Goal: Task Accomplishment & Management: Manage account settings

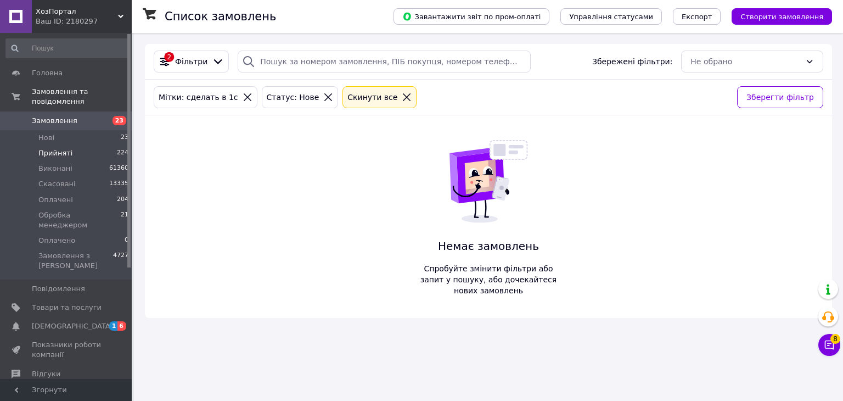
click at [57, 148] on span "Прийняті" at bounding box center [55, 153] width 34 height 10
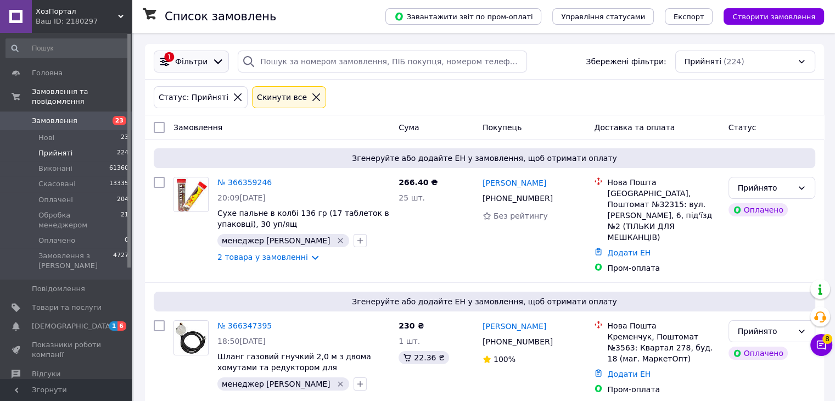
click at [191, 61] on span "Фільтри" at bounding box center [191, 61] width 32 height 11
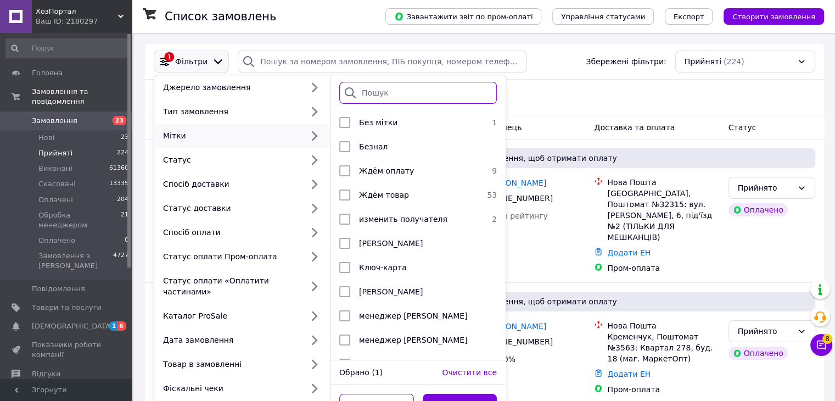
click at [385, 93] on input "search" at bounding box center [417, 93] width 157 height 22
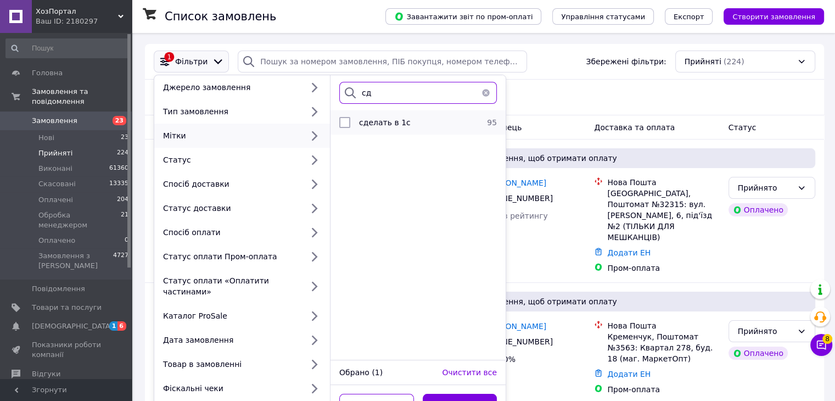
type input "сд"
click at [419, 121] on div "сделать в 1с" at bounding box center [416, 122] width 123 height 11
checkbox input "true"
click at [474, 393] on button "Застосувати" at bounding box center [460, 404] width 75 height 22
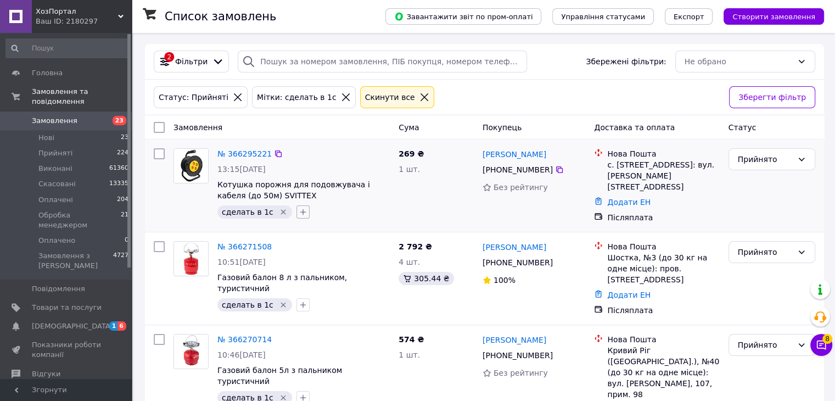
click at [299, 213] on icon "button" at bounding box center [303, 211] width 9 height 9
type input "жд"
click at [329, 279] on label "Ждём товар" at bounding box center [337, 280] width 46 height 8
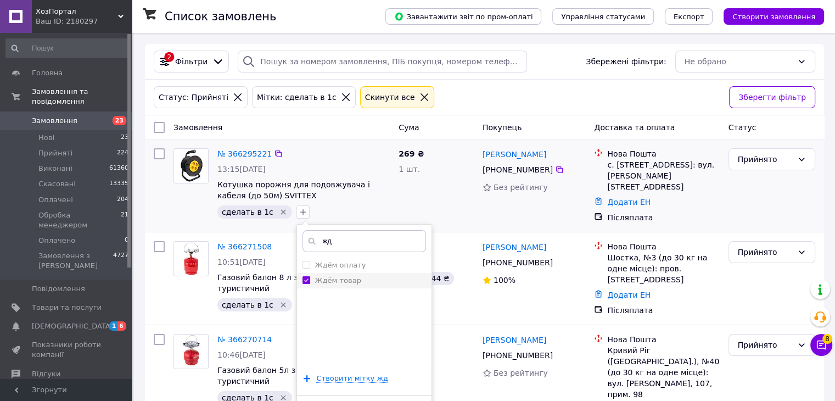
checkbox input "true"
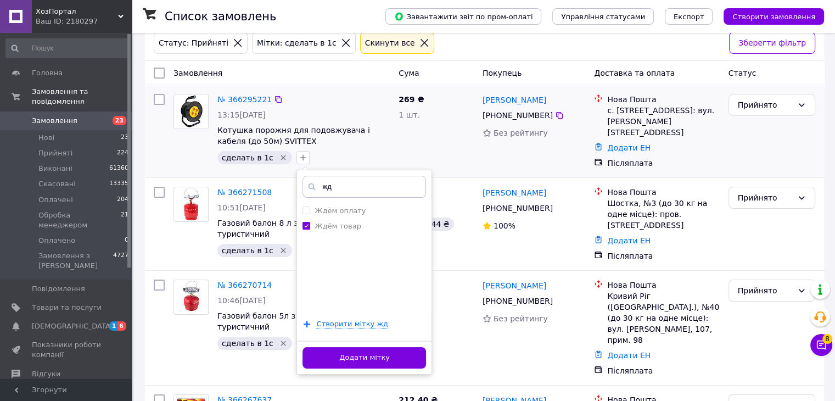
scroll to position [55, 0]
click at [375, 352] on button "Додати мітку" at bounding box center [363, 356] width 123 height 21
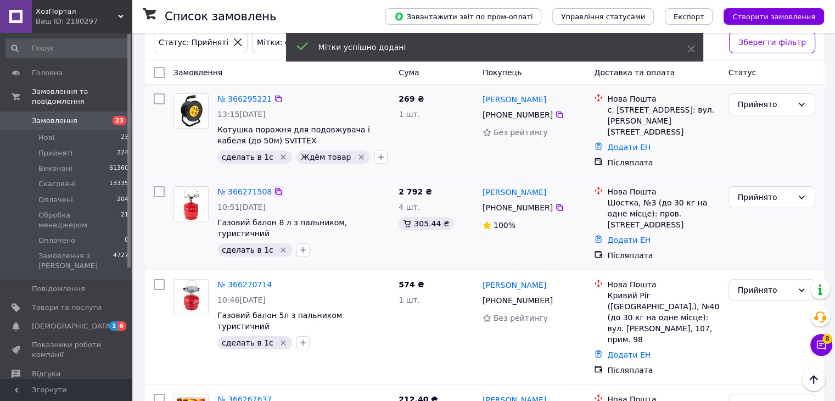
click at [274, 188] on icon at bounding box center [278, 191] width 9 height 9
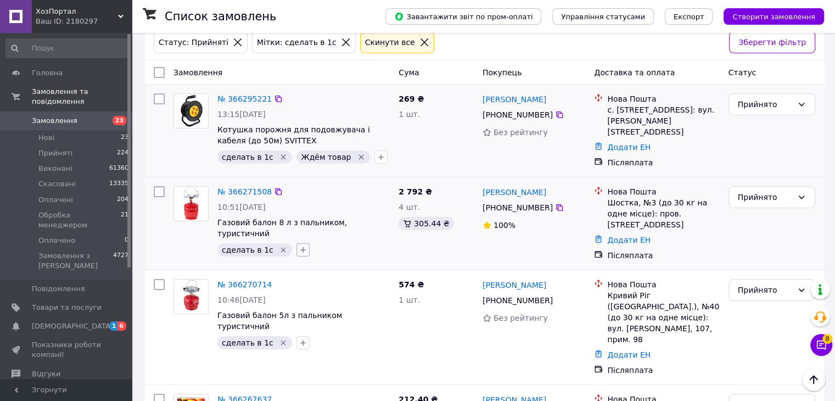
click at [299, 245] on icon "button" at bounding box center [303, 249] width 9 height 9
type input "юл"
click at [356, 299] on label "менеджер [PERSON_NAME]" at bounding box center [364, 303] width 100 height 8
checkbox input "true"
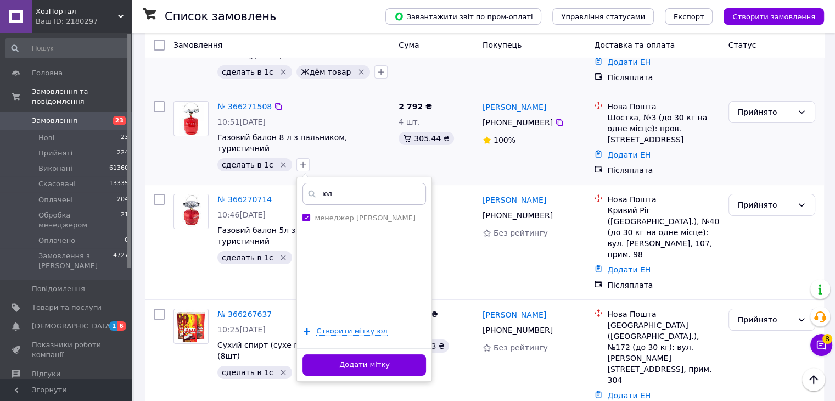
scroll to position [165, 0]
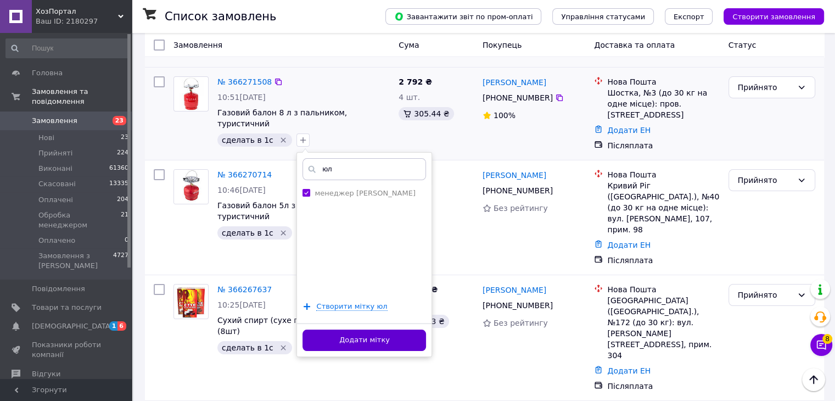
click at [360, 329] on button "Додати мітку" at bounding box center [363, 339] width 123 height 21
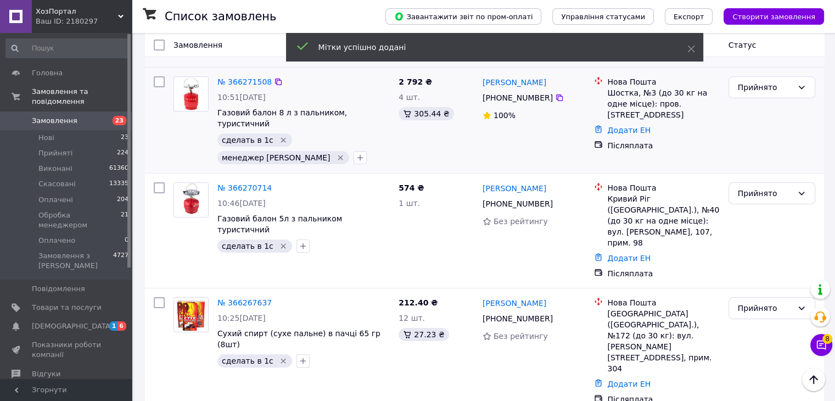
click at [281, 138] on icon "Видалити мітку" at bounding box center [283, 140] width 5 height 5
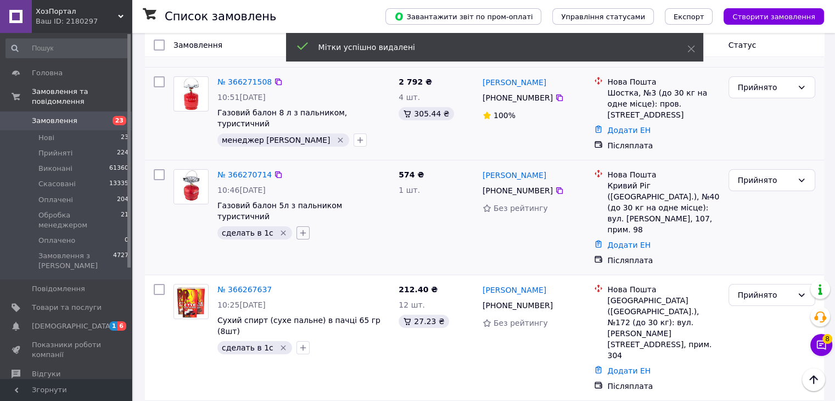
click at [300, 230] on icon "button" at bounding box center [303, 233] width 6 height 6
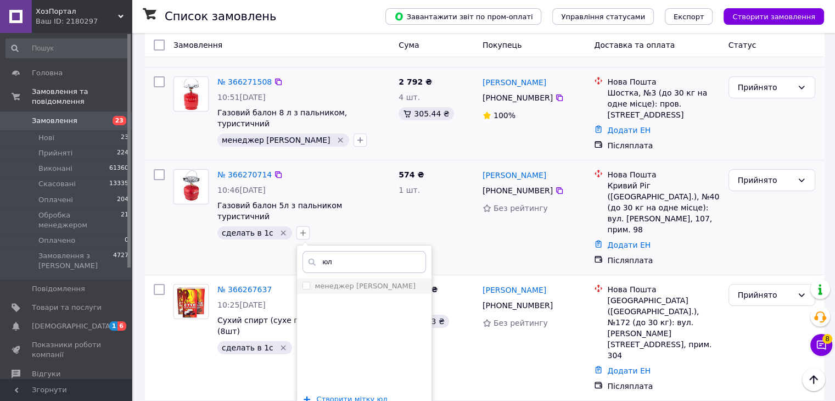
type input "юл"
click at [336, 282] on label "менеджер [PERSON_NAME]" at bounding box center [364, 286] width 100 height 8
checkbox input "true"
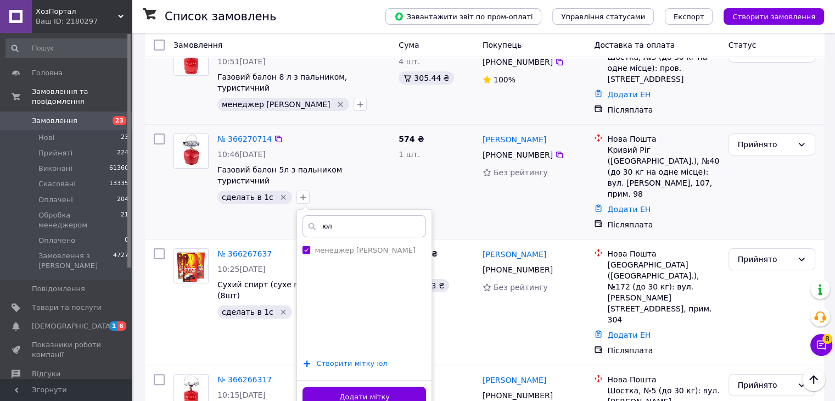
scroll to position [220, 0]
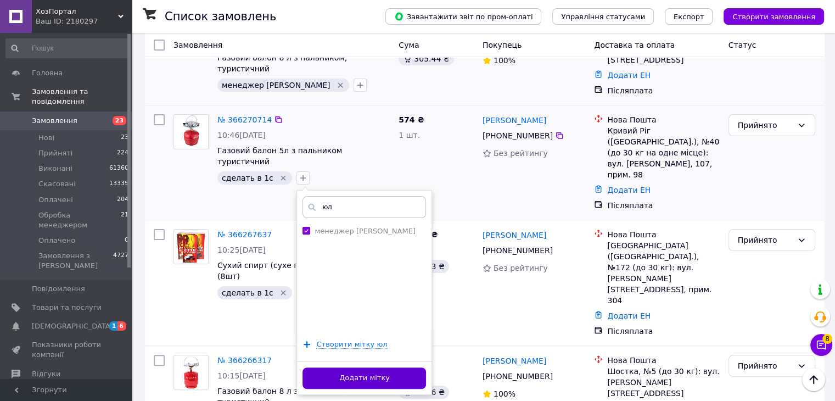
click at [369, 367] on button "Додати мітку" at bounding box center [363, 377] width 123 height 21
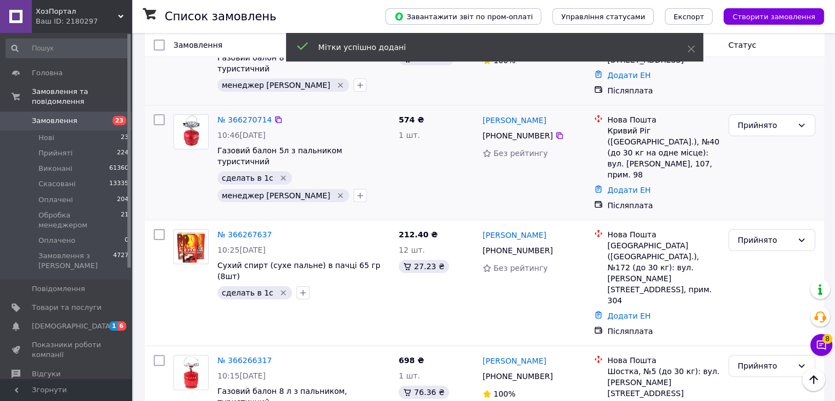
click at [279, 173] on icon "Видалити мітку" at bounding box center [283, 177] width 9 height 9
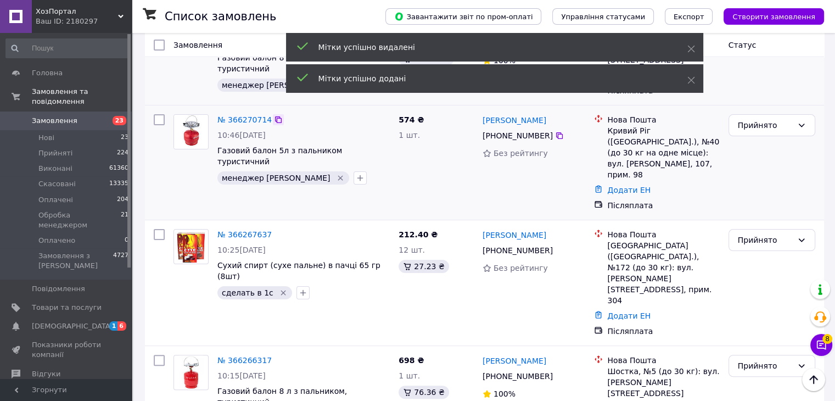
click at [274, 115] on icon at bounding box center [278, 119] width 9 height 9
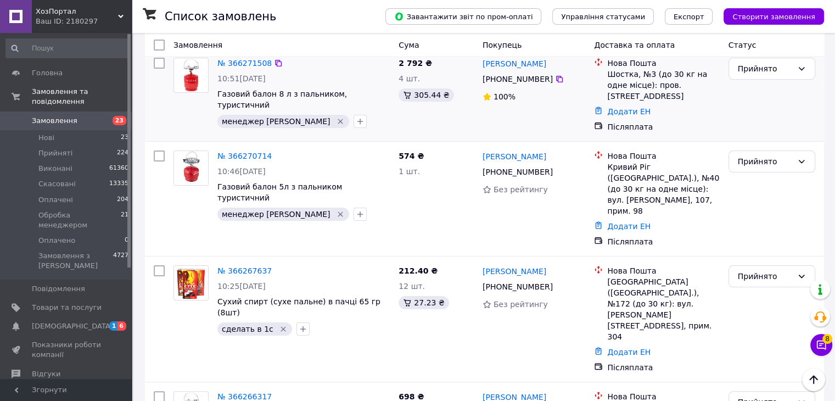
scroll to position [165, 0]
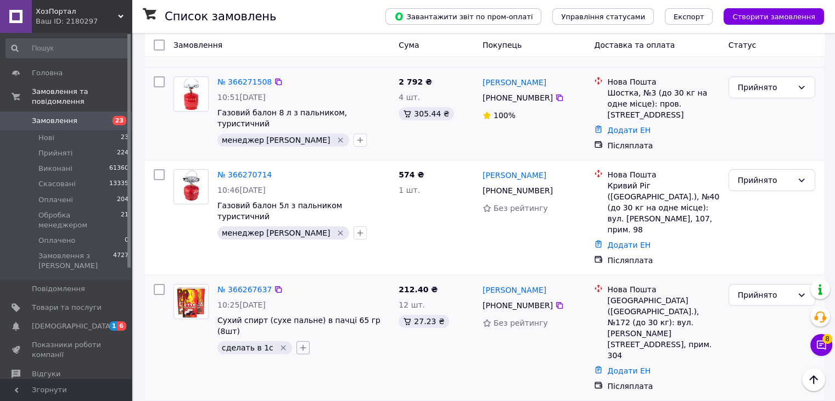
click at [299, 343] on icon "button" at bounding box center [303, 347] width 9 height 9
type input "юл"
drag, startPoint x: 345, startPoint y: 363, endPoint x: 320, endPoint y: 369, distance: 24.8
click at [320, 393] on li "менеджер [PERSON_NAME]" at bounding box center [364, 400] width 134 height 15
checkbox input "true"
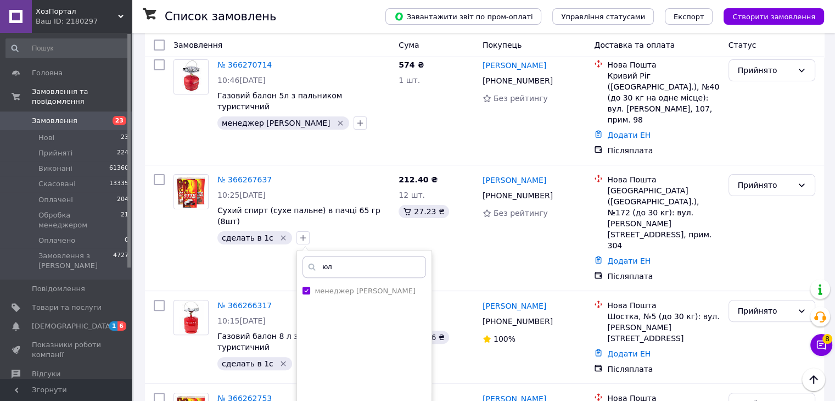
scroll to position [329, 0]
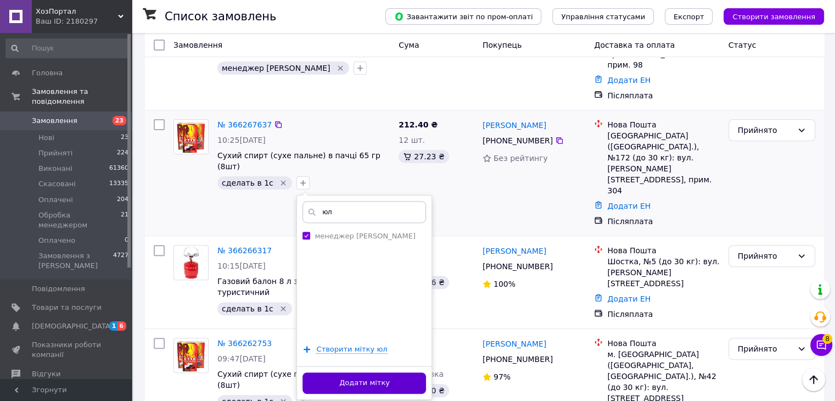
click at [362, 372] on button "Додати мітку" at bounding box center [363, 382] width 123 height 21
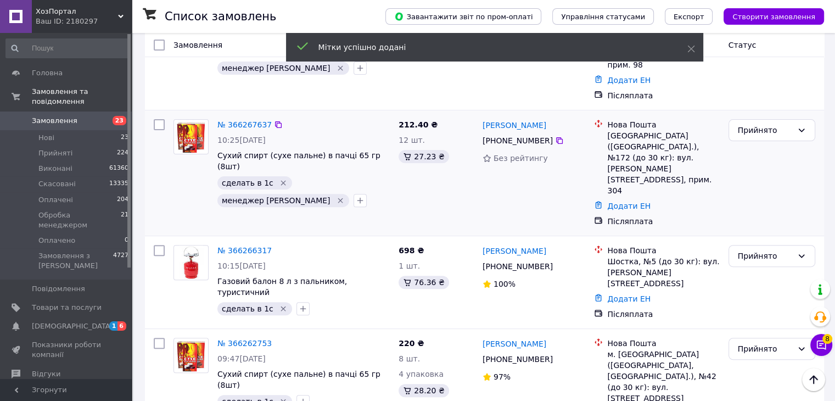
click at [279, 178] on icon "Видалити мітку" at bounding box center [283, 182] width 9 height 9
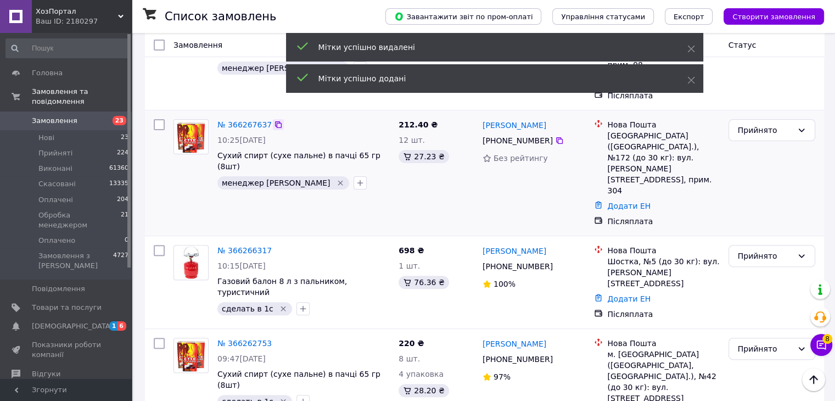
click at [274, 120] on icon at bounding box center [278, 124] width 9 height 9
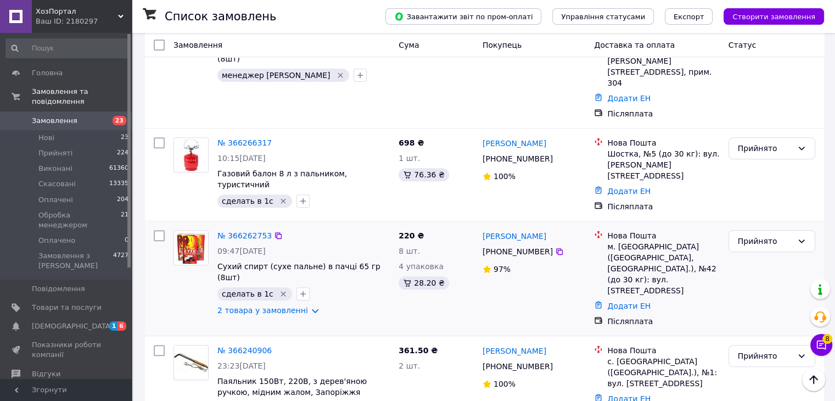
scroll to position [439, 0]
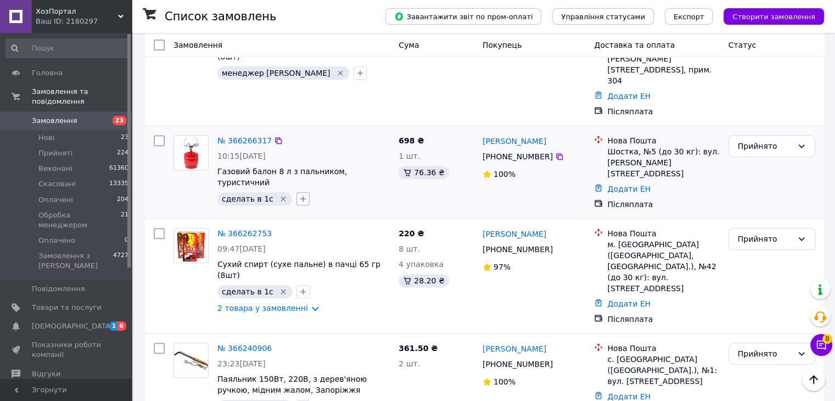
click at [299, 194] on icon "button" at bounding box center [303, 198] width 9 height 9
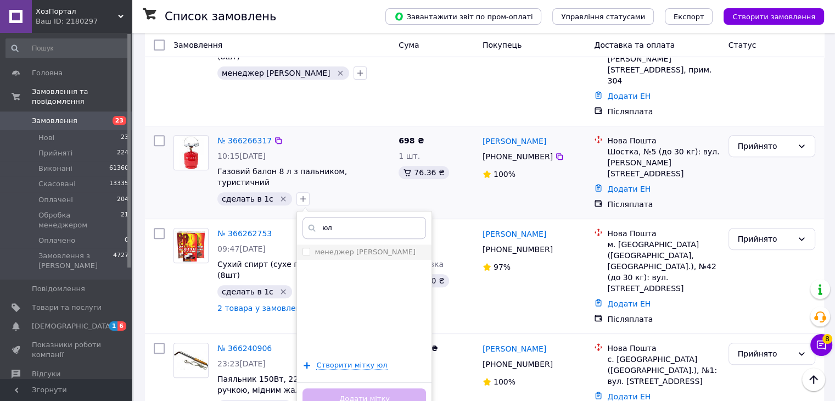
type input "юл"
click at [339, 247] on label "менеджер [PERSON_NAME]" at bounding box center [364, 251] width 100 height 8
checkbox input "true"
click at [366, 388] on button "Додати мітку" at bounding box center [363, 398] width 123 height 21
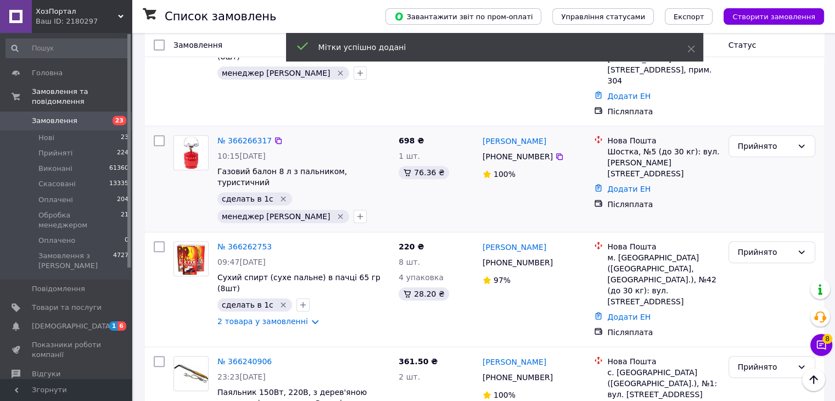
click at [279, 194] on icon "Видалити мітку" at bounding box center [283, 198] width 9 height 9
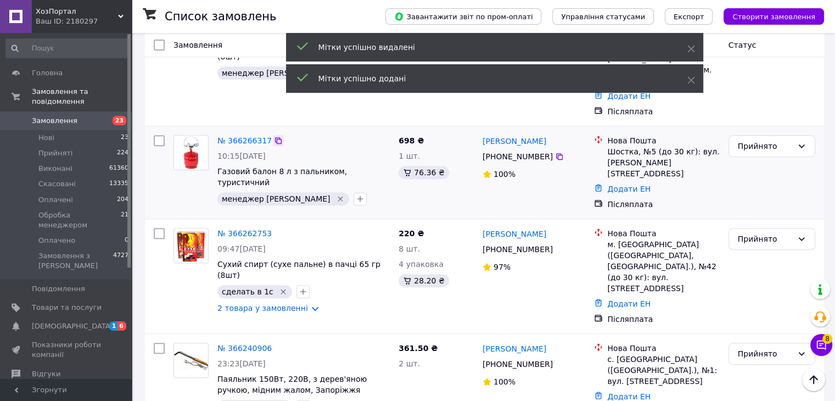
click at [274, 136] on icon at bounding box center [278, 140] width 9 height 9
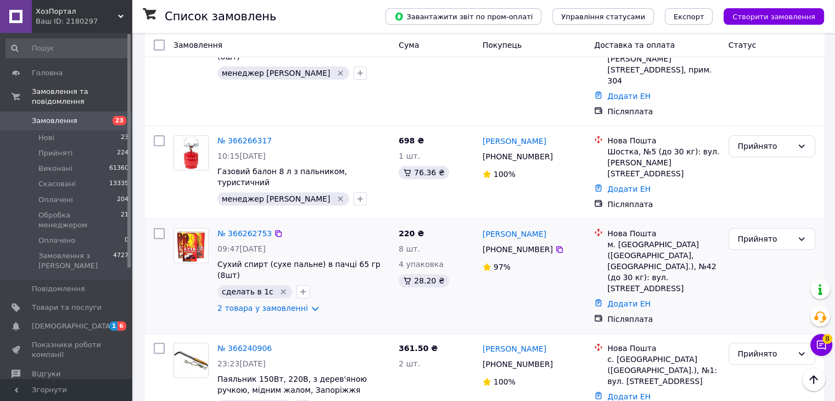
click at [295, 283] on div at bounding box center [303, 292] width 18 height 18
click at [299, 287] on icon "button" at bounding box center [303, 291] width 9 height 9
click at [279, 287] on icon "Видалити мітку" at bounding box center [283, 291] width 9 height 9
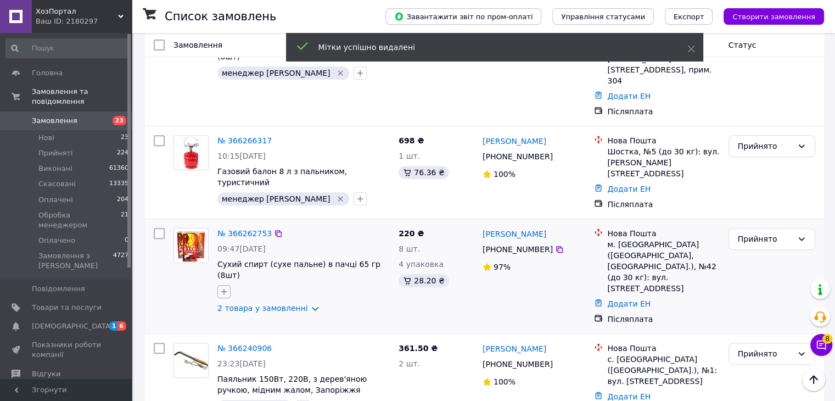
click at [228, 285] on button "button" at bounding box center [223, 291] width 13 height 13
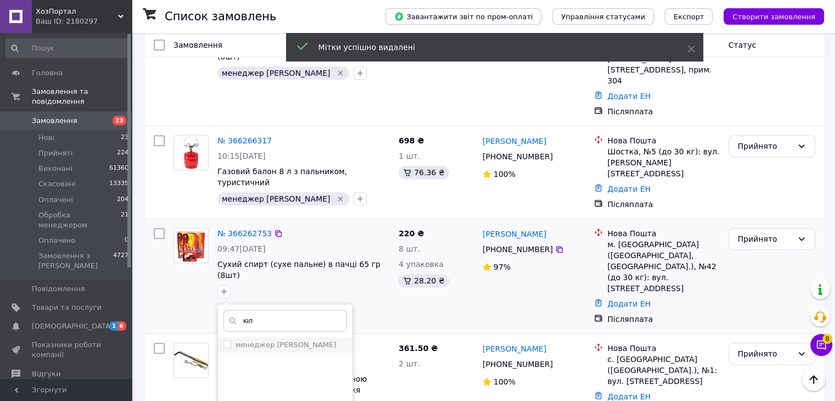
type input "юл"
drag, startPoint x: 281, startPoint y: 268, endPoint x: 276, endPoint y: 272, distance: 6.3
click at [281, 340] on div "менеджер [PERSON_NAME]" at bounding box center [285, 345] width 100 height 10
click at [230, 340] on input "менеджер [PERSON_NAME]" at bounding box center [226, 343] width 7 height 7
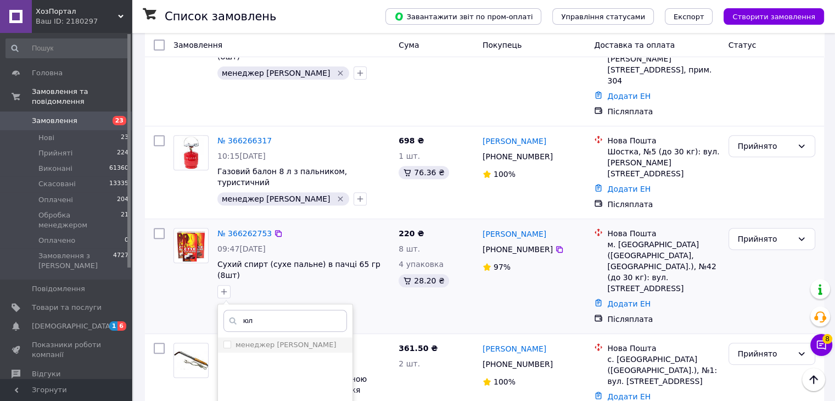
click at [280, 340] on label "менеджер [PERSON_NAME]" at bounding box center [285, 344] width 100 height 8
checkbox input "true"
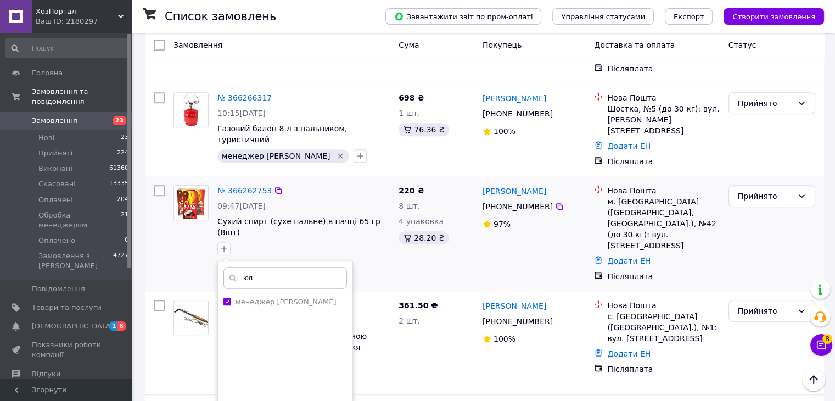
scroll to position [549, 0]
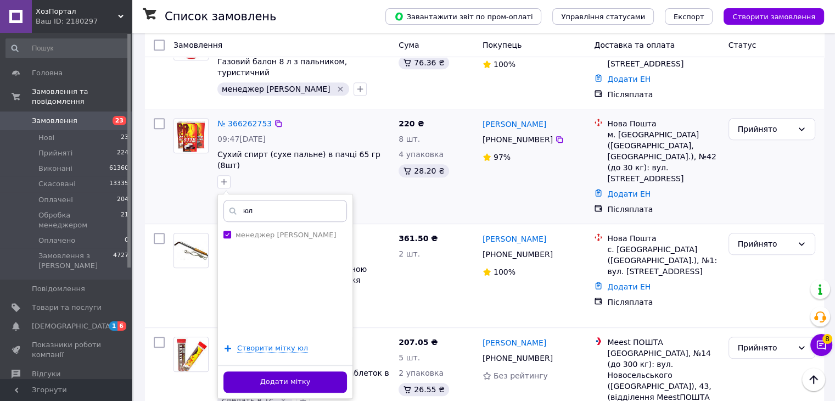
click at [294, 371] on button "Додати мітку" at bounding box center [284, 381] width 123 height 21
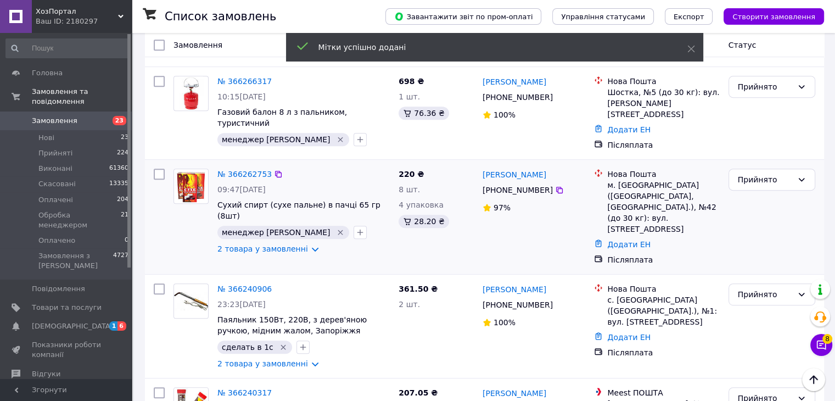
scroll to position [439, 0]
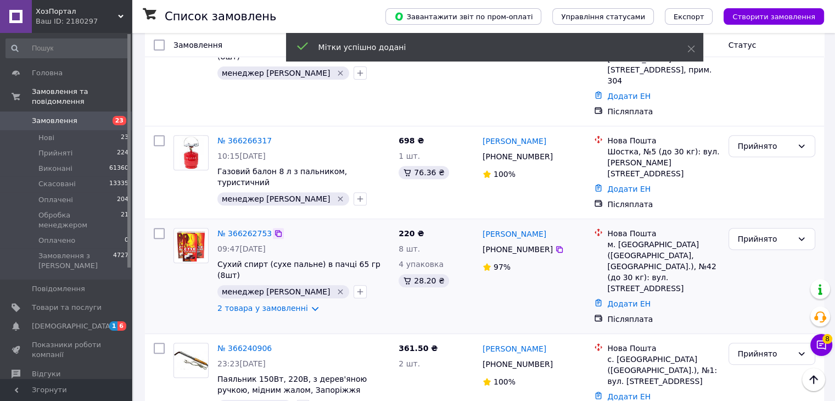
click at [275, 230] on icon at bounding box center [278, 233] width 7 height 7
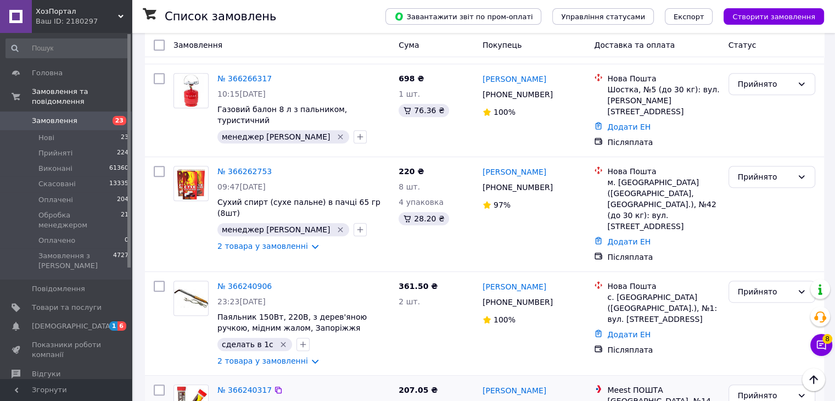
scroll to position [549, 0]
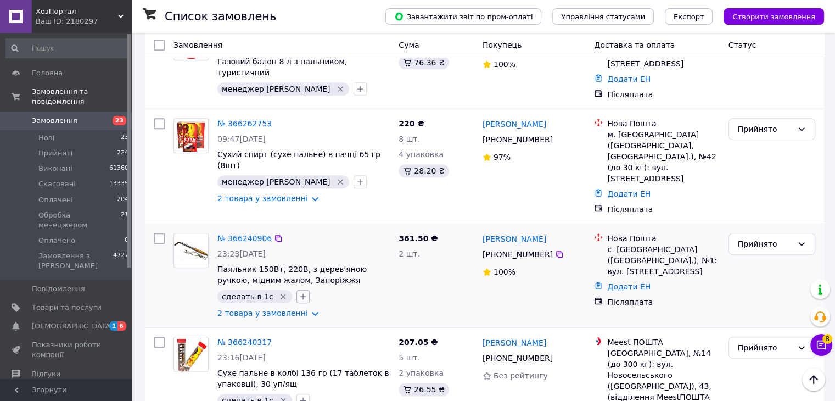
click at [299, 292] on icon "button" at bounding box center [303, 296] width 9 height 9
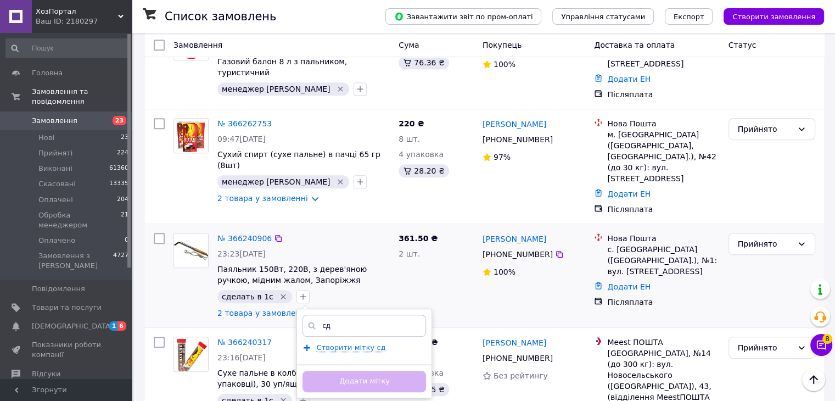
type input "с"
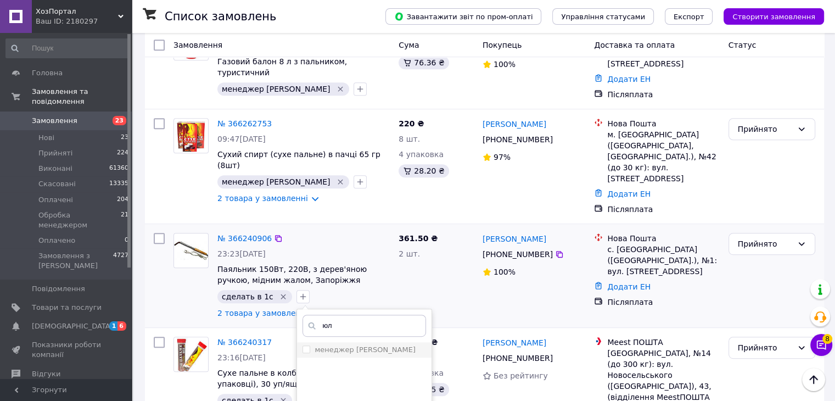
type input "юл"
click at [382, 342] on li "менеджер [PERSON_NAME]" at bounding box center [364, 349] width 134 height 15
checkbox input "true"
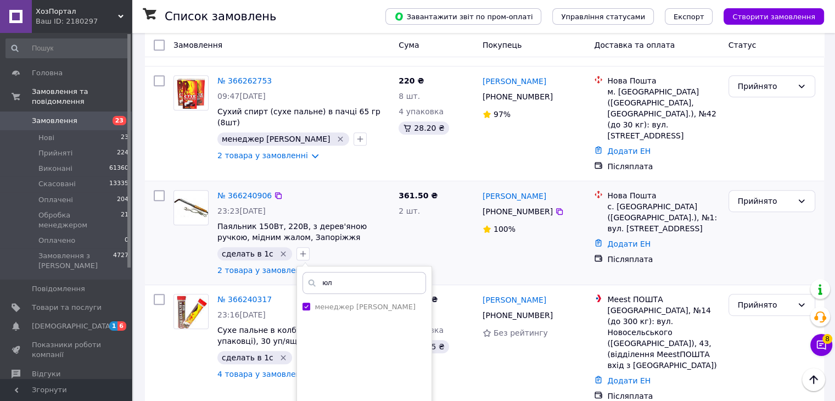
scroll to position [604, 0]
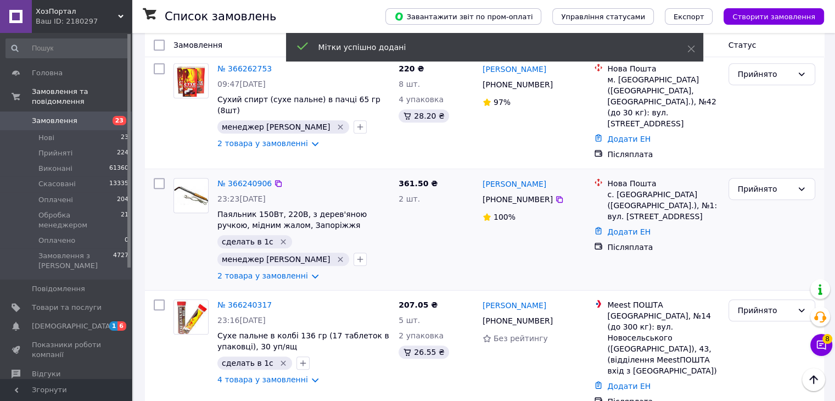
click at [281, 239] on icon "Видалити мітку" at bounding box center [283, 241] width 5 height 5
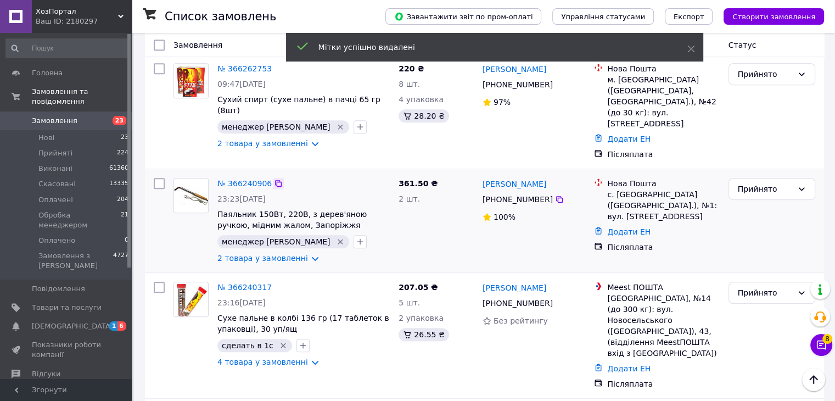
click at [274, 179] on icon at bounding box center [278, 183] width 9 height 9
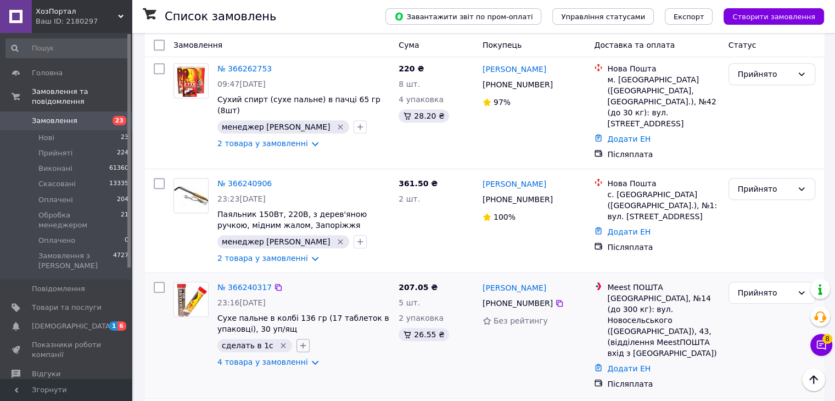
click at [299, 341] on icon "button" at bounding box center [303, 345] width 9 height 9
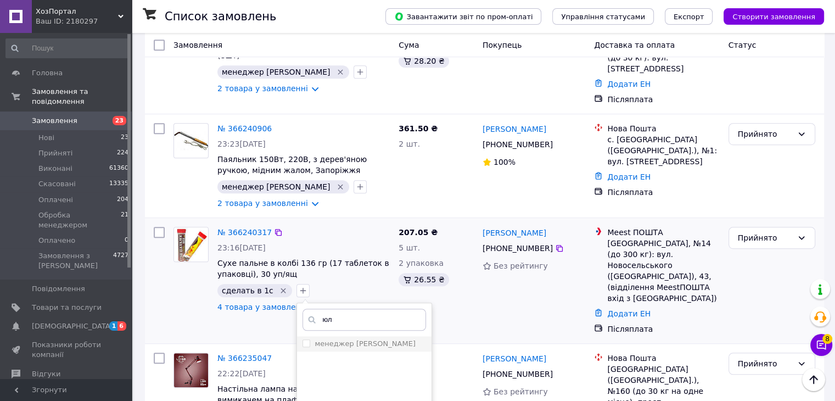
type input "юл"
click at [355, 336] on li "менеджер [PERSON_NAME]" at bounding box center [364, 343] width 134 height 15
checkbox input "true"
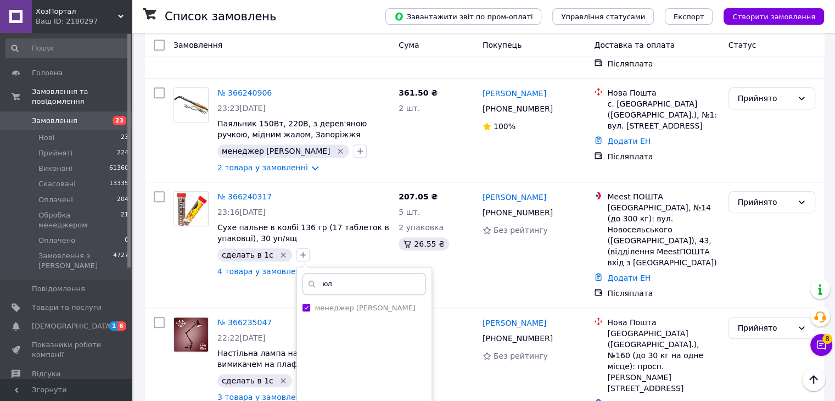
scroll to position [713, 0]
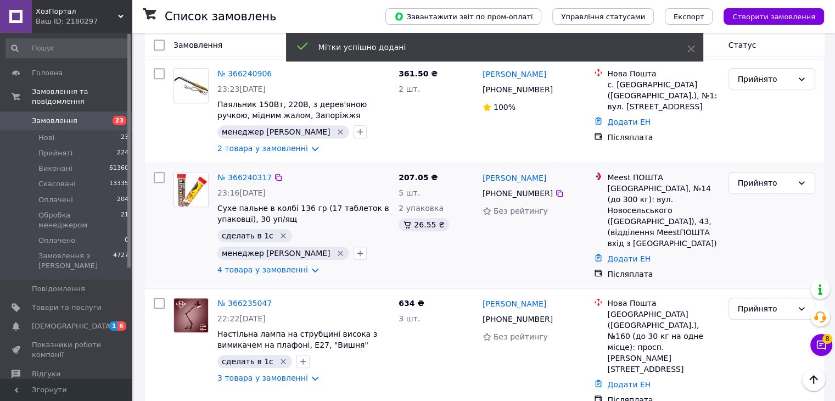
click at [279, 231] on icon "Видалити мітку" at bounding box center [283, 235] width 9 height 9
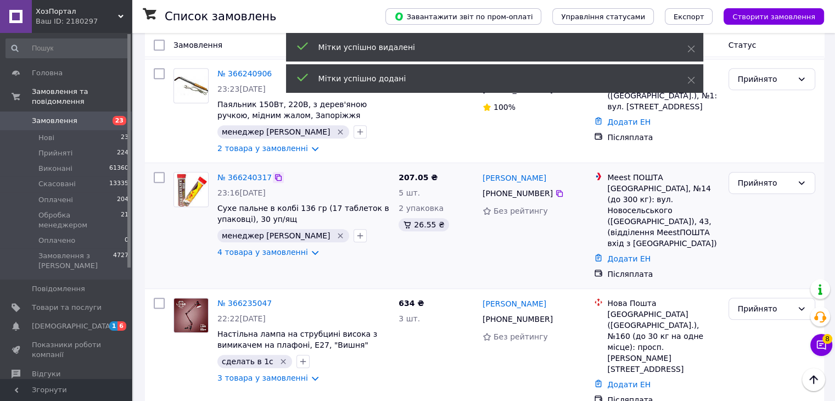
click at [274, 173] on icon at bounding box center [278, 177] width 9 height 9
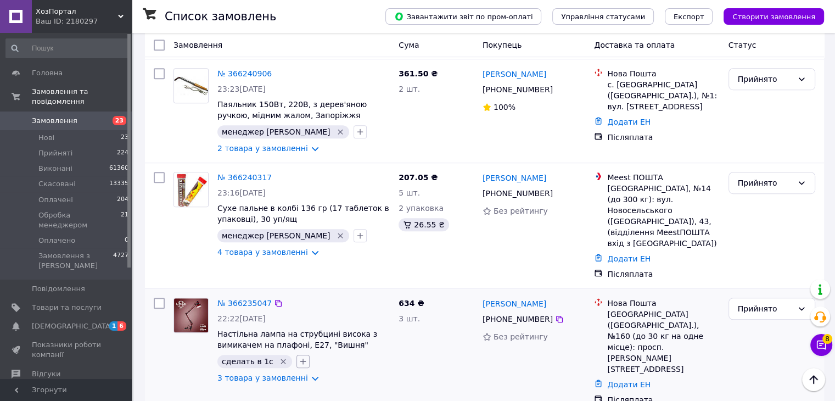
click at [299, 357] on icon "button" at bounding box center [303, 361] width 9 height 9
type input "юл"
checkbox input "true"
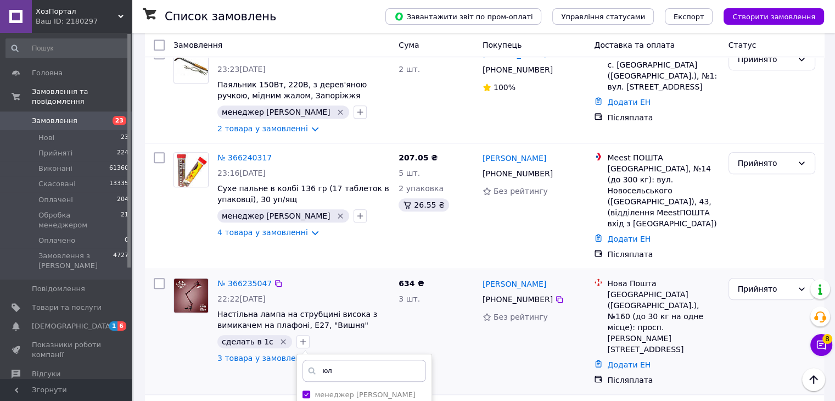
scroll to position [768, 0]
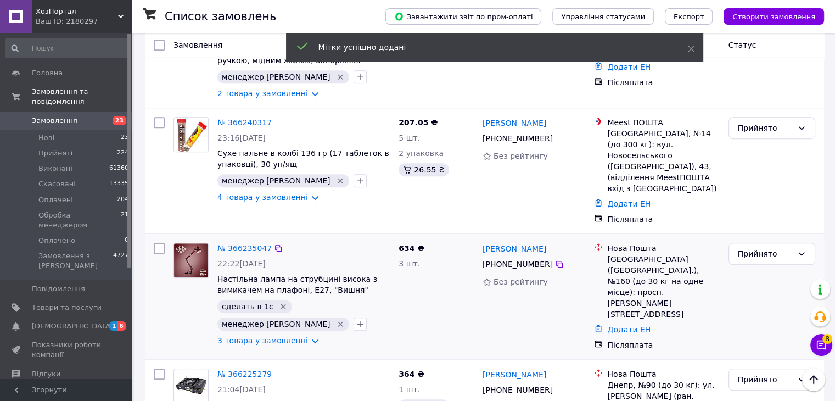
click at [279, 302] on icon "Видалити мітку" at bounding box center [283, 306] width 9 height 9
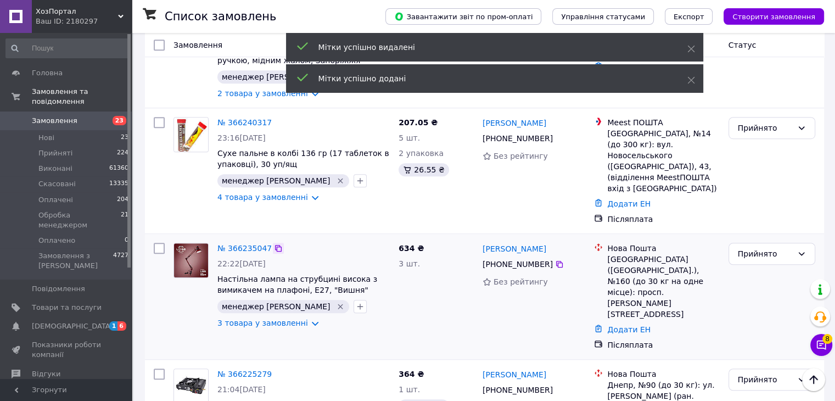
click at [275, 245] on icon at bounding box center [278, 248] width 7 height 7
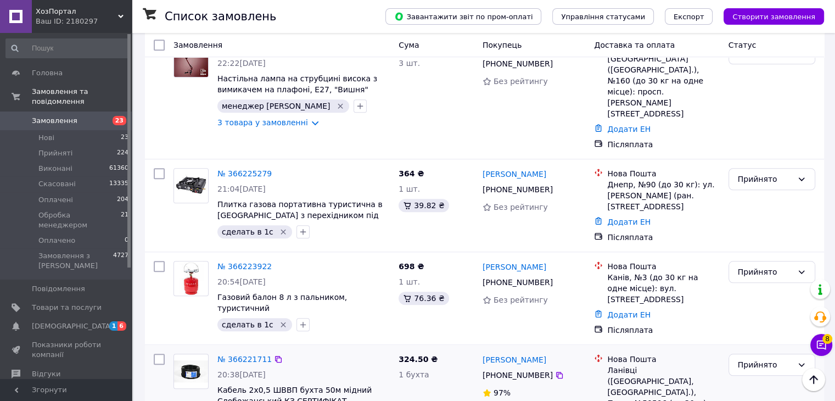
scroll to position [988, 0]
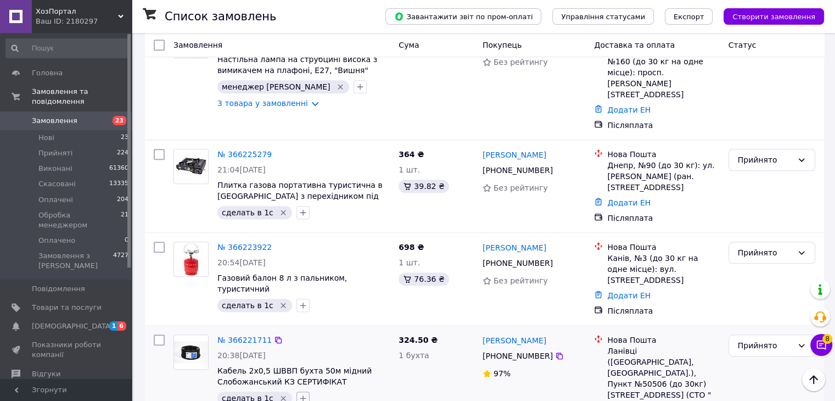
click at [300, 391] on button "button" at bounding box center [302, 397] width 13 height 13
type input "юл"
checkbox input "true"
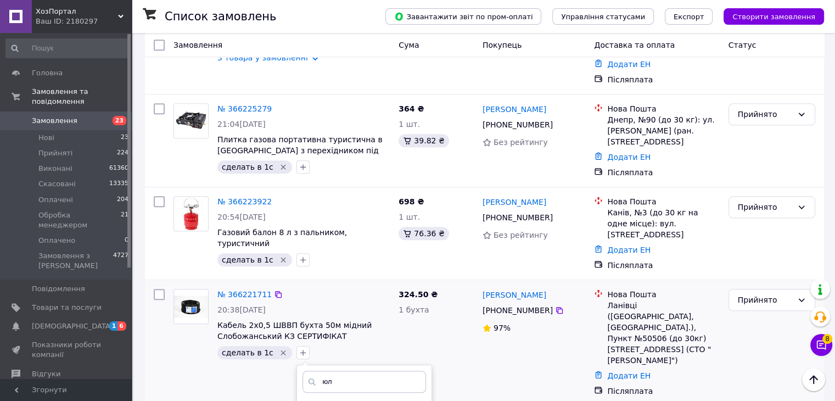
scroll to position [1098, 0]
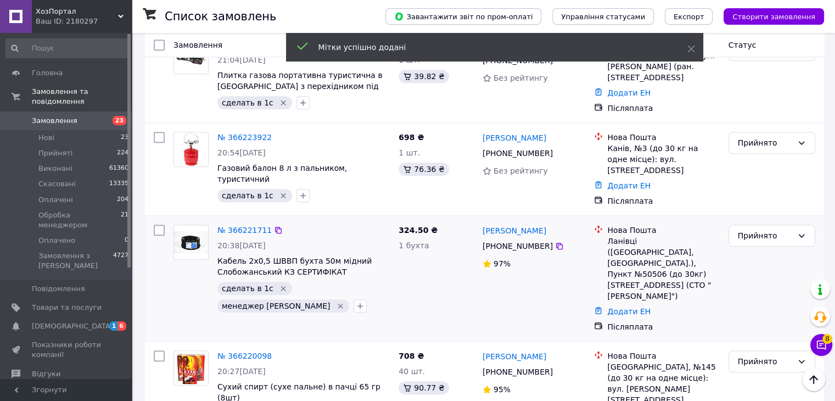
click at [279, 284] on icon "Видалити мітку" at bounding box center [283, 288] width 9 height 9
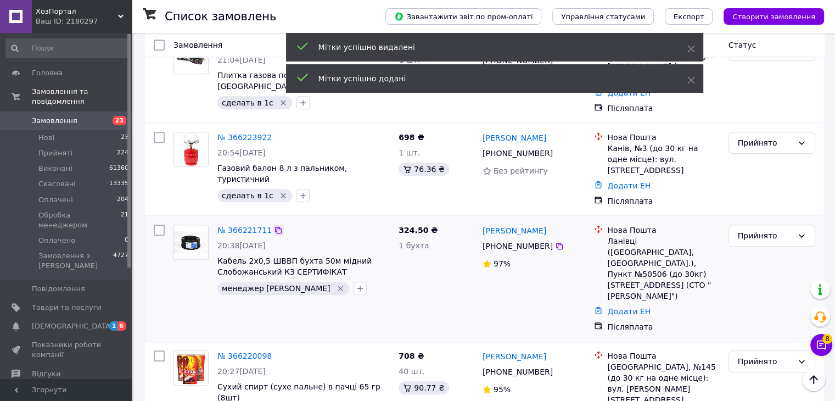
click at [274, 226] on icon at bounding box center [278, 230] width 9 height 9
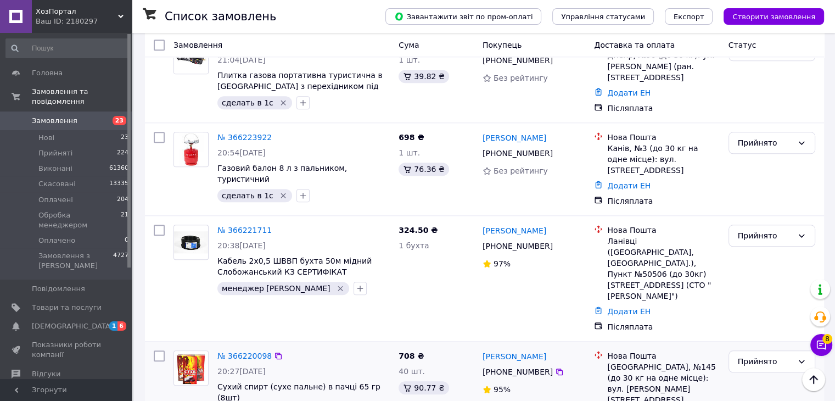
type input "юл"
checkbox input "true"
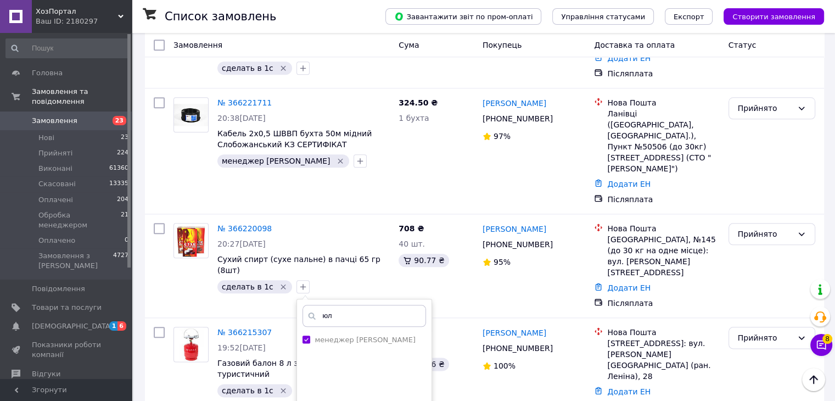
scroll to position [1262, 0]
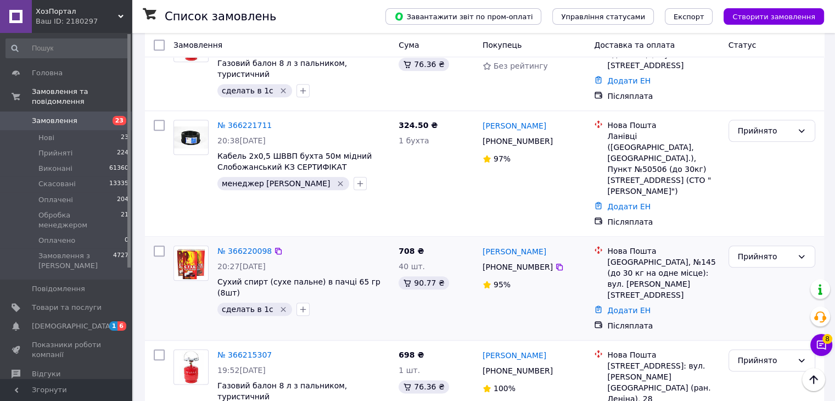
scroll to position [1152, 0]
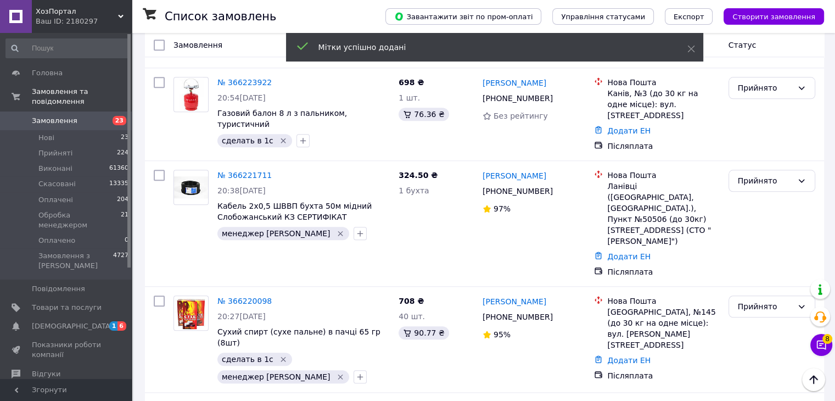
click at [281, 357] on icon "Видалити мітку" at bounding box center [283, 359] width 5 height 5
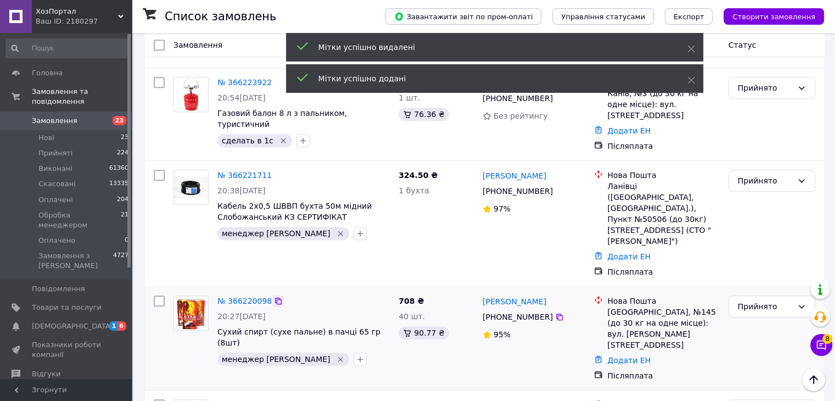
click at [274, 296] on icon at bounding box center [278, 300] width 9 height 9
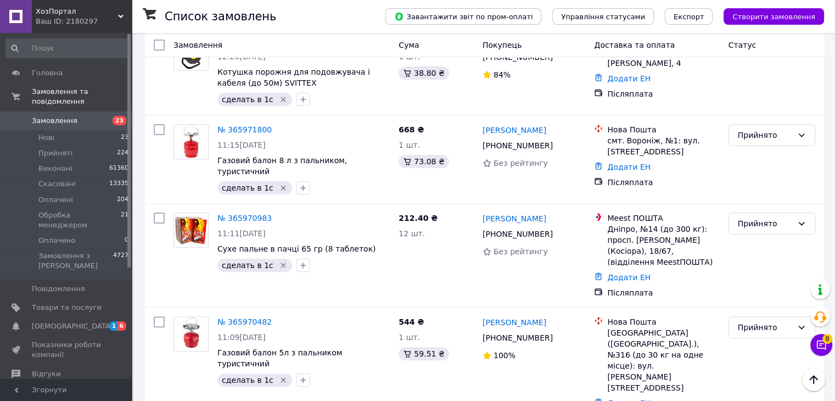
scroll to position [8750, 0]
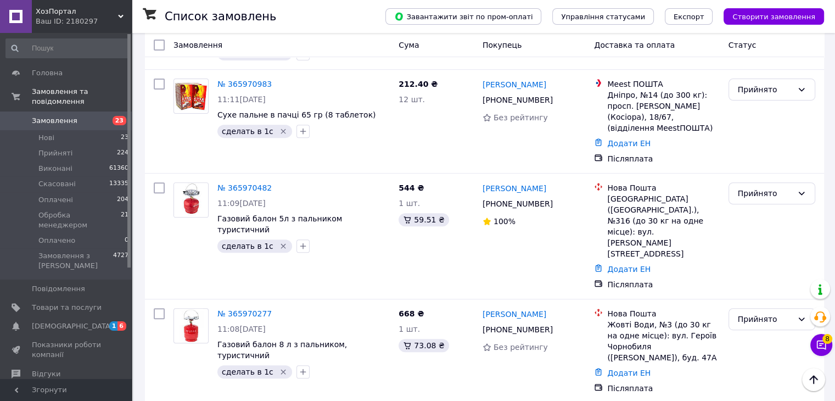
drag, startPoint x: 71, startPoint y: 127, endPoint x: 71, endPoint y: 117, distance: 10.4
click at [71, 130] on li "Нові 23" at bounding box center [67, 137] width 135 height 15
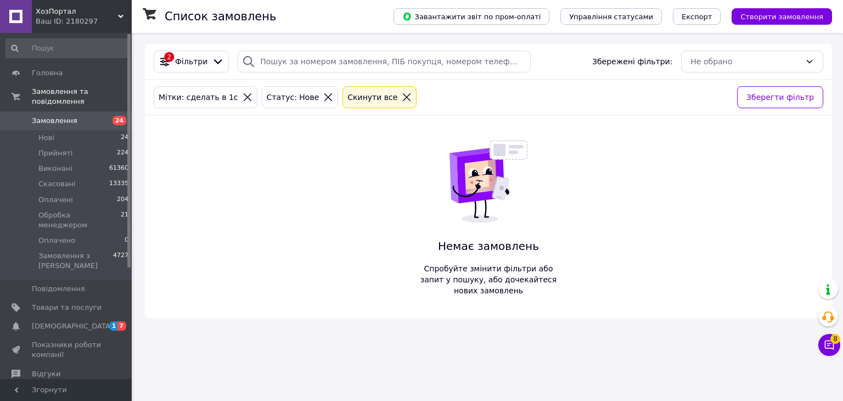
click at [597, 298] on div "2 Фільтри Збережені фільтри: Не обрано [PERSON_NAME]: сделать в 1с Статус: Нове…" at bounding box center [488, 181] width 687 height 274
click at [244, 99] on icon at bounding box center [248, 97] width 8 height 8
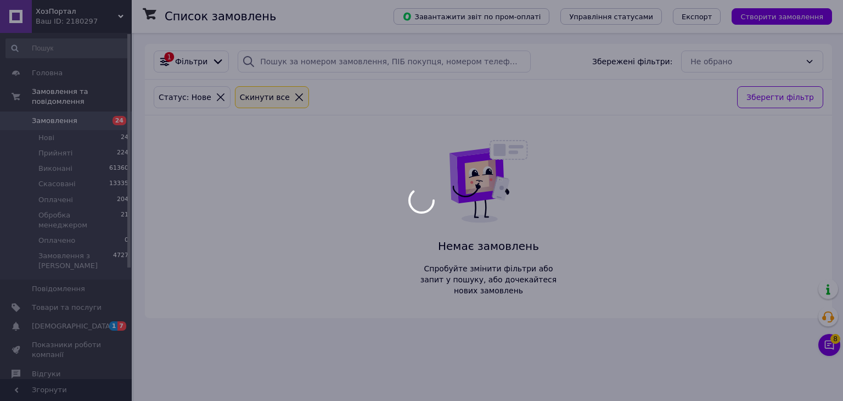
click at [88, 145] on div at bounding box center [421, 200] width 843 height 401
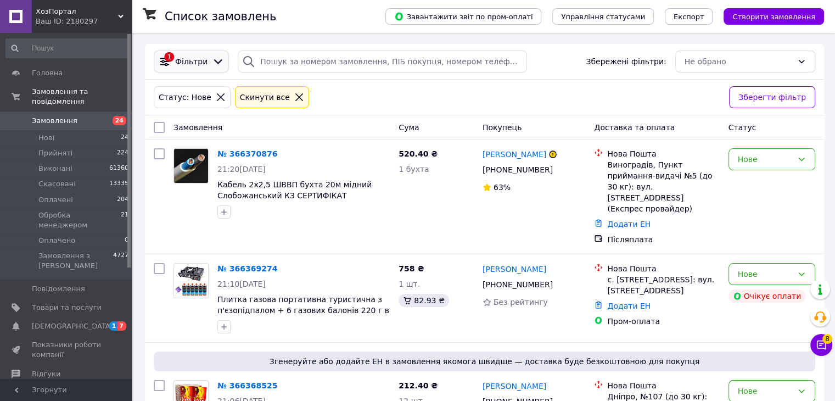
click at [212, 60] on icon at bounding box center [218, 61] width 12 height 12
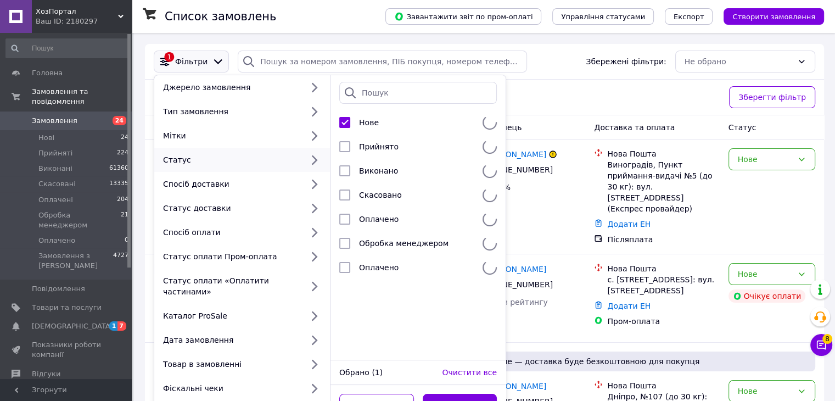
click at [404, 89] on input "search" at bounding box center [417, 93] width 157 height 22
click at [553, 88] on div "Статус: Нове Cкинути все" at bounding box center [436, 97] width 571 height 26
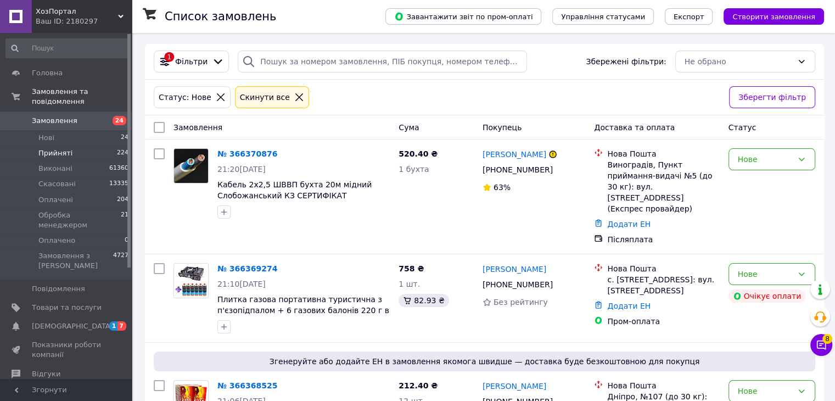
click at [83, 145] on li "Прийняті 224" at bounding box center [67, 152] width 135 height 15
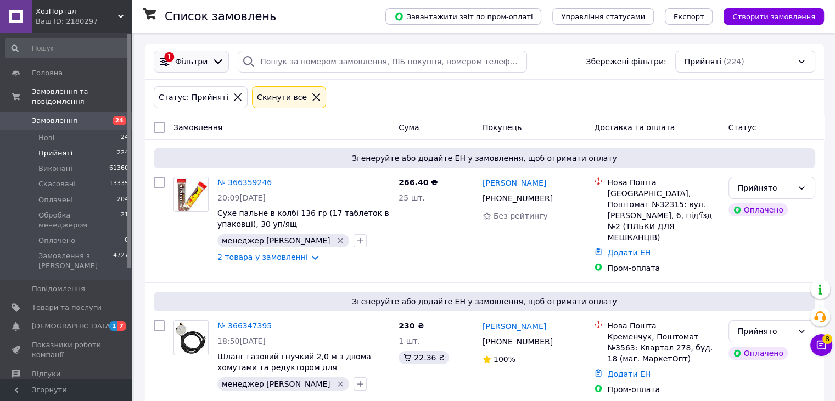
click at [191, 71] on div "1 Фільтри" at bounding box center [191, 61] width 75 height 22
click at [196, 60] on span "Фільтри" at bounding box center [191, 61] width 32 height 11
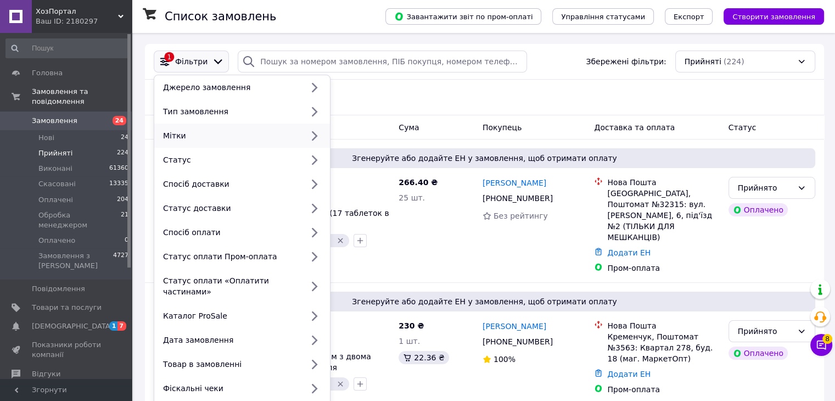
click at [202, 137] on div "Мітки" at bounding box center [231, 135] width 144 height 11
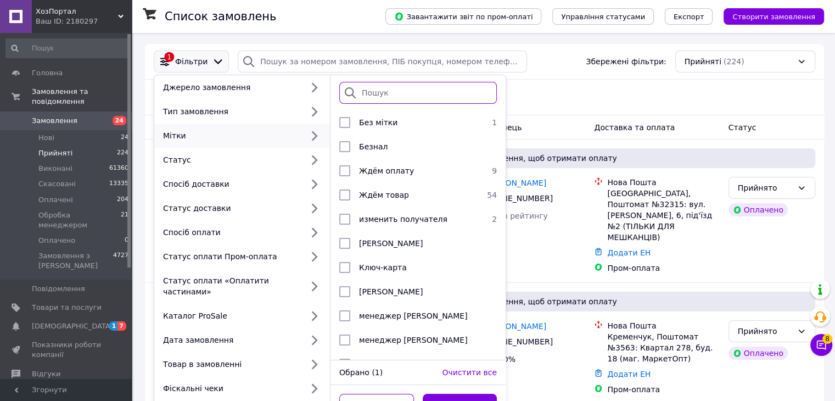
click at [382, 86] on input "search" at bounding box center [417, 93] width 157 height 22
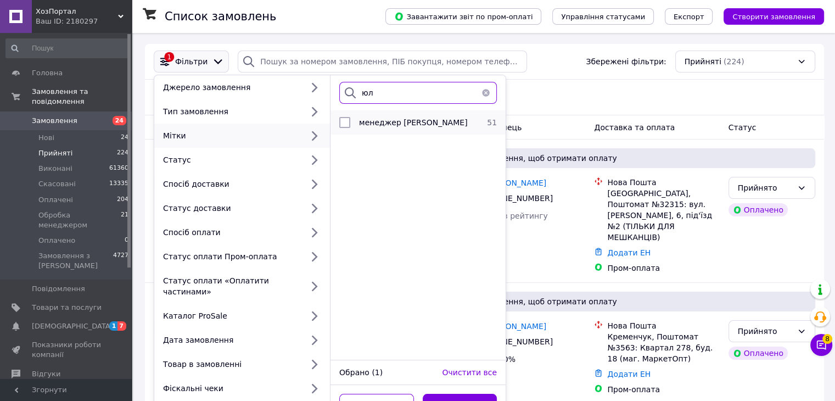
type input "юл"
click at [423, 123] on div "менеджер [PERSON_NAME]" at bounding box center [416, 122] width 123 height 11
checkbox input "true"
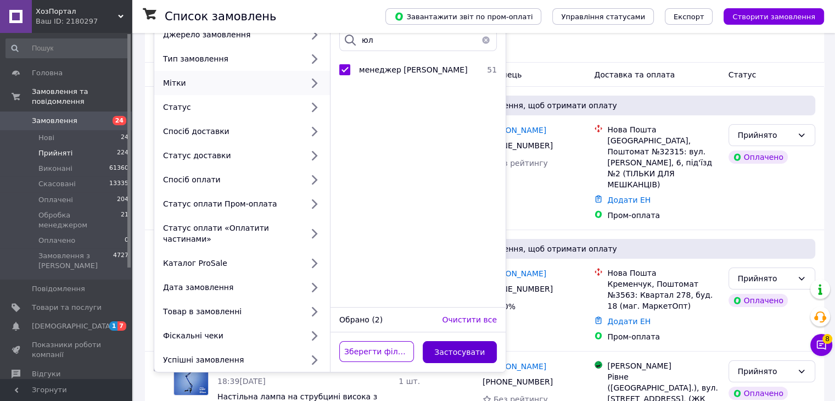
scroll to position [110, 0]
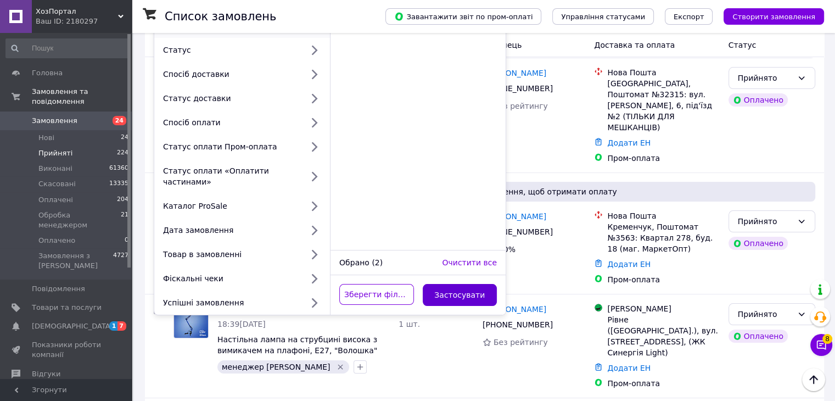
click at [472, 284] on button "Застосувати" at bounding box center [460, 295] width 75 height 22
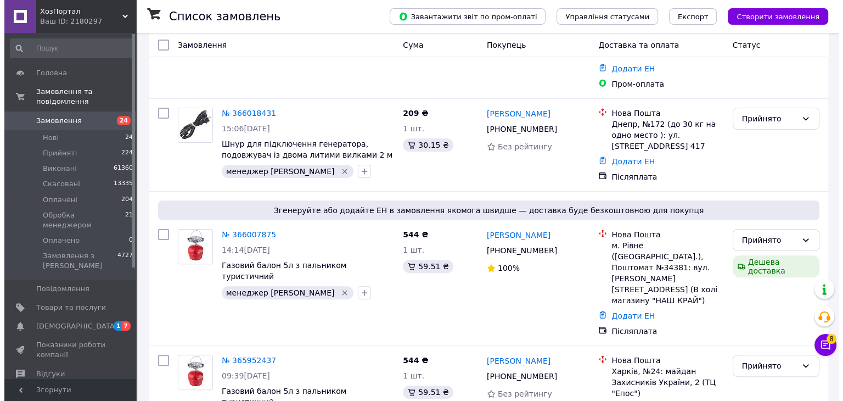
scroll to position [5110, 0]
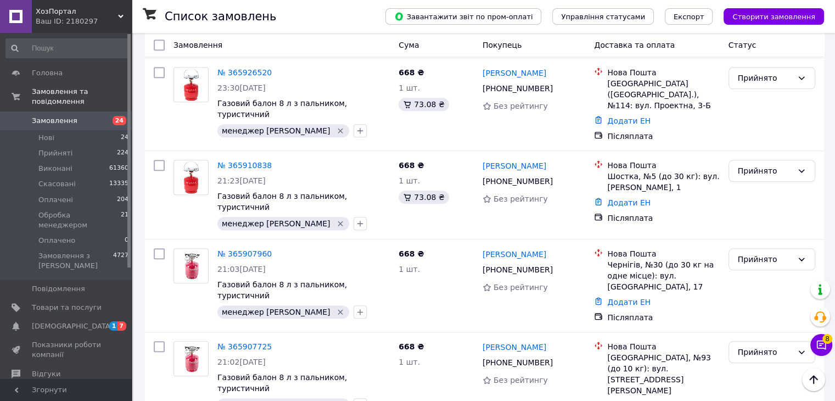
click at [753, 311] on li "Скасовано" at bounding box center [771, 309] width 86 height 20
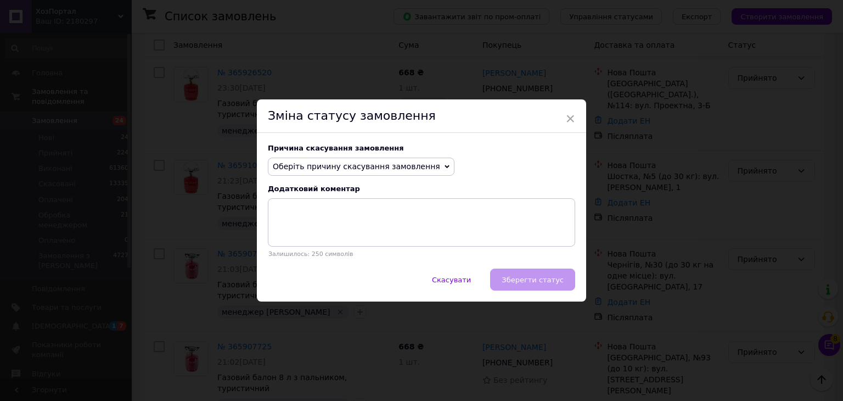
click at [374, 159] on span "Оберіть причину скасування замовлення" at bounding box center [361, 166] width 187 height 19
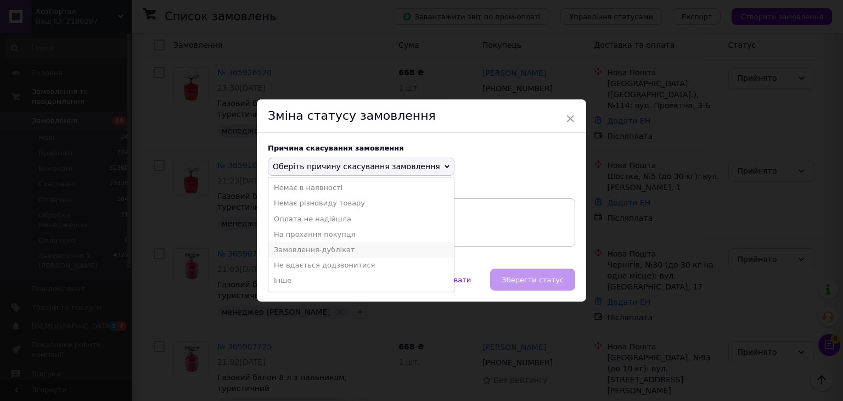
click at [341, 249] on li "Замовлення-дублікат" at bounding box center [360, 249] width 185 height 15
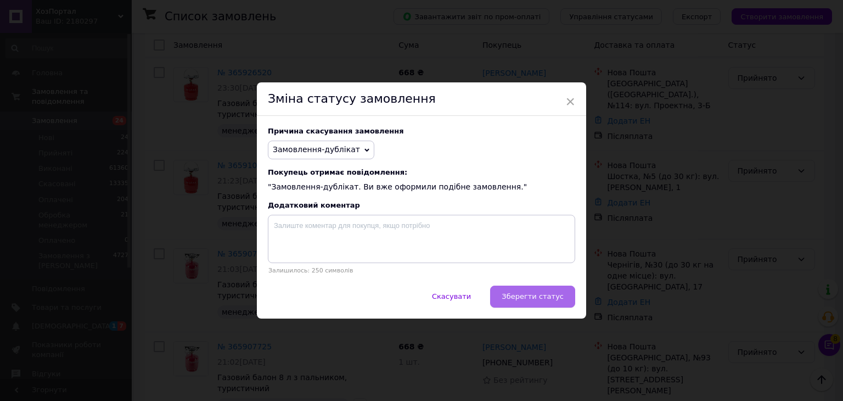
click at [525, 288] on button "Зберегти статус" at bounding box center [532, 296] width 85 height 22
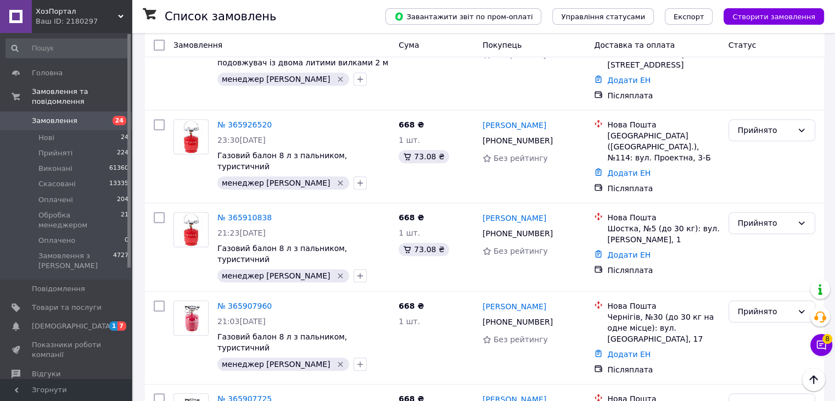
scroll to position [5023, 0]
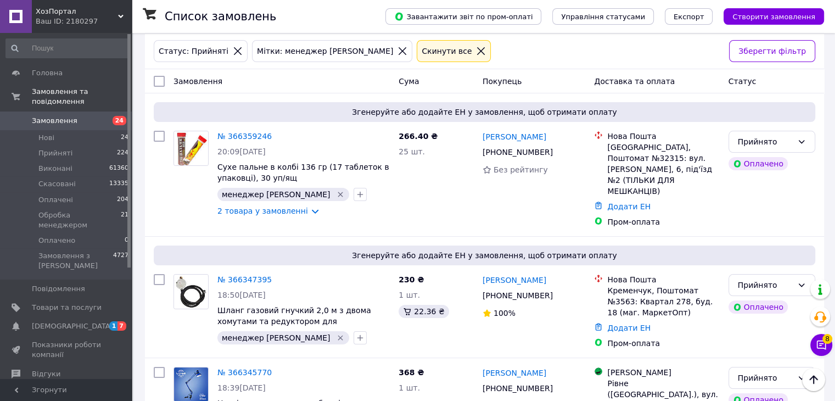
scroll to position [2, 0]
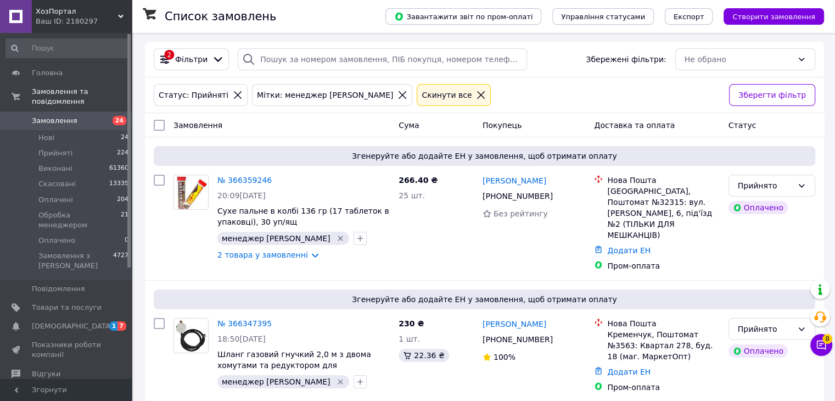
click at [418, 92] on div "Cкинути все" at bounding box center [453, 95] width 78 height 26
click at [474, 93] on div at bounding box center [481, 95] width 14 height 10
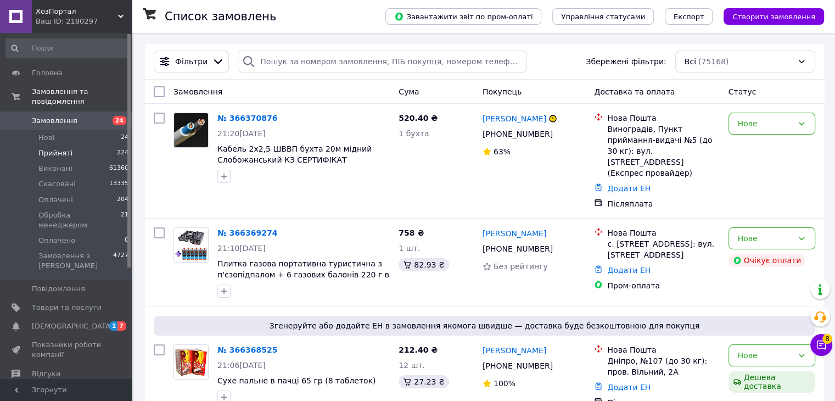
click at [85, 145] on li "Прийняті 224" at bounding box center [67, 152] width 135 height 15
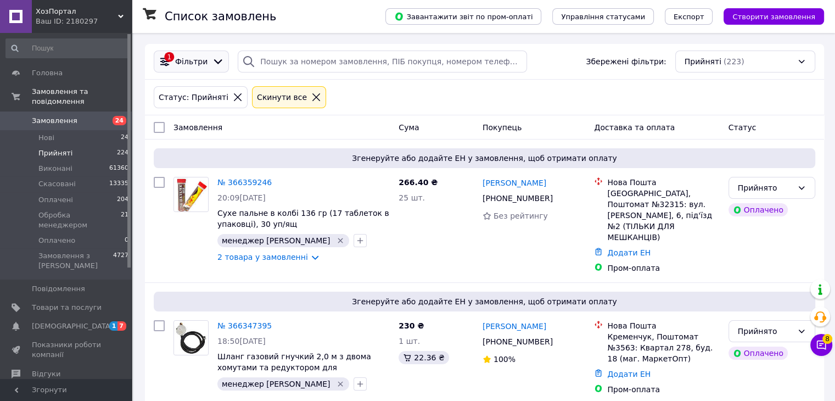
click at [196, 66] on span "Фільтри" at bounding box center [191, 61] width 32 height 11
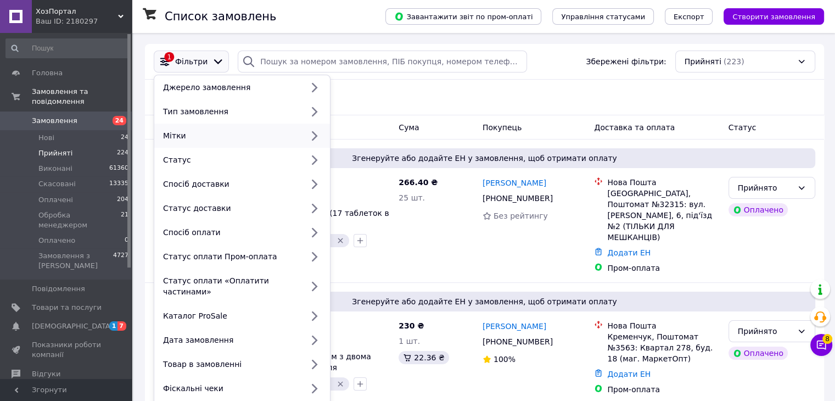
click at [196, 137] on div "Мітки" at bounding box center [231, 135] width 144 height 11
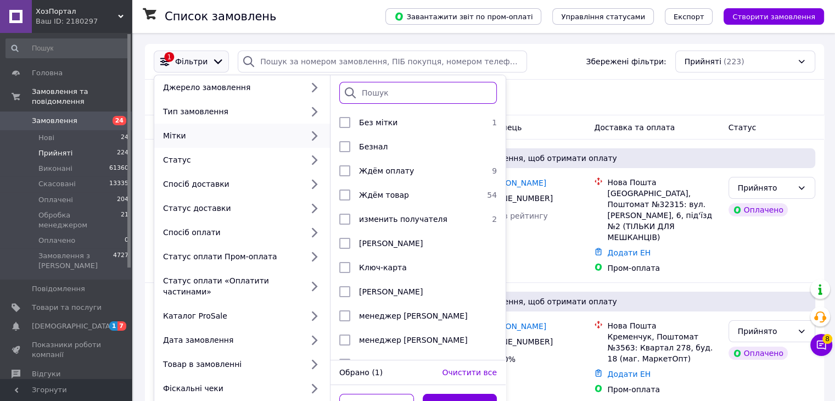
click at [382, 97] on input "search" at bounding box center [417, 93] width 157 height 22
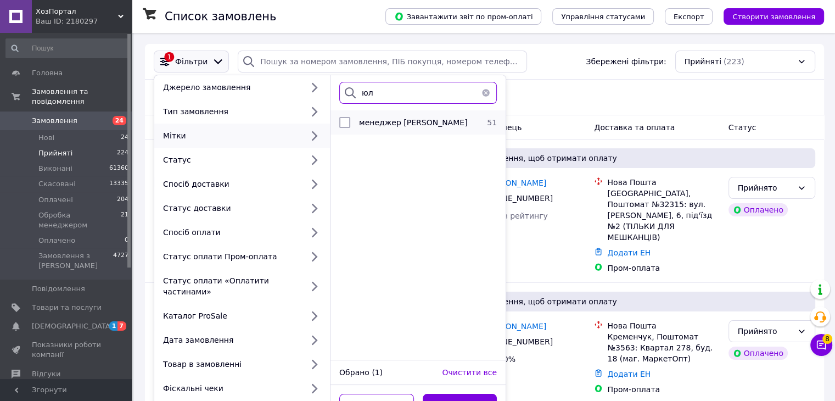
type input "юл"
click at [406, 128] on div "менеджер [PERSON_NAME]" at bounding box center [416, 122] width 123 height 11
click at [348, 122] on input "checkbox" at bounding box center [344, 122] width 11 height 11
checkbox input "false"
drag, startPoint x: 397, startPoint y: 93, endPoint x: 356, endPoint y: 97, distance: 41.3
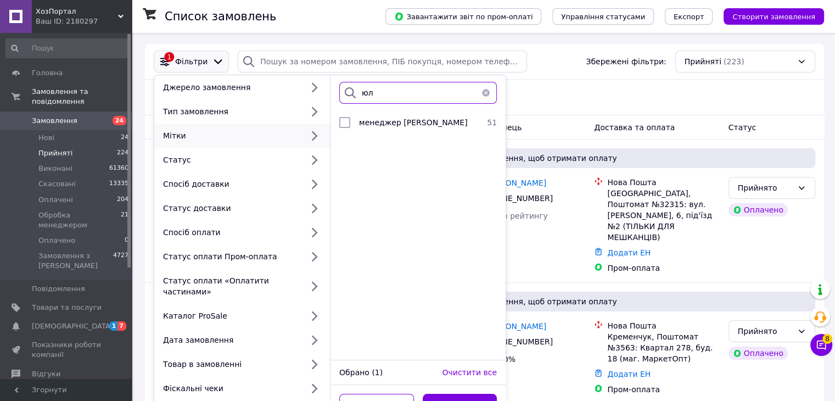
click at [356, 97] on div "юл" at bounding box center [417, 93] width 157 height 22
type input "сд"
click at [393, 127] on span "сделать в 1с" at bounding box center [385, 122] width 52 height 9
checkbox input "true"
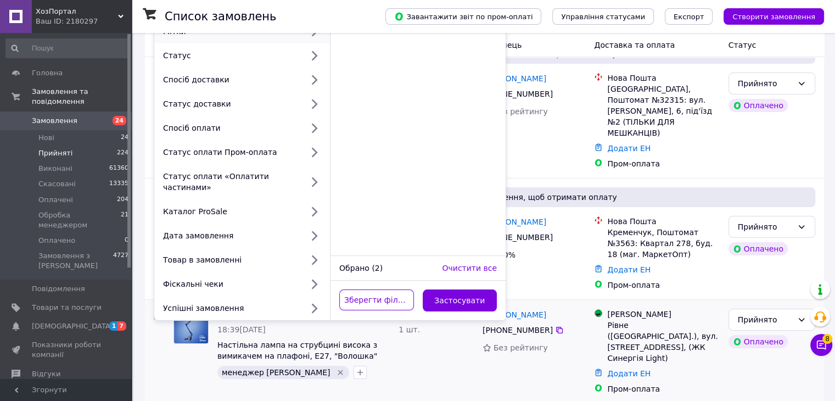
scroll to position [110, 0]
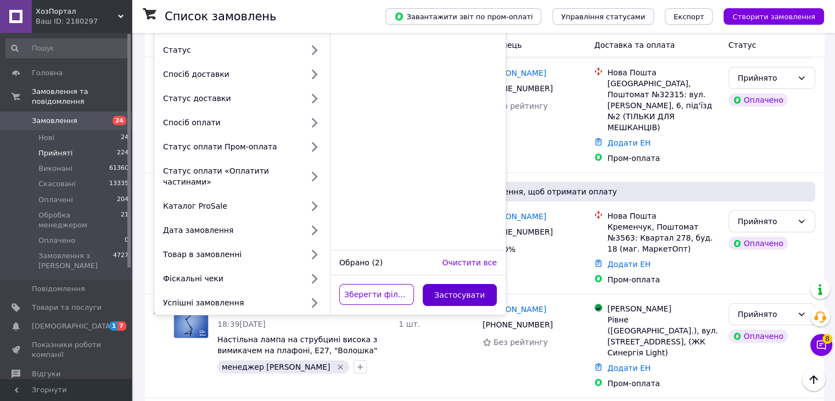
click at [451, 291] on button "Застосувати" at bounding box center [460, 295] width 75 height 22
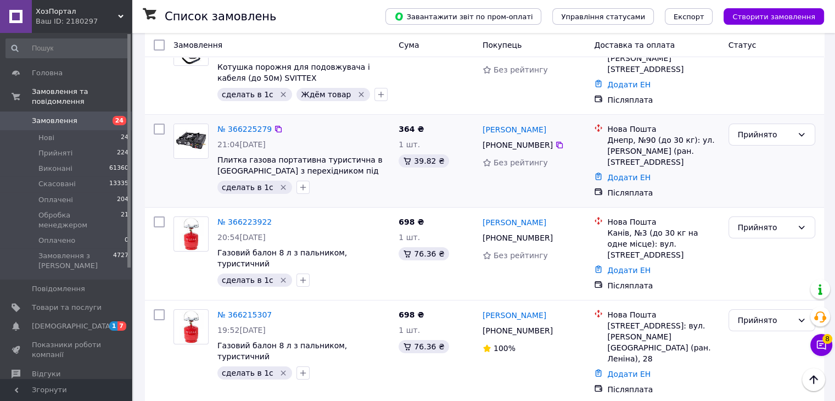
scroll to position [165, 0]
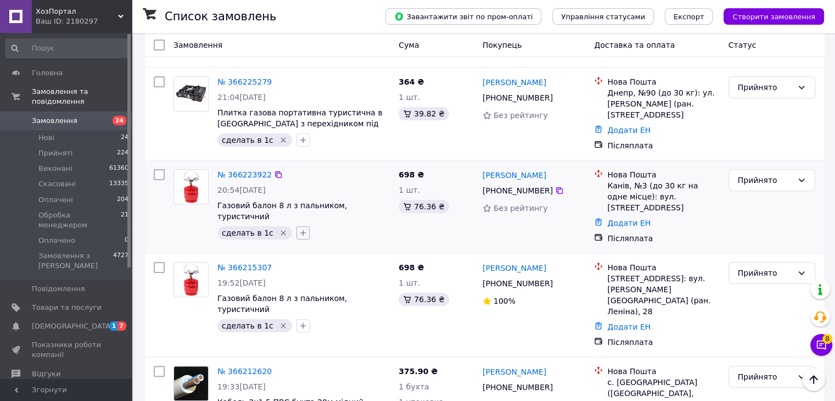
click at [300, 230] on icon "button" at bounding box center [303, 233] width 6 height 6
type input "юл"
click at [325, 278] on li "менеджер [PERSON_NAME]" at bounding box center [364, 285] width 134 height 15
checkbox input "true"
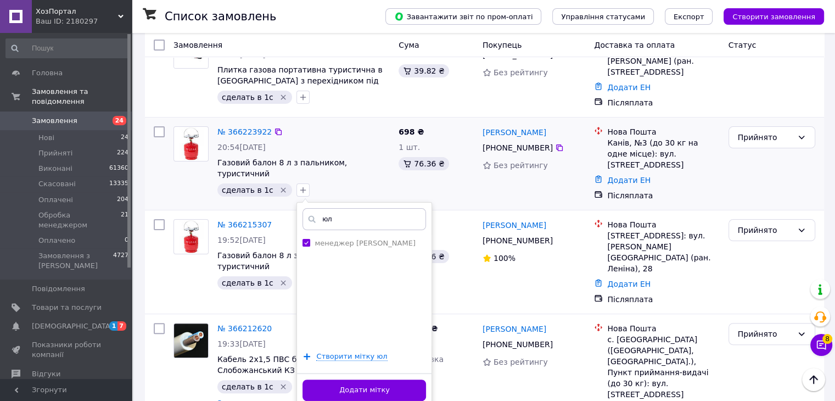
scroll to position [274, 0]
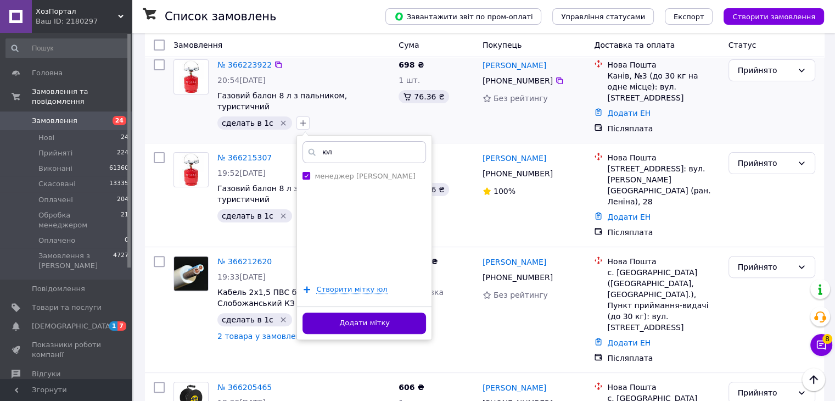
click at [362, 312] on button "Додати мітку" at bounding box center [363, 322] width 123 height 21
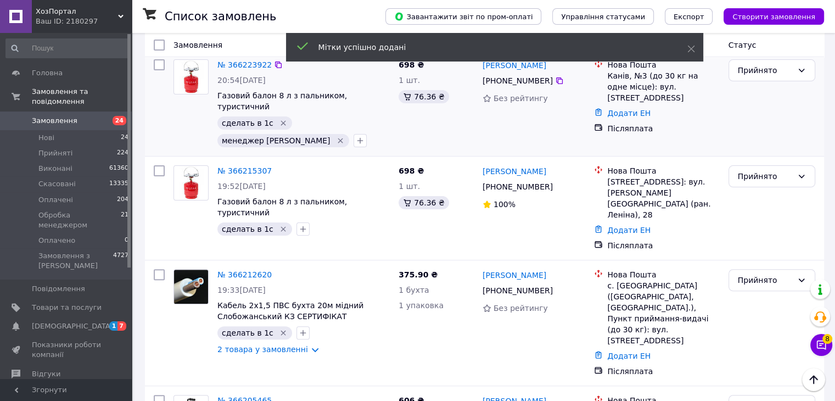
click at [279, 119] on icon "Видалити мітку" at bounding box center [283, 123] width 9 height 9
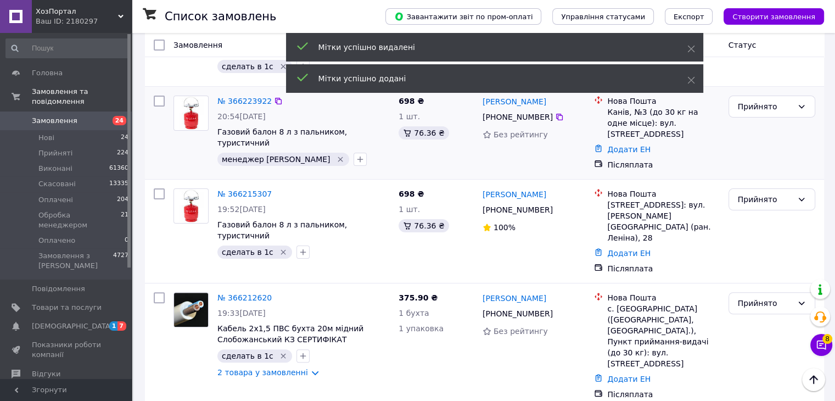
scroll to position [220, 0]
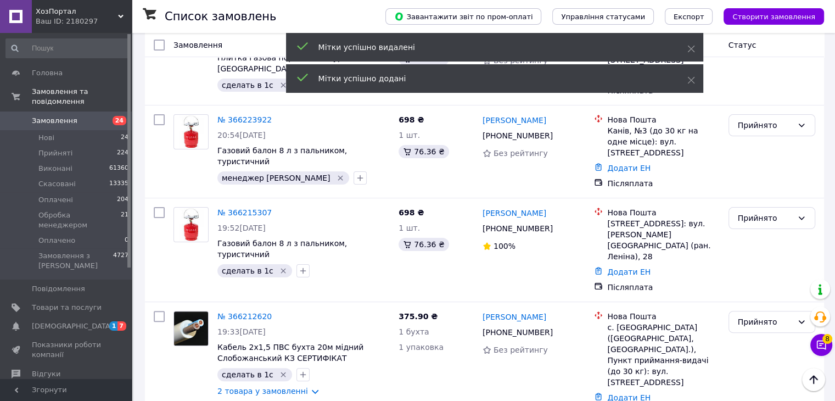
click at [274, 116] on icon at bounding box center [278, 119] width 9 height 9
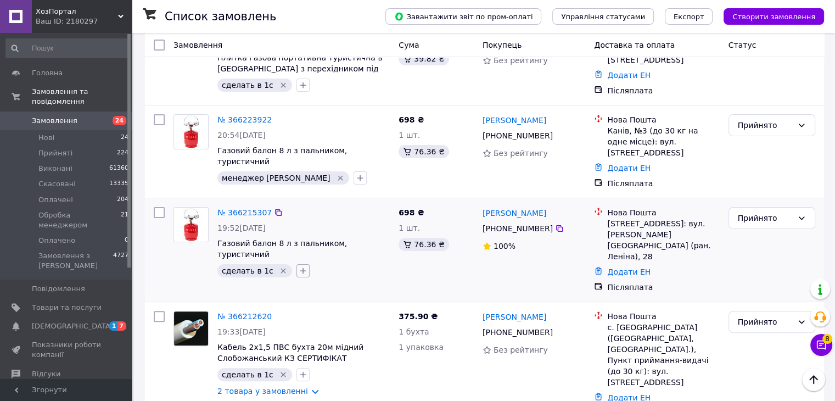
click at [299, 266] on icon "button" at bounding box center [303, 270] width 9 height 9
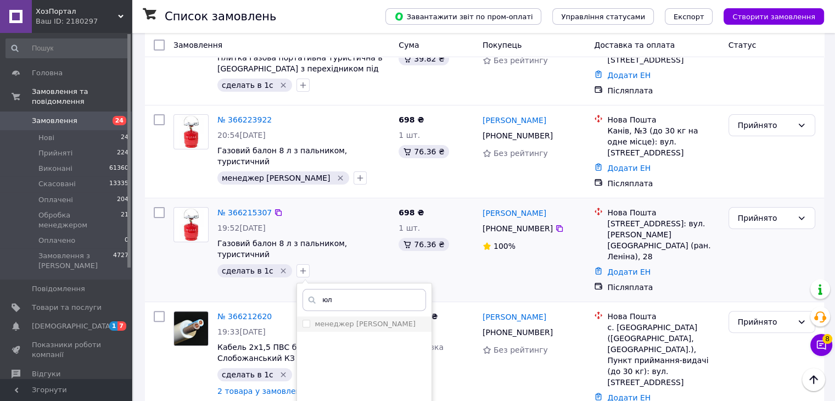
type input "юл"
click at [340, 319] on label "менеджер [PERSON_NAME]" at bounding box center [364, 323] width 100 height 8
checkbox input "true"
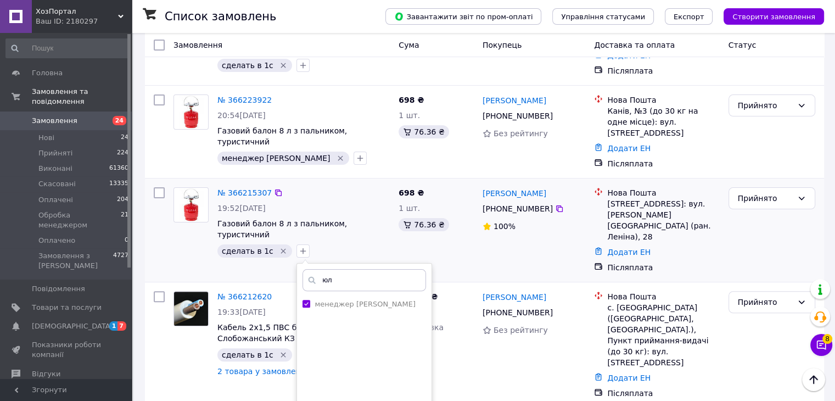
scroll to position [274, 0]
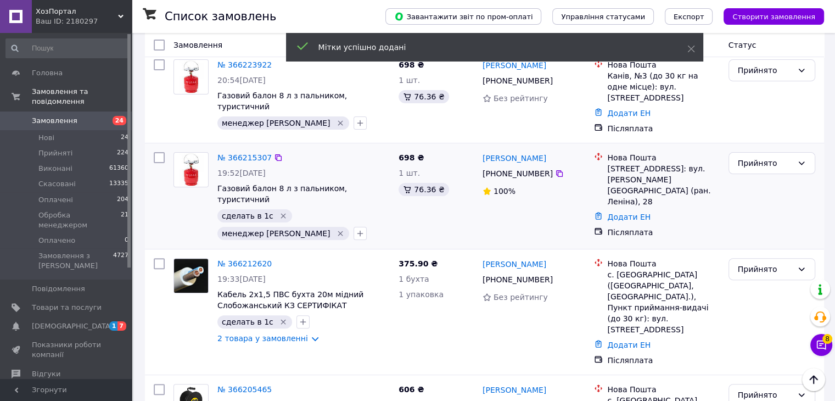
click at [279, 211] on icon "Видалити мітку" at bounding box center [283, 215] width 9 height 9
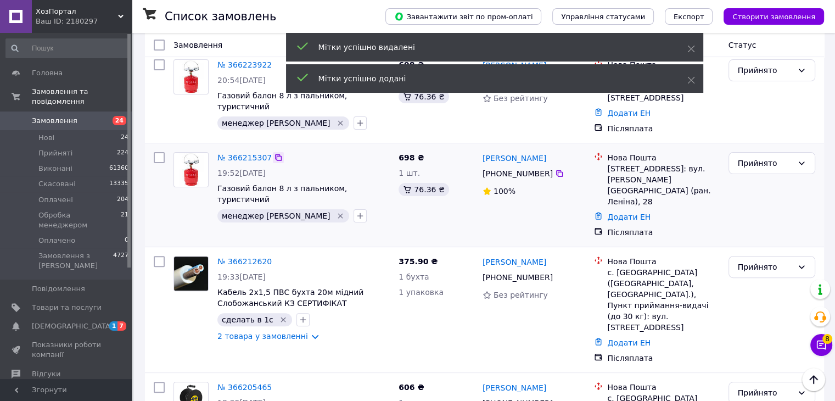
click at [274, 153] on icon at bounding box center [278, 157] width 9 height 9
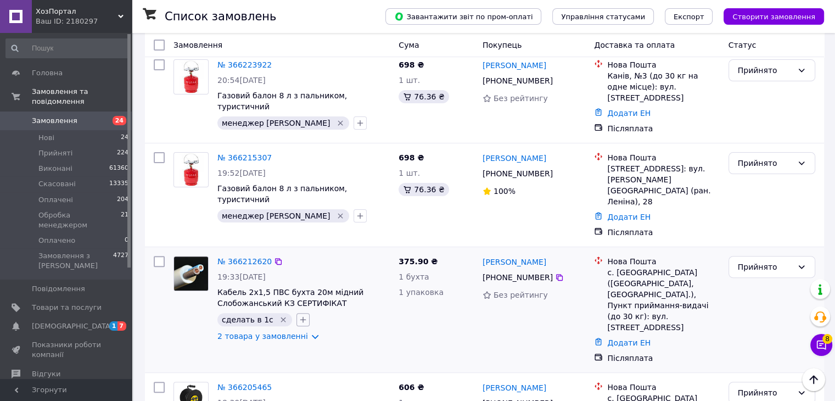
click at [299, 315] on icon "button" at bounding box center [303, 319] width 9 height 9
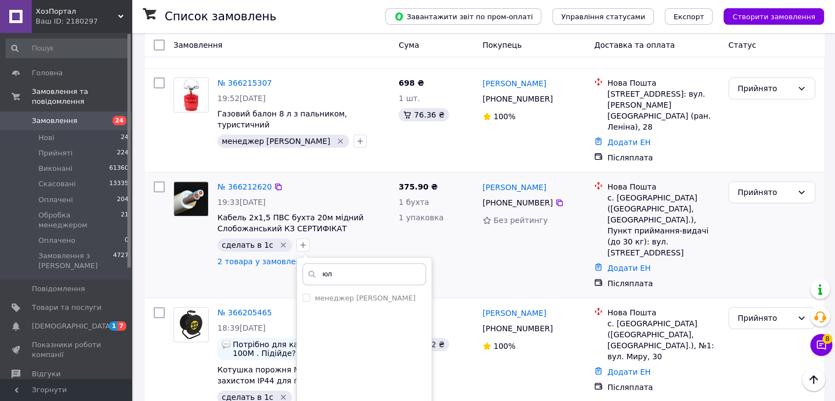
scroll to position [439, 0]
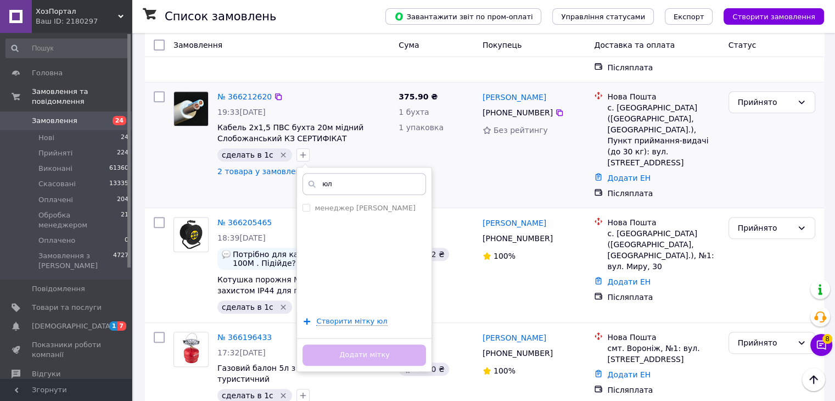
type input "юл"
click at [333, 200] on ul "менеджер [PERSON_NAME]" at bounding box center [364, 255] width 134 height 110
click at [332, 200] on li "менеджер [PERSON_NAME]" at bounding box center [364, 207] width 134 height 15
checkbox input "true"
click at [356, 344] on button "Додати мітку" at bounding box center [363, 354] width 123 height 21
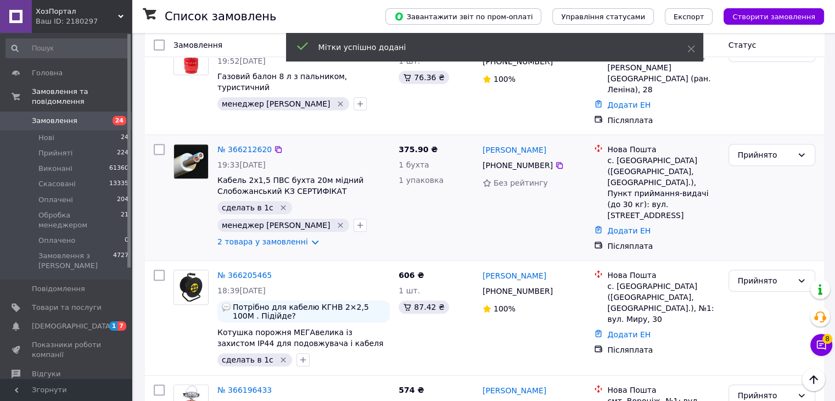
scroll to position [329, 0]
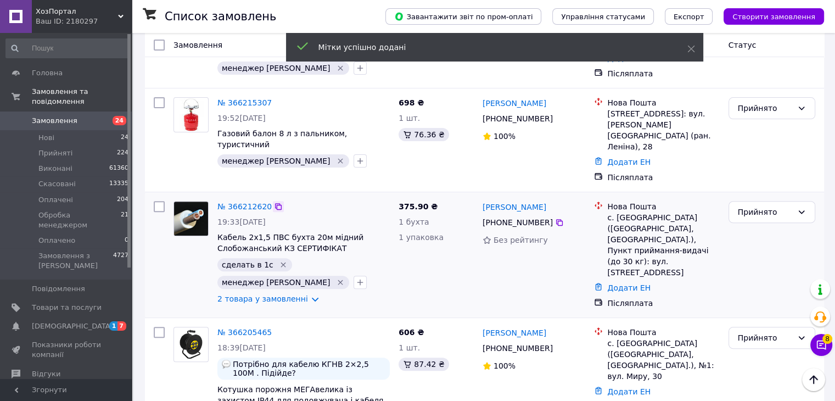
click at [275, 203] on icon at bounding box center [278, 206] width 7 height 7
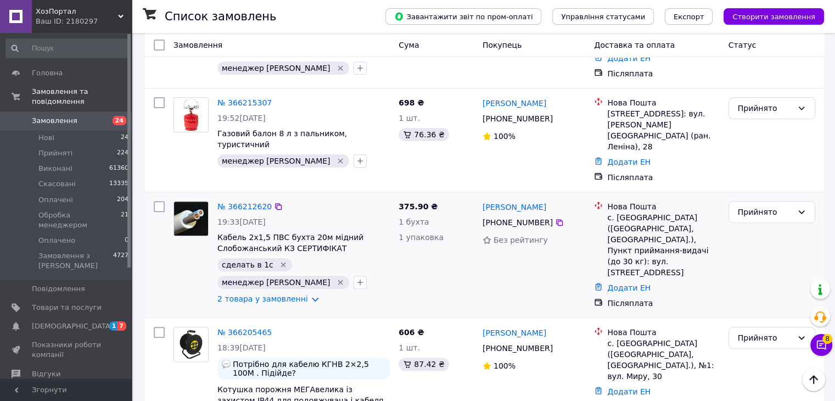
click at [281, 262] on icon "Видалити мітку" at bounding box center [283, 264] width 5 height 5
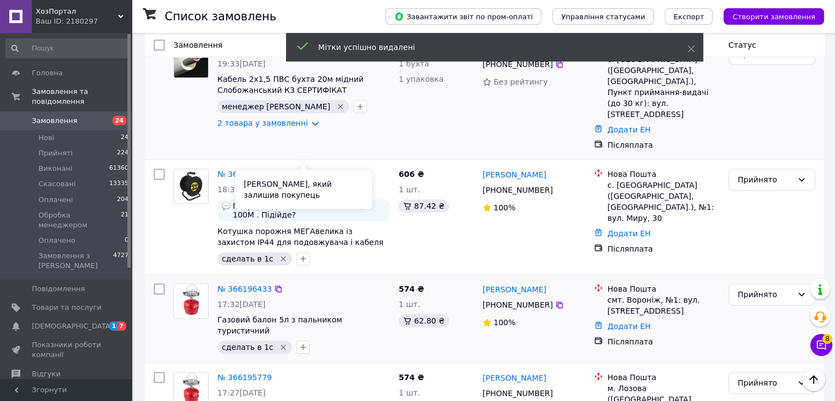
scroll to position [494, 0]
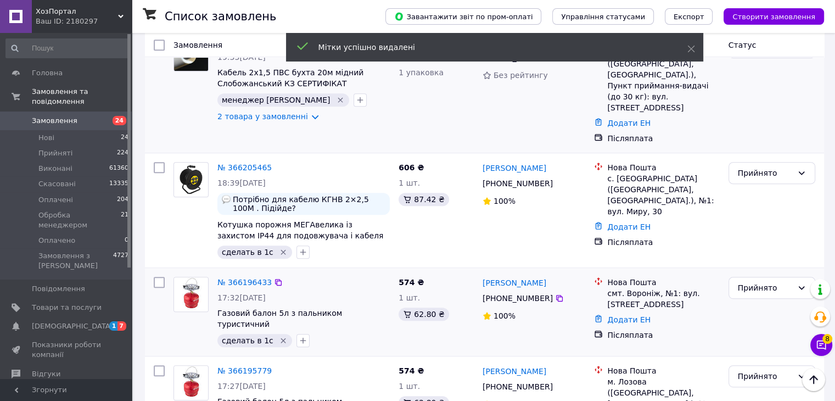
click at [282, 334] on div "сделать в 1с" at bounding box center [254, 340] width 75 height 13
click at [299, 336] on icon "button" at bounding box center [303, 340] width 9 height 9
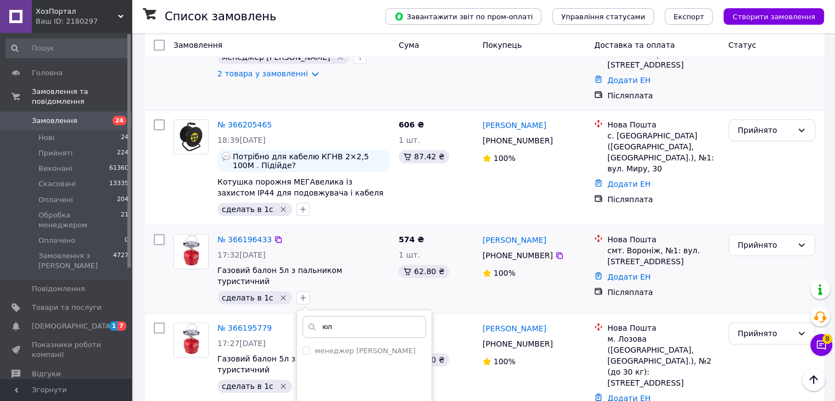
scroll to position [549, 0]
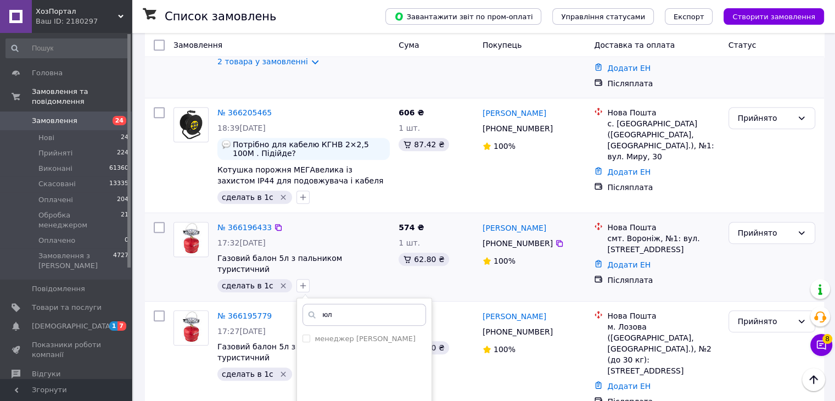
click at [342, 303] on input "юл" at bounding box center [363, 314] width 123 height 22
type input "юл"
click at [340, 334] on label "менеджер [PERSON_NAME]" at bounding box center [364, 338] width 100 height 8
checkbox input "true"
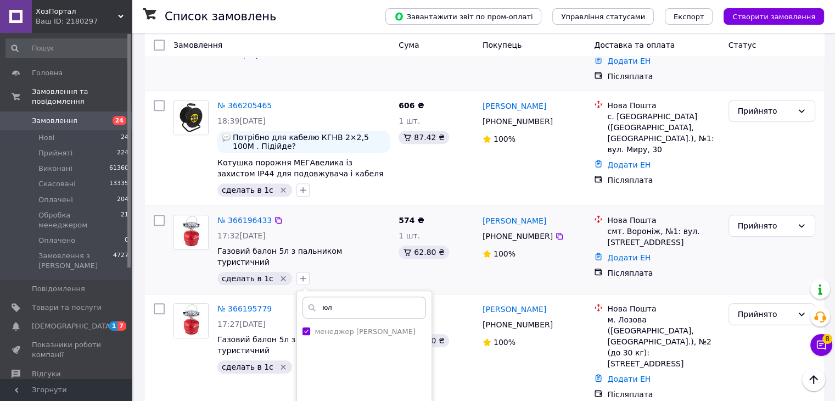
scroll to position [604, 0]
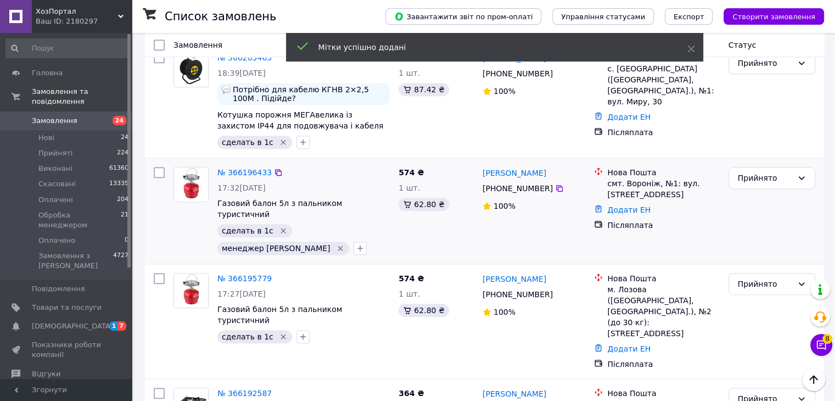
click at [279, 226] on icon "Видалити мітку" at bounding box center [283, 230] width 9 height 9
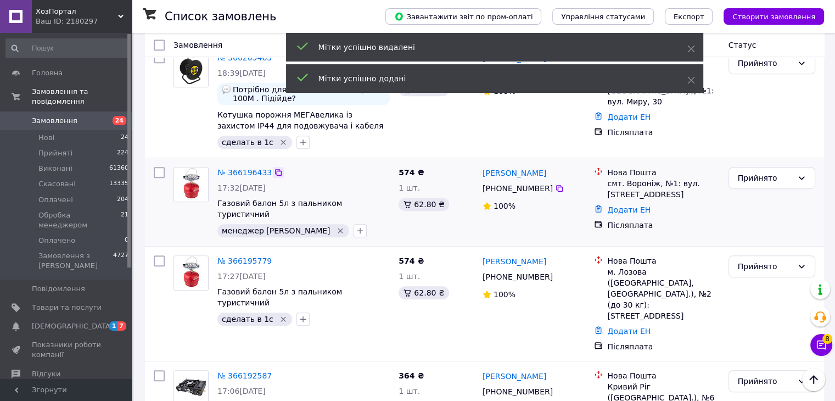
click at [274, 168] on icon at bounding box center [278, 172] width 9 height 9
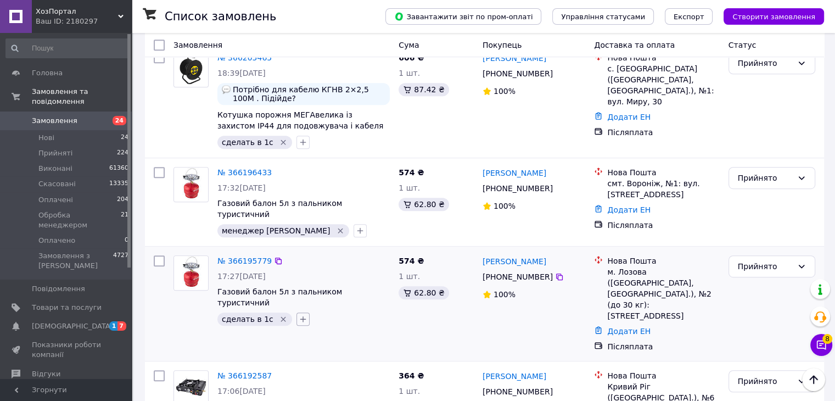
click at [299, 314] on icon "button" at bounding box center [303, 318] width 9 height 9
type input "юл"
click at [343, 368] on label "менеджер [PERSON_NAME]" at bounding box center [364, 372] width 100 height 8
checkbox input "true"
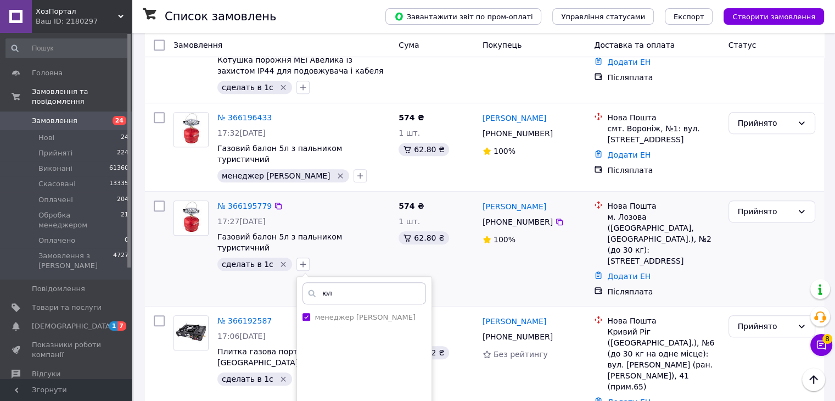
click at [281, 262] on icon "Видалити мітку" at bounding box center [283, 264] width 5 height 5
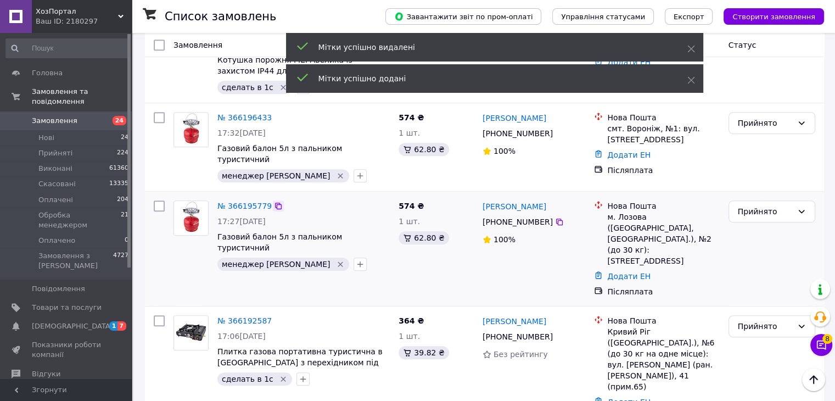
click at [275, 201] on icon at bounding box center [278, 205] width 9 height 9
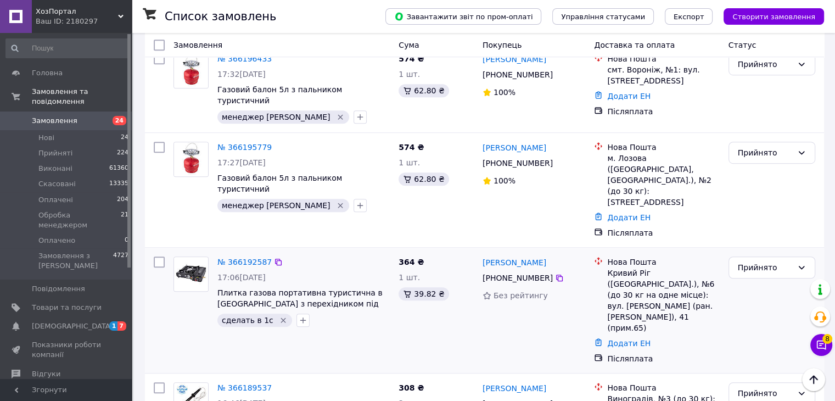
scroll to position [823, 0]
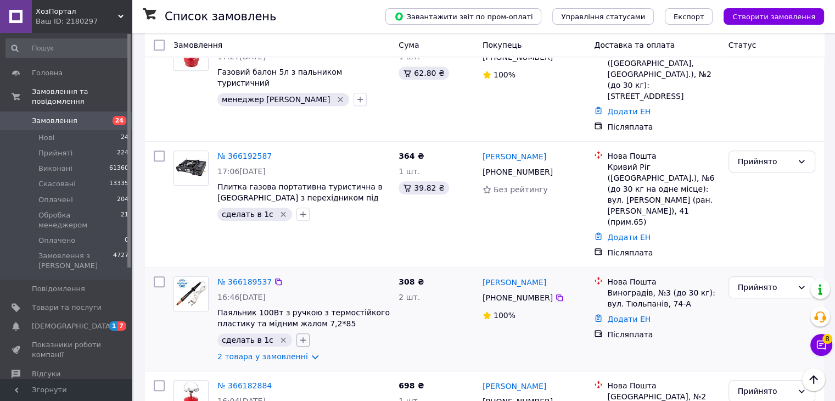
click at [299, 335] on icon "button" at bounding box center [303, 339] width 9 height 9
type input "юл"
click at [359, 389] on label "менеджер [PERSON_NAME]" at bounding box center [364, 393] width 100 height 8
checkbox input "true"
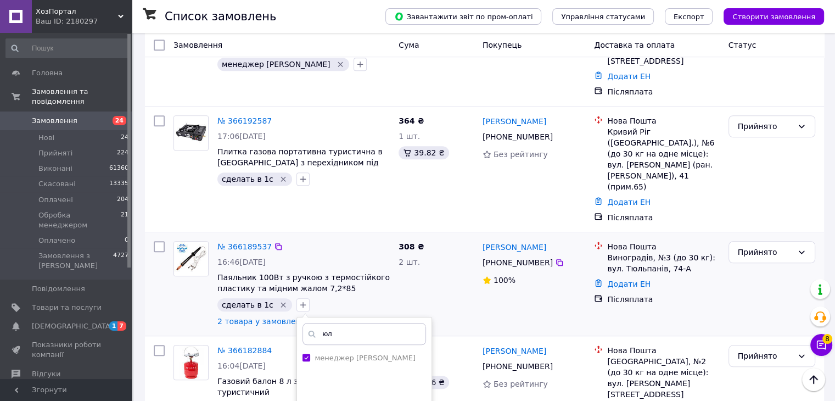
scroll to position [878, 0]
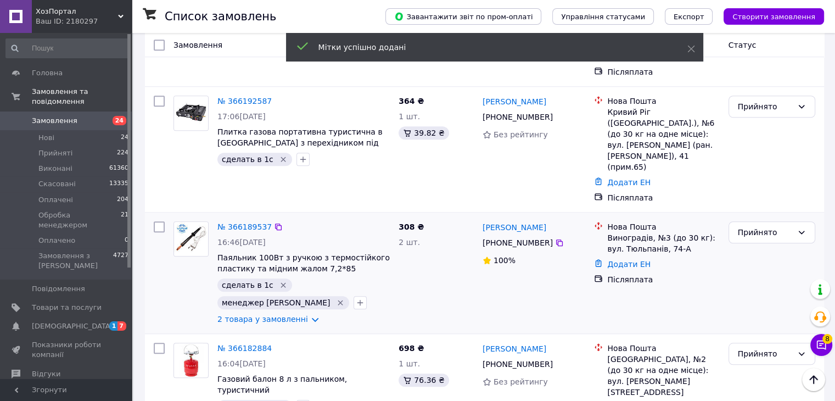
click at [279, 280] on icon "Видалити мітку" at bounding box center [283, 284] width 9 height 9
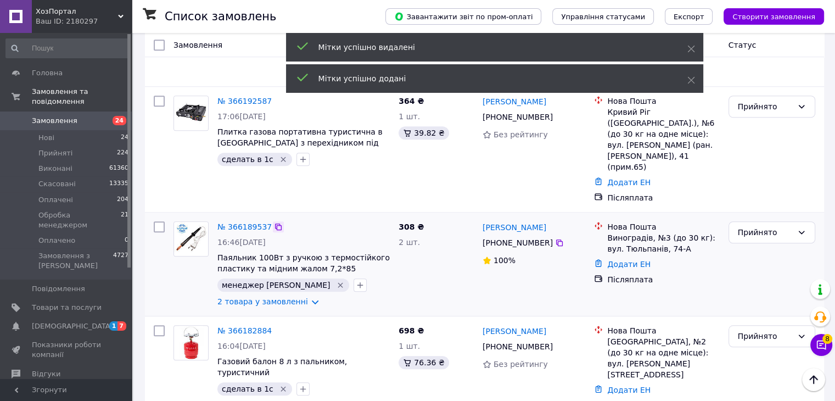
click at [274, 222] on icon at bounding box center [278, 226] width 9 height 9
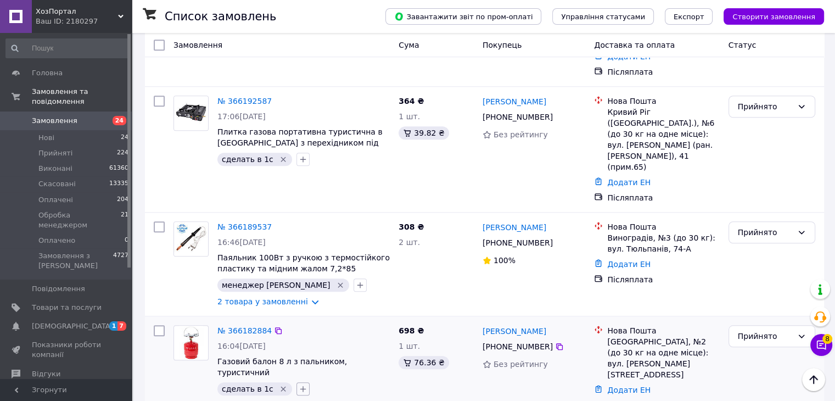
click at [299, 384] on icon "button" at bounding box center [303, 388] width 9 height 9
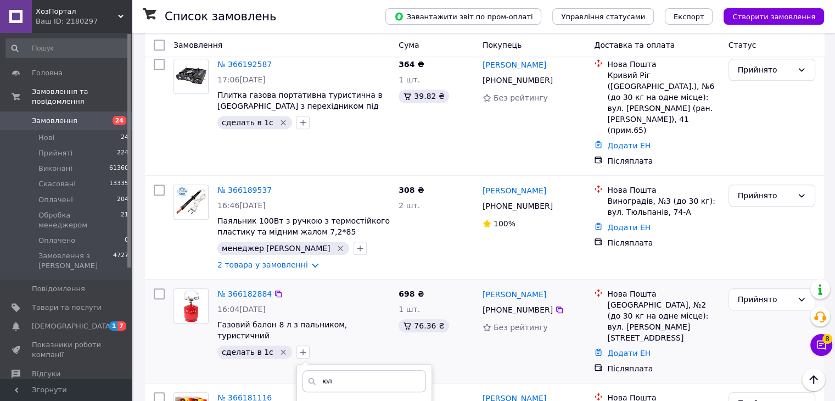
scroll to position [988, 0]
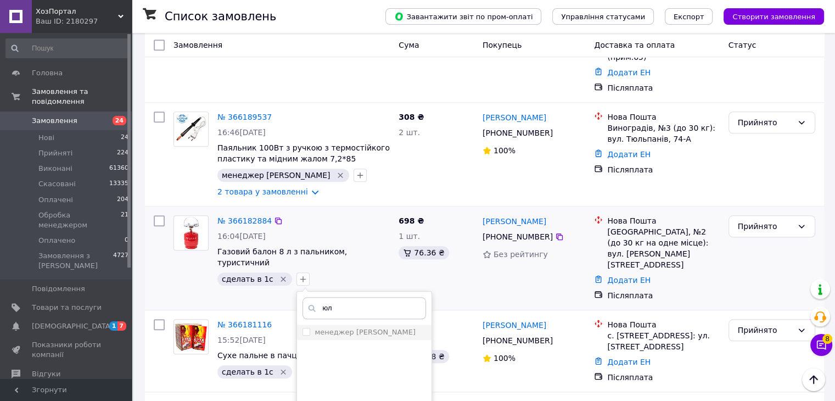
type input "юл"
click at [336, 328] on label "менеджер [PERSON_NAME]" at bounding box center [364, 332] width 100 height 8
checkbox input "true"
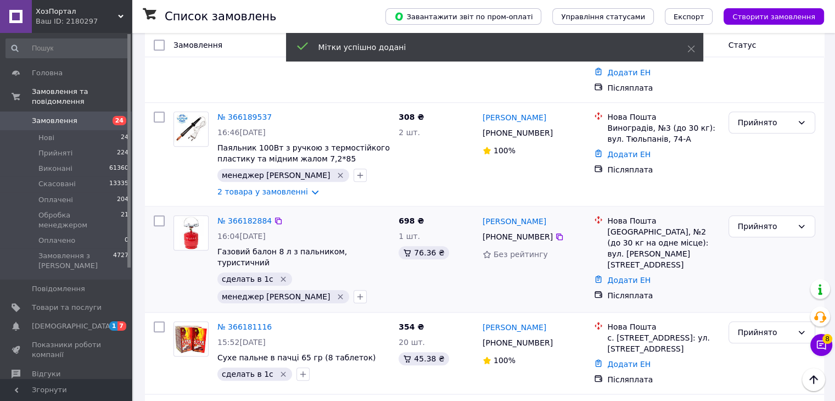
click at [281, 277] on icon "Видалити мітку" at bounding box center [283, 279] width 5 height 5
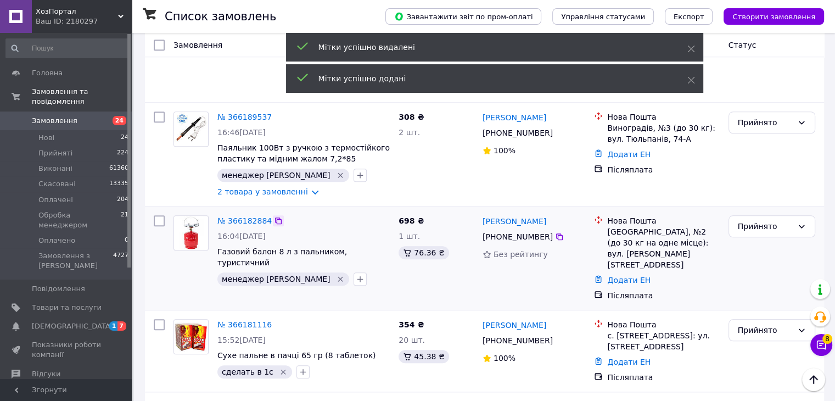
click at [274, 216] on icon at bounding box center [278, 220] width 9 height 9
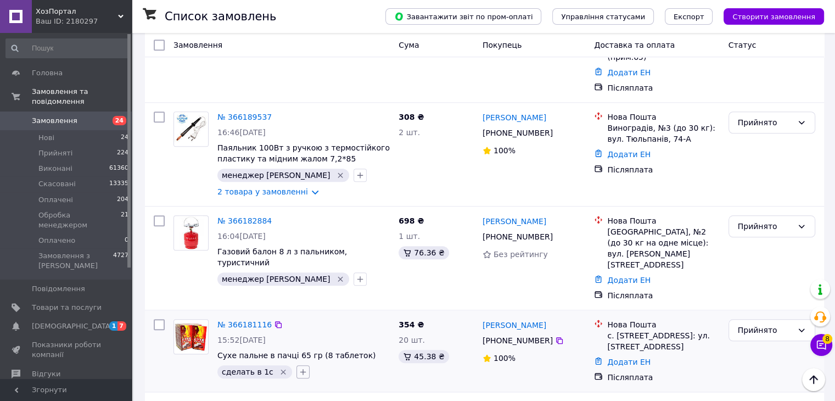
click at [299, 367] on icon "button" at bounding box center [303, 371] width 9 height 9
type input "юл"
checkbox input "true"
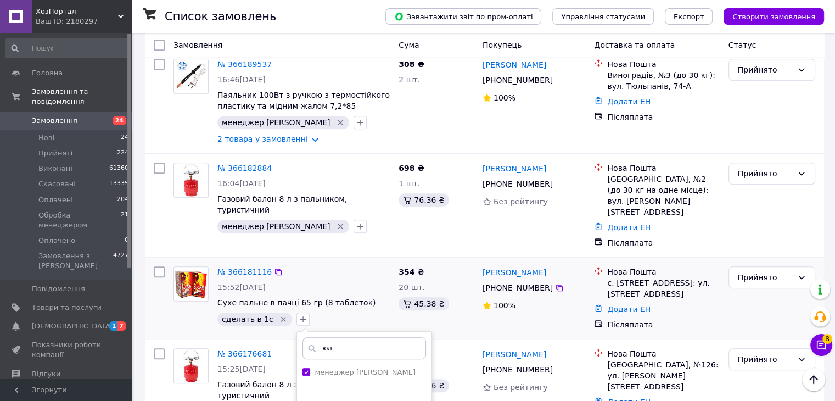
scroll to position [1098, 0]
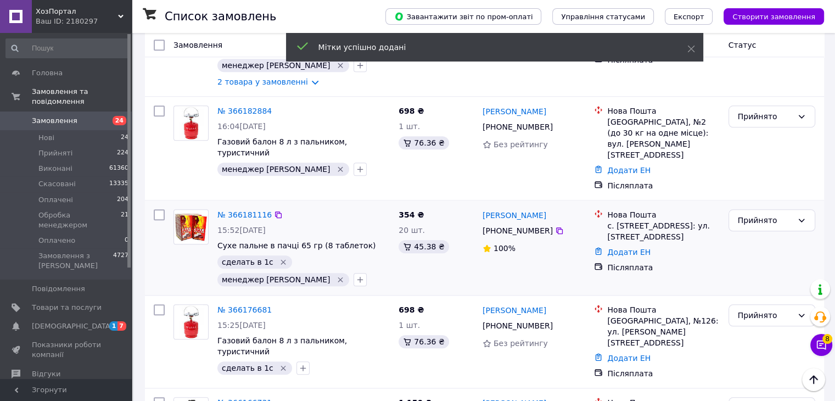
click at [279, 257] on icon "Видалити мітку" at bounding box center [283, 261] width 9 height 9
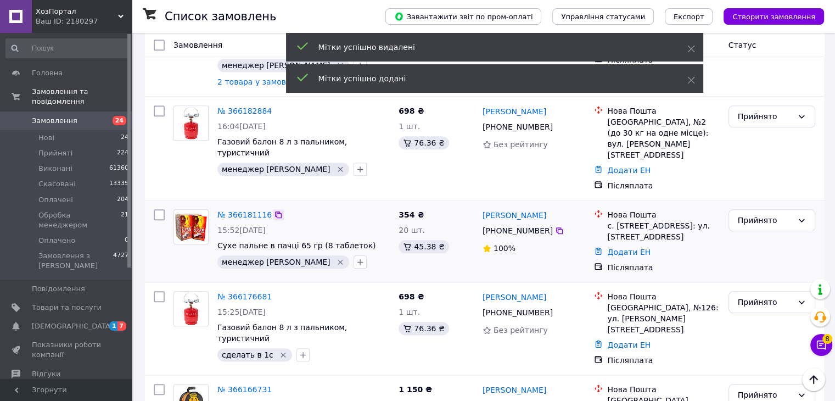
click at [274, 210] on icon at bounding box center [278, 214] width 9 height 9
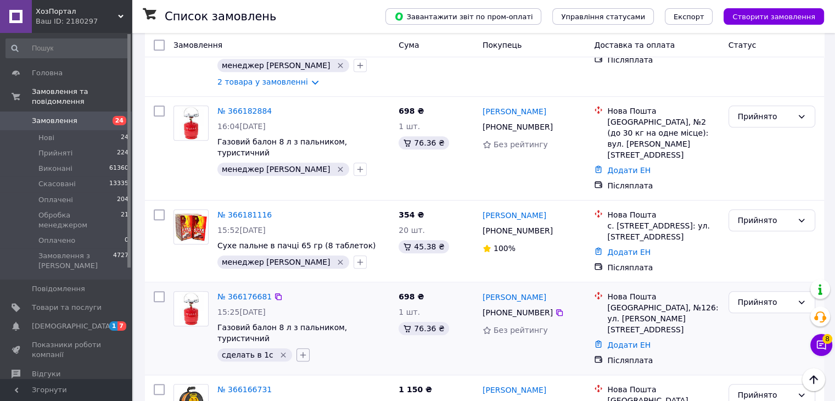
click at [299, 350] on icon "button" at bounding box center [303, 354] width 9 height 9
type input "юл"
click at [351, 400] on label "менеджер [PERSON_NAME]" at bounding box center [364, 407] width 100 height 8
checkbox input "true"
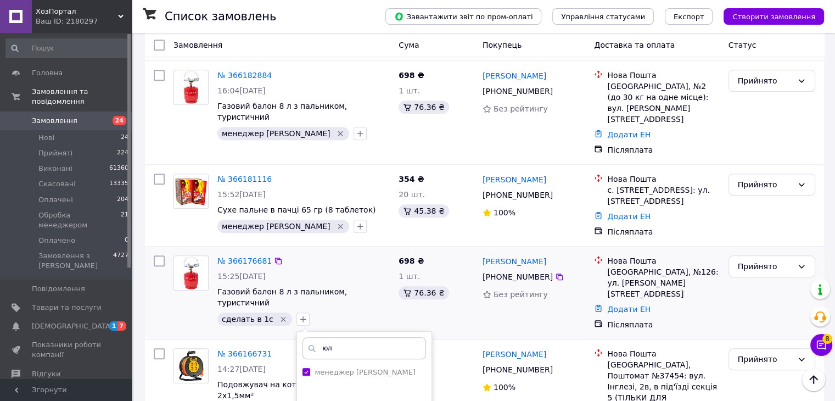
scroll to position [1152, 0]
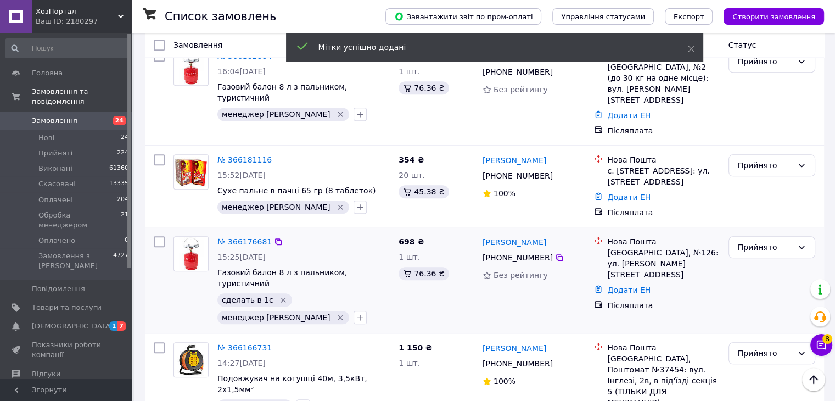
click at [279, 295] on icon "Видалити мітку" at bounding box center [283, 299] width 9 height 9
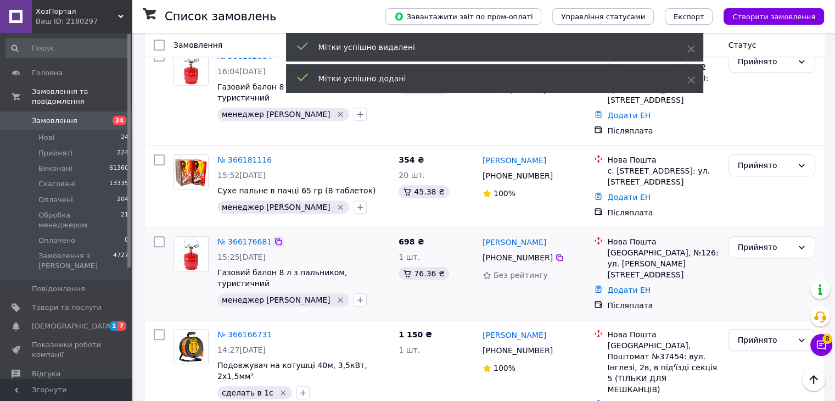
click at [274, 237] on icon at bounding box center [278, 241] width 9 height 9
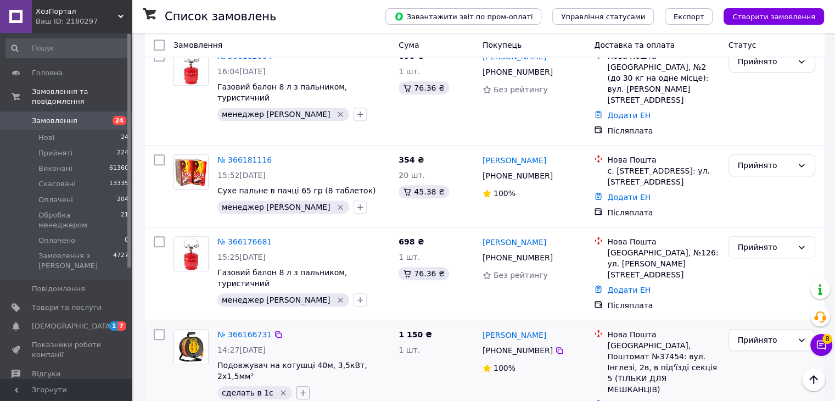
click at [299, 388] on icon "button" at bounding box center [303, 392] width 9 height 9
type input "юл"
checkbox input "true"
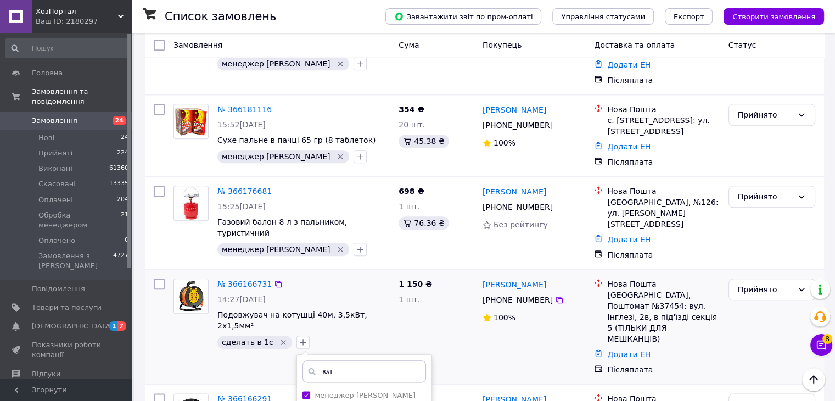
scroll to position [1262, 0]
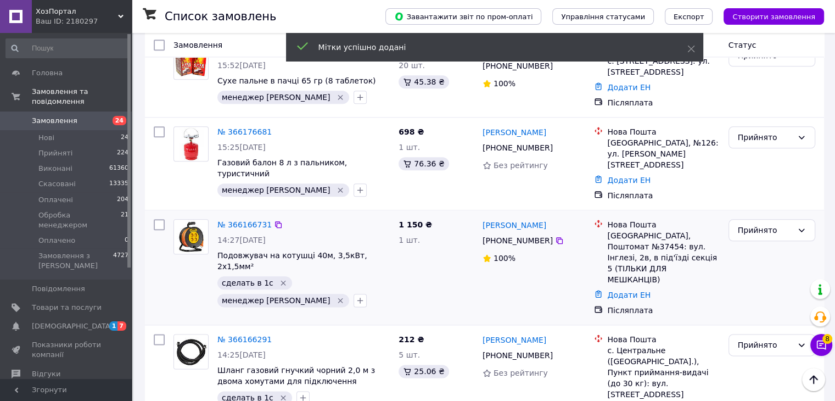
click at [279, 278] on icon "Видалити мітку" at bounding box center [283, 282] width 9 height 9
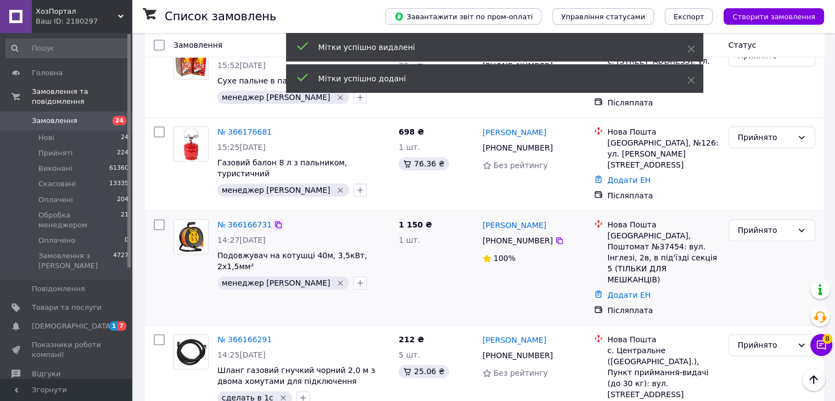
click at [275, 221] on icon at bounding box center [278, 224] width 7 height 7
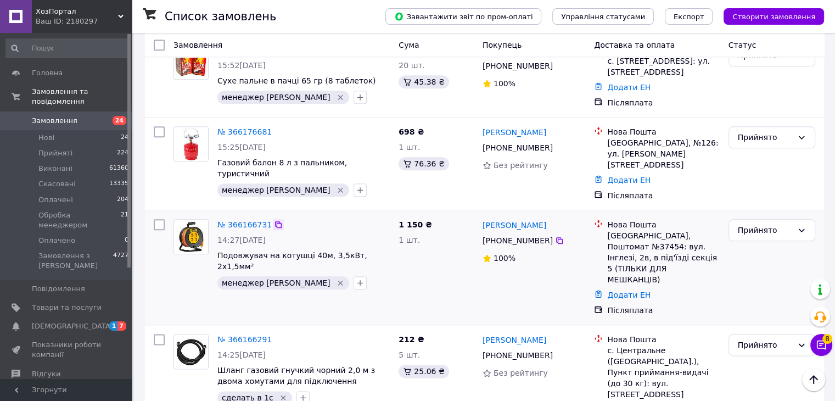
click at [274, 220] on icon at bounding box center [278, 224] width 9 height 9
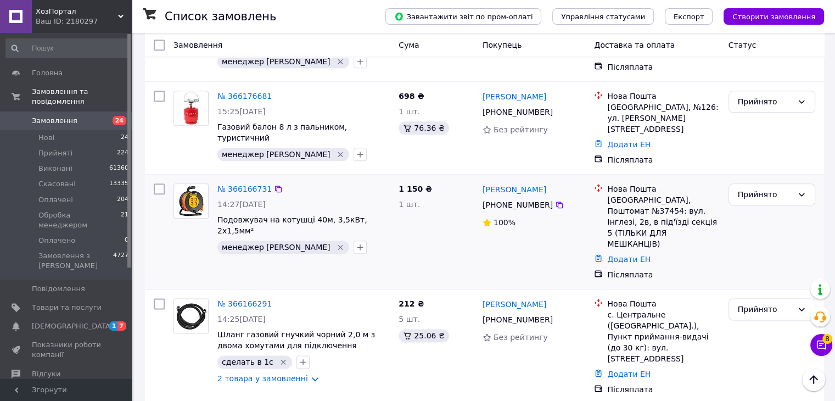
scroll to position [1317, 0]
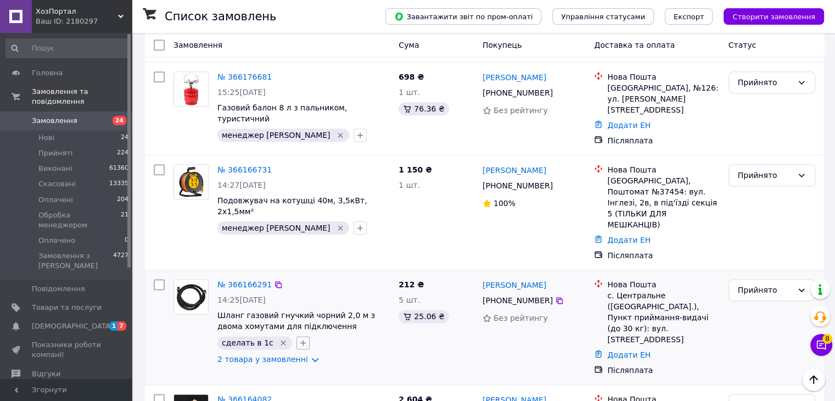
click at [299, 338] on icon "button" at bounding box center [303, 342] width 9 height 9
type input "юл"
click at [341, 391] on label "менеджер [PERSON_NAME]" at bounding box center [364, 395] width 100 height 8
checkbox input "true"
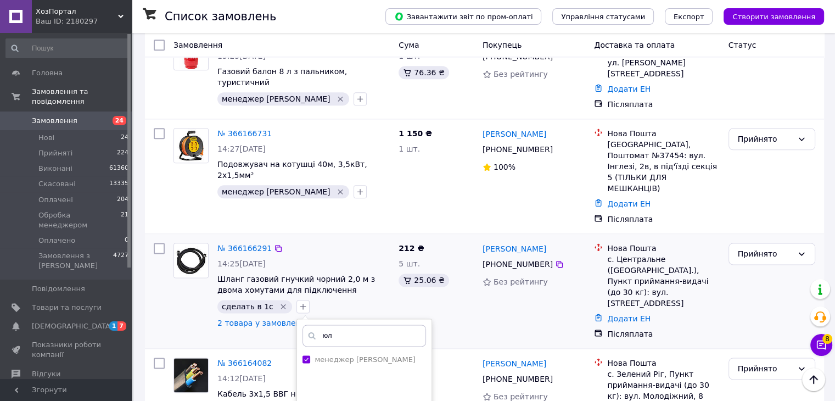
scroll to position [1372, 0]
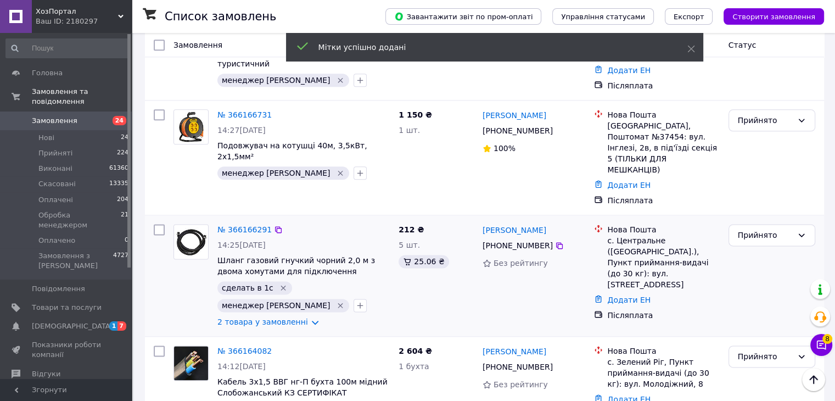
click at [279, 283] on icon "Видалити мітку" at bounding box center [283, 287] width 9 height 9
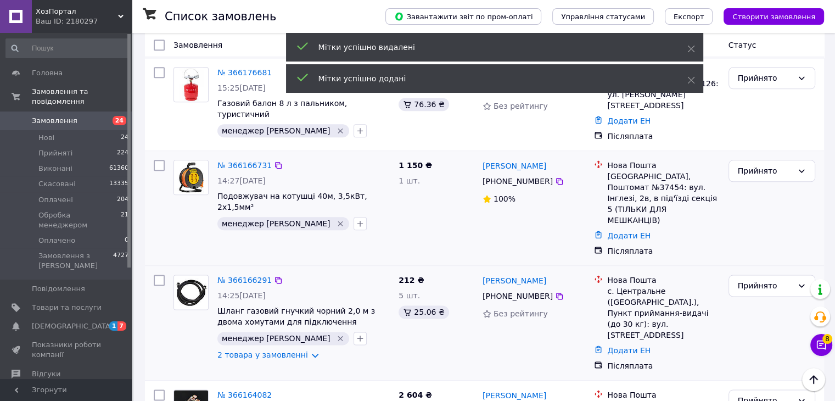
scroll to position [1262, 0]
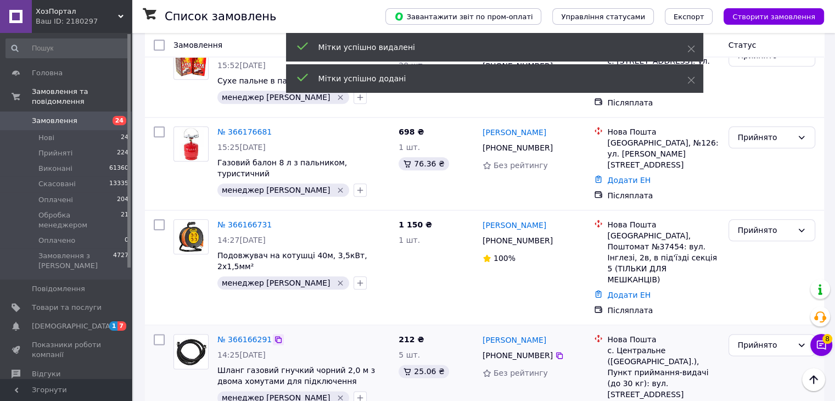
click at [275, 336] on icon at bounding box center [278, 339] width 7 height 7
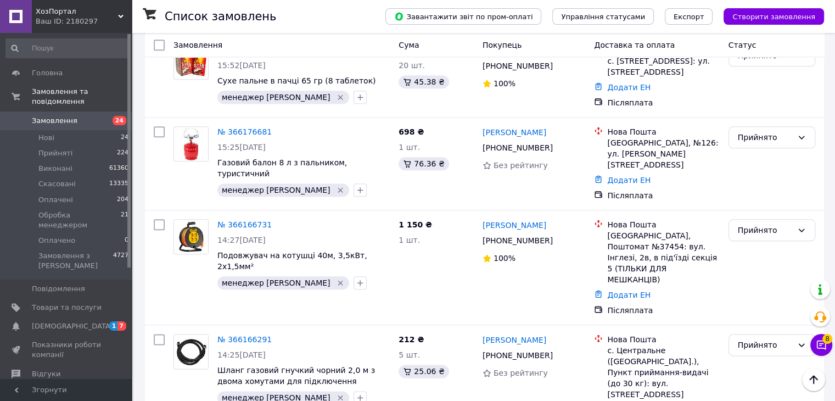
click at [336, 393] on icon "Видалити мітку" at bounding box center [340, 397] width 9 height 9
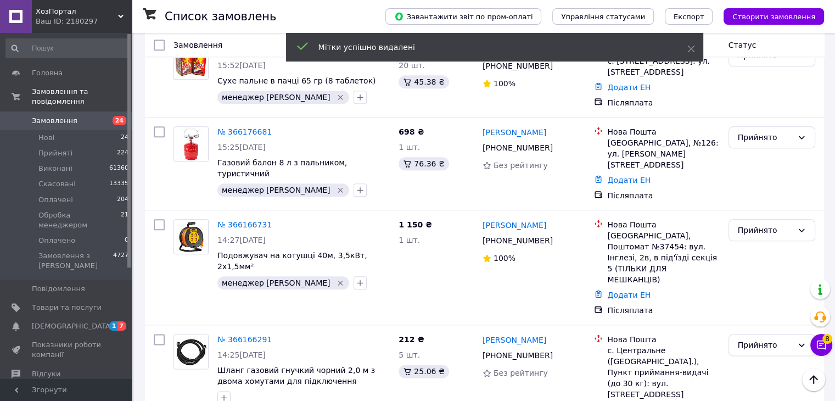
click at [230, 389] on div at bounding box center [224, 398] width 18 height 18
click at [227, 393] on icon "button" at bounding box center [224, 397] width 9 height 9
type input "сд"
checkbox input "true"
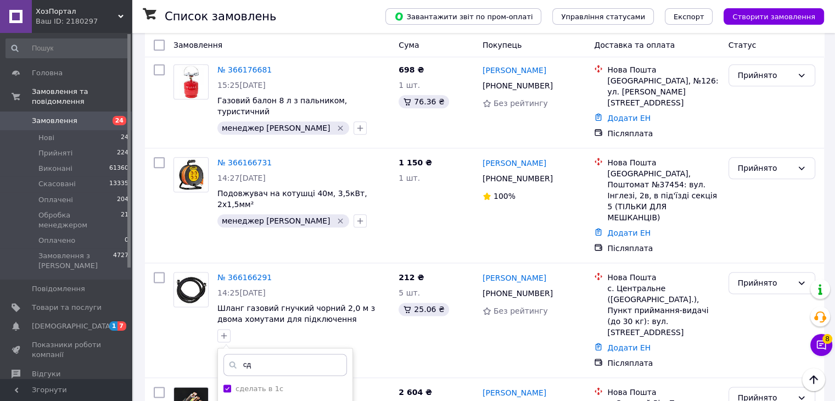
scroll to position [1372, 0]
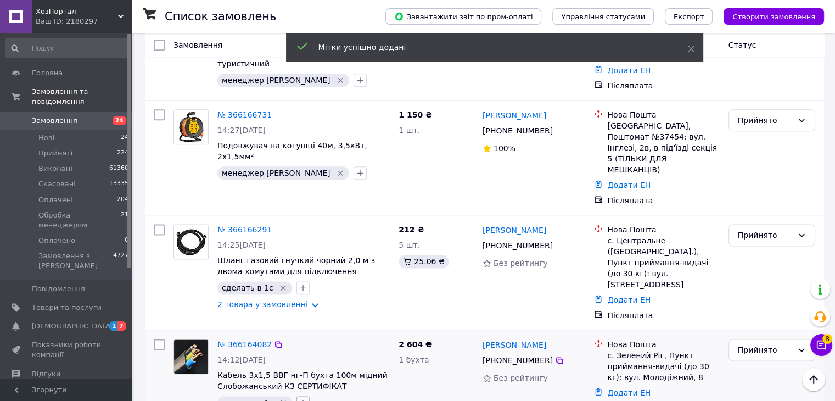
click at [301, 396] on button "button" at bounding box center [302, 402] width 13 height 13
type input "юл"
checkbox input "true"
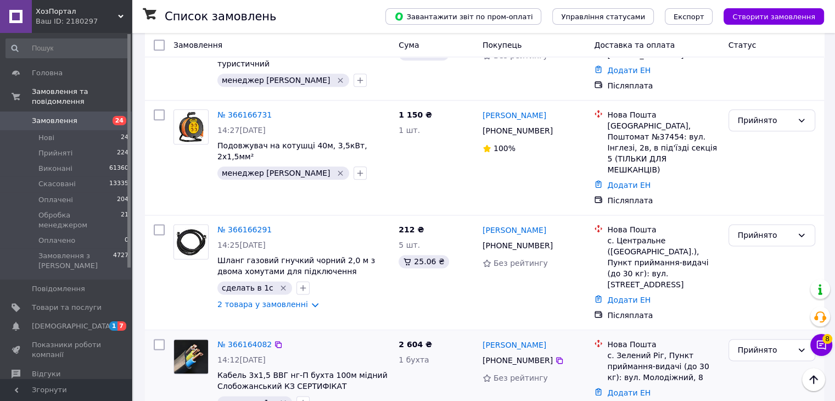
scroll to position [1482, 0]
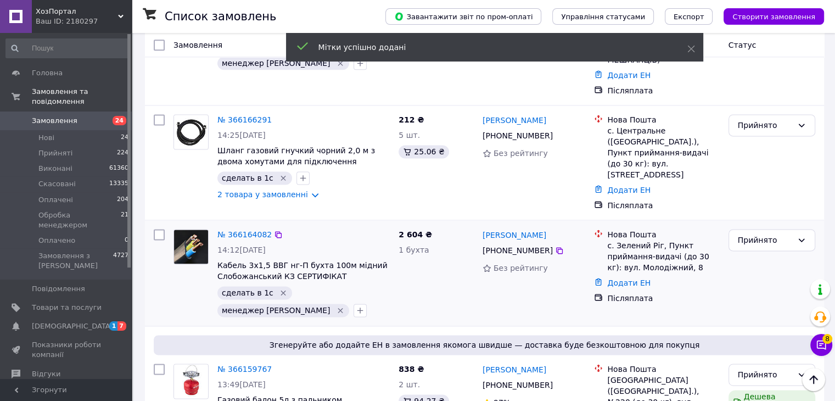
click at [279, 288] on icon "Видалити мітку" at bounding box center [283, 292] width 9 height 9
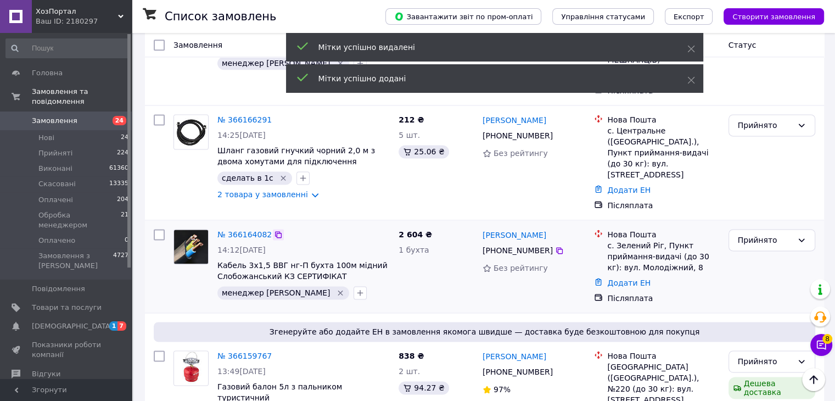
click at [274, 230] on icon at bounding box center [278, 234] width 9 height 9
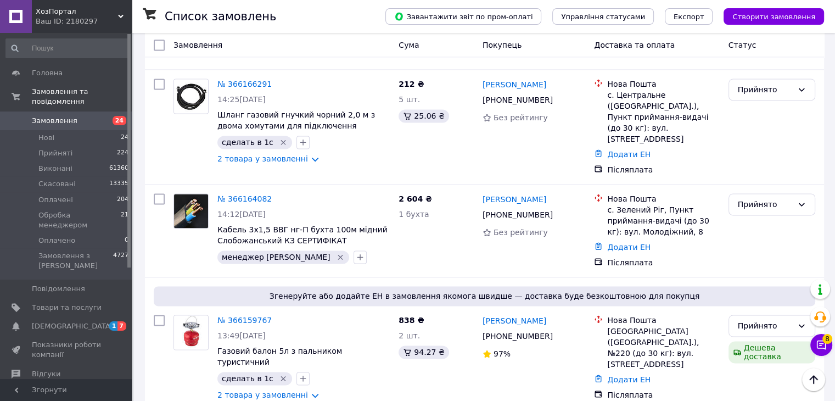
scroll to position [1537, 0]
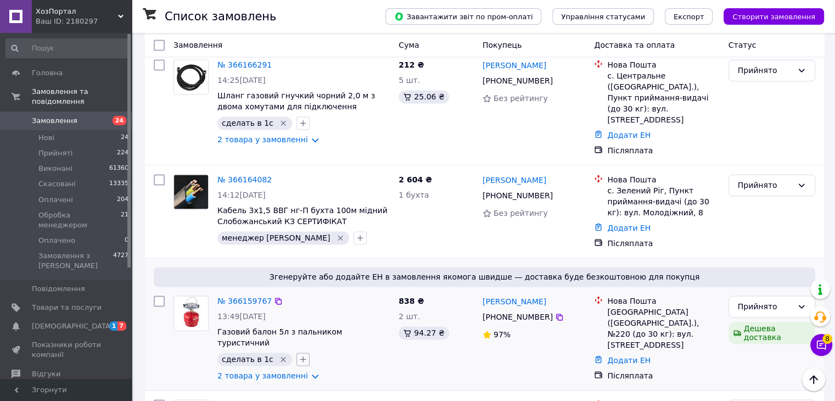
click at [299, 355] on icon "button" at bounding box center [303, 359] width 9 height 9
type input "юл"
checkbox input "true"
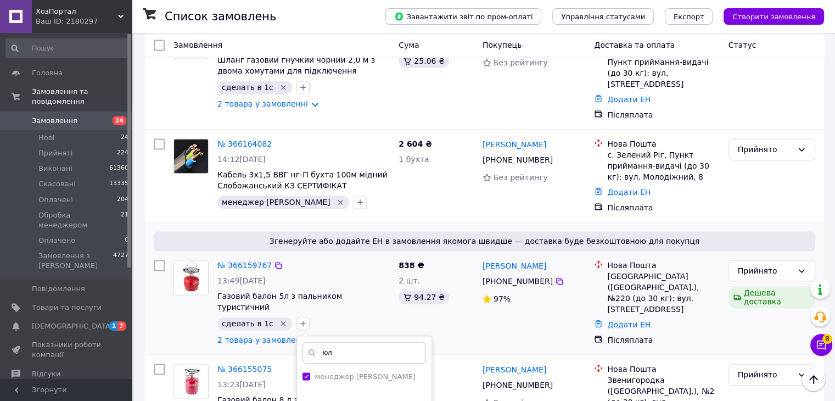
scroll to position [1591, 0]
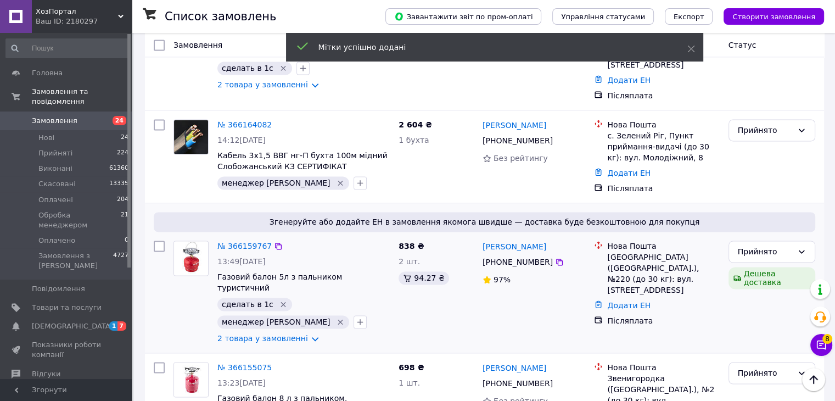
click at [281, 302] on icon "Видалити мітку" at bounding box center [283, 304] width 5 height 5
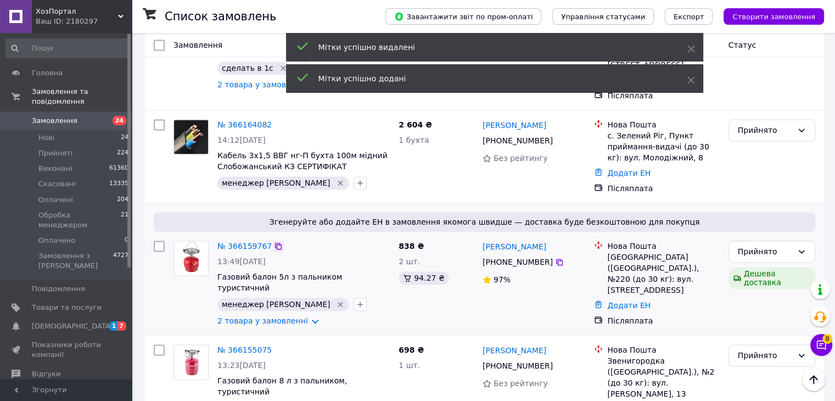
click at [275, 243] on icon at bounding box center [278, 246] width 7 height 7
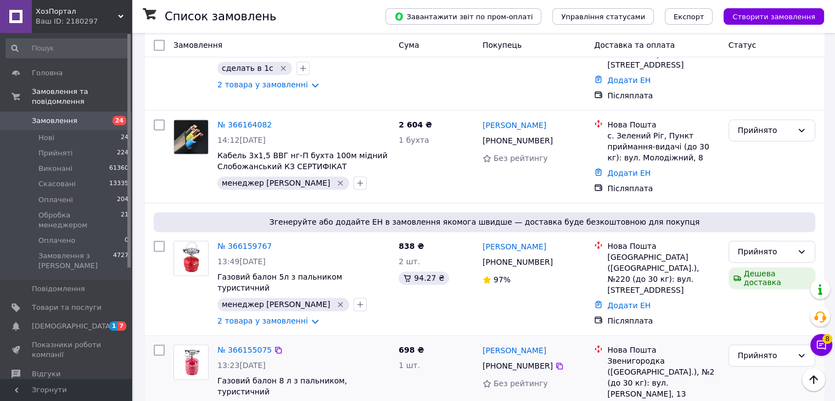
click at [299, 400] on icon "button" at bounding box center [303, 407] width 9 height 9
type input "юл"
checkbox input "true"
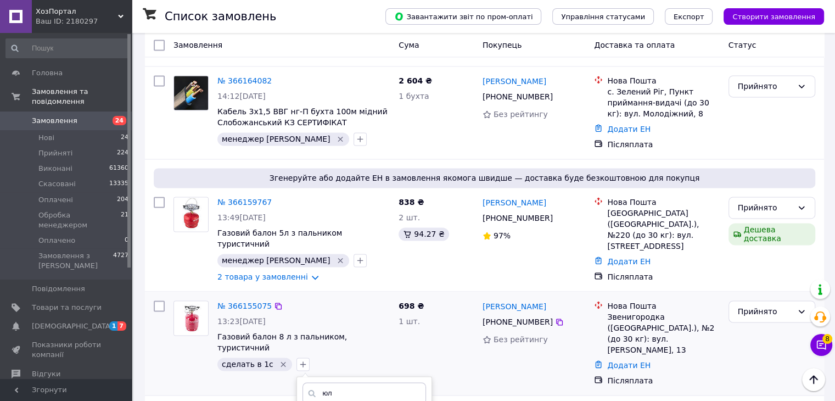
scroll to position [1701, 0]
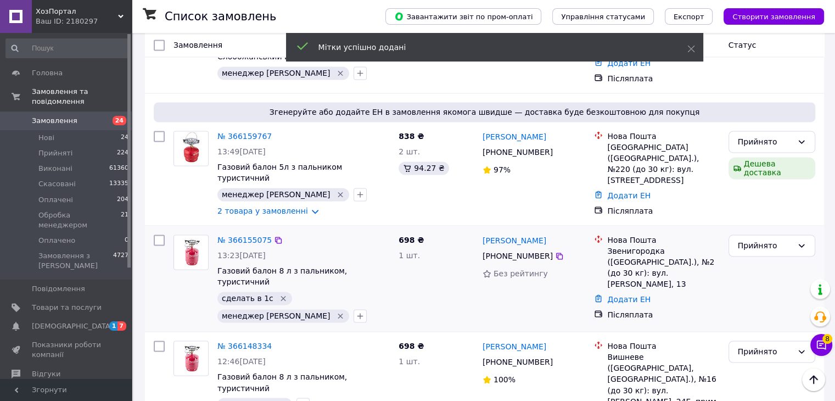
click at [279, 294] on icon "Видалити мітку" at bounding box center [283, 298] width 9 height 9
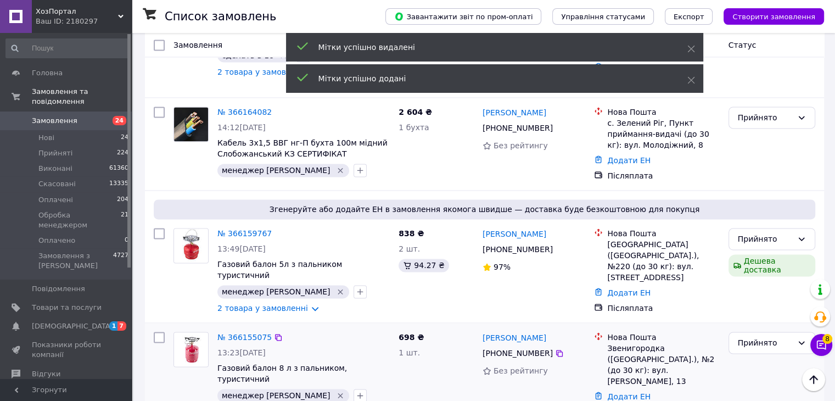
scroll to position [1591, 0]
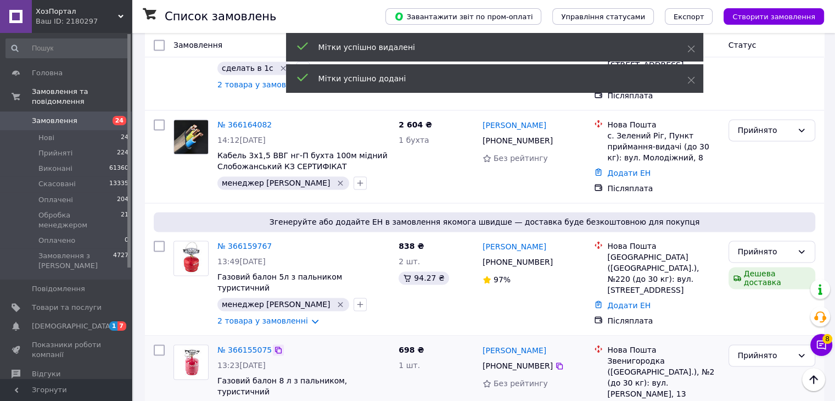
click at [274, 345] on icon at bounding box center [278, 349] width 9 height 9
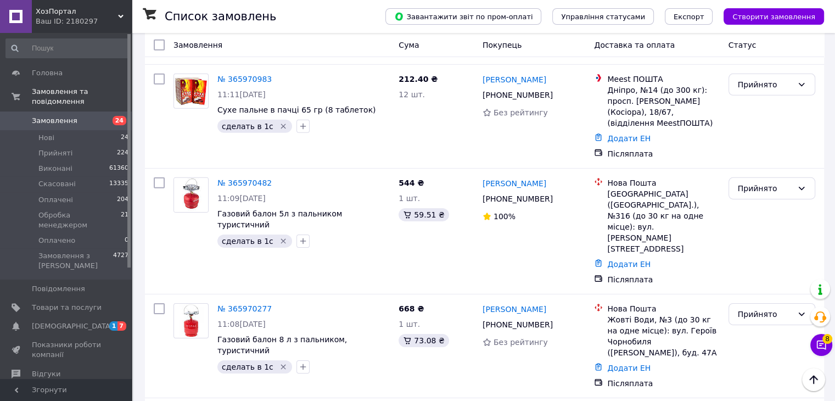
scroll to position [7610, 0]
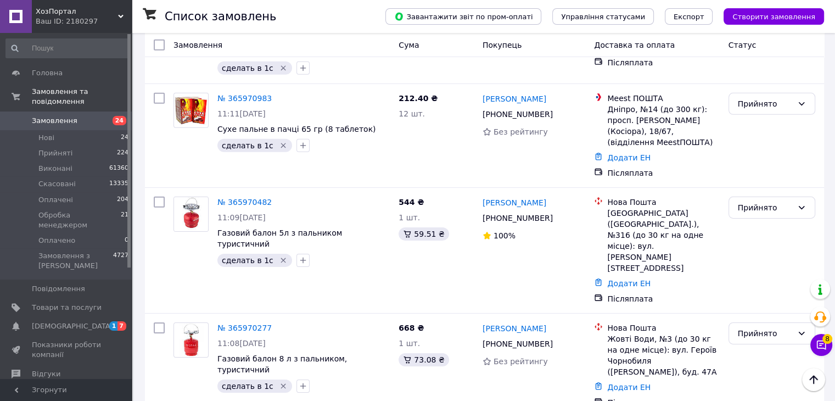
type input "юл"
checkbox input "true"
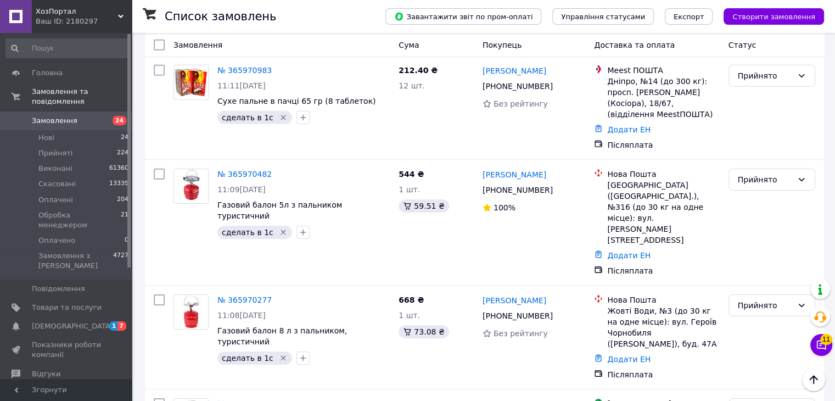
scroll to position [7665, 0]
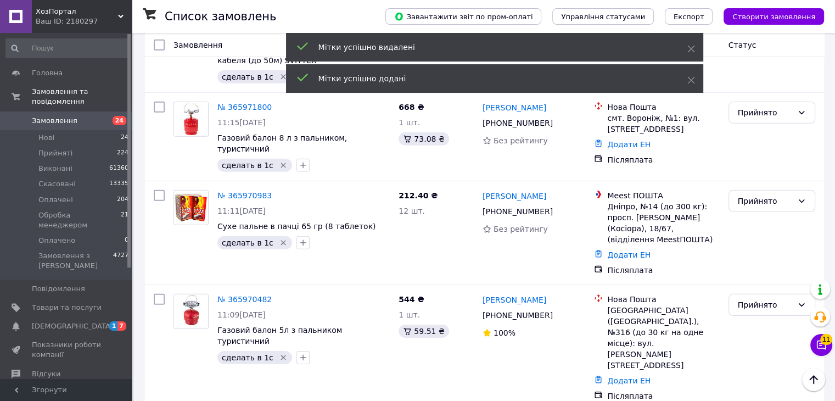
scroll to position [7501, 0]
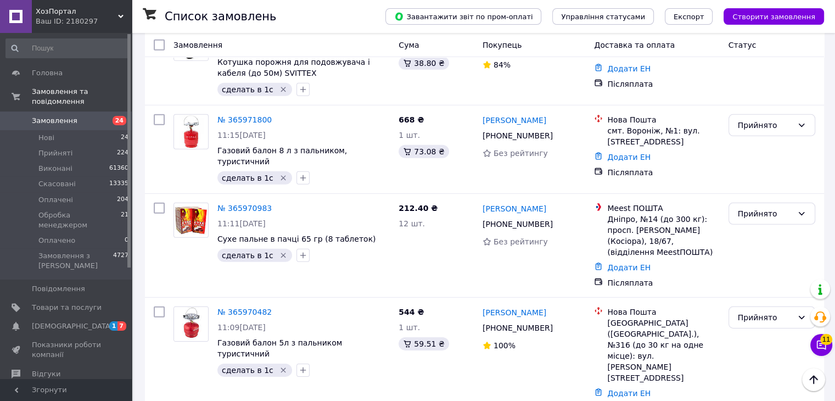
type input "юл"
checkbox input "true"
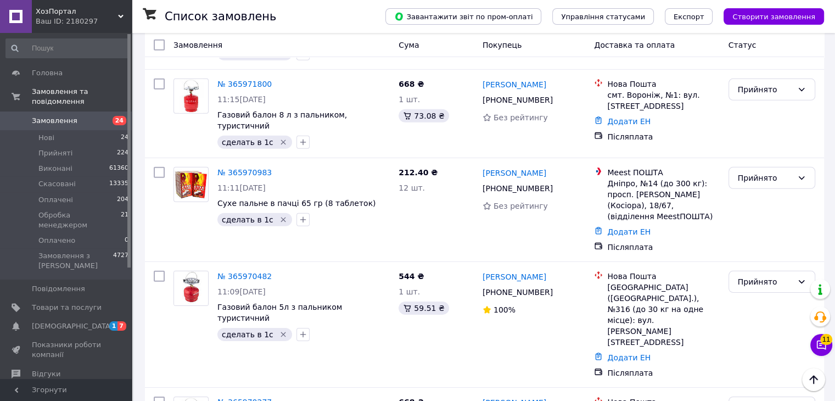
scroll to position [7555, 0]
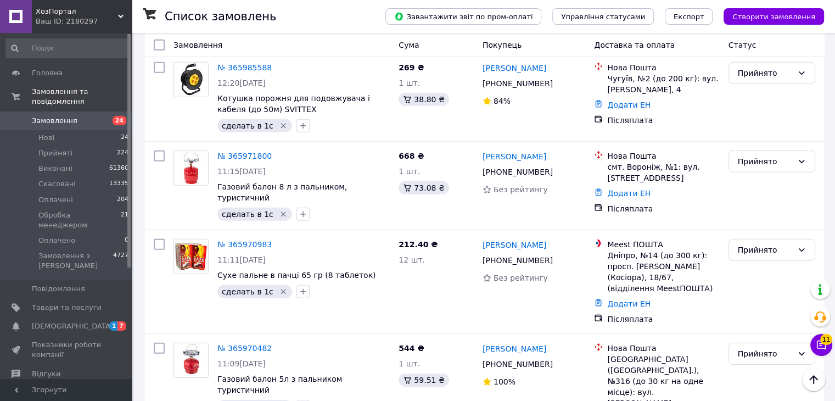
scroll to position [7446, 0]
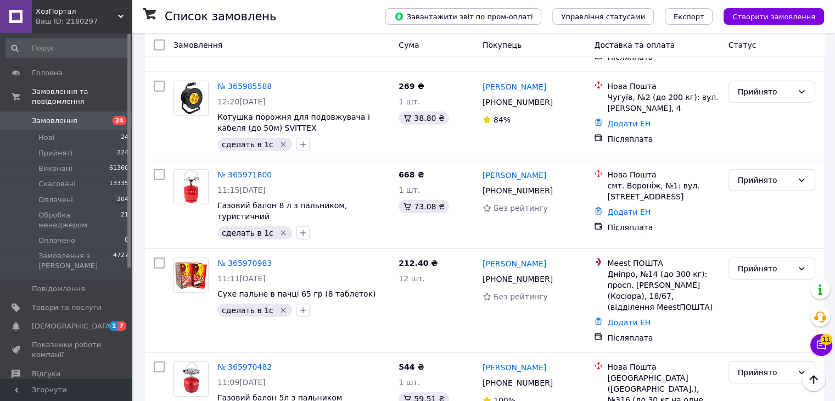
type input "юл"
checkbox input "true"
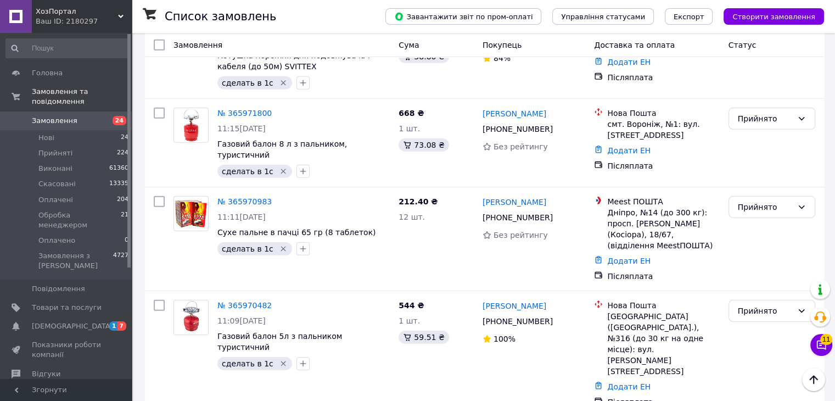
scroll to position [7501, 0]
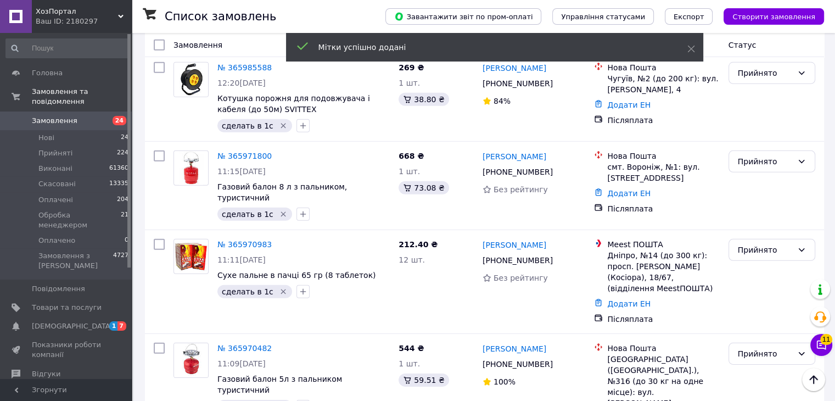
scroll to position [7446, 0]
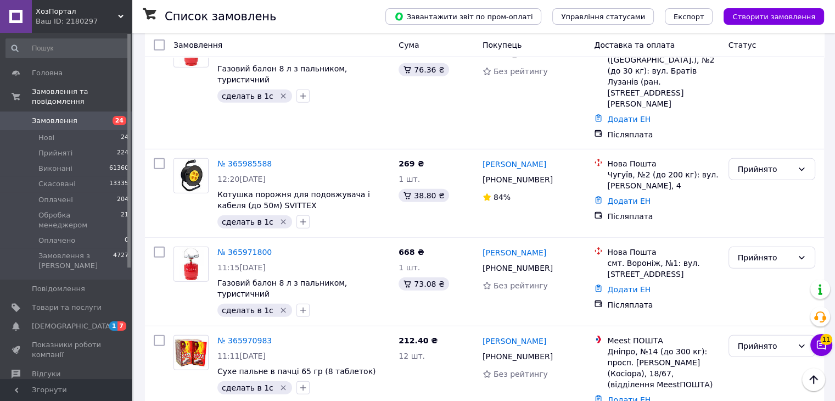
scroll to position [7336, 0]
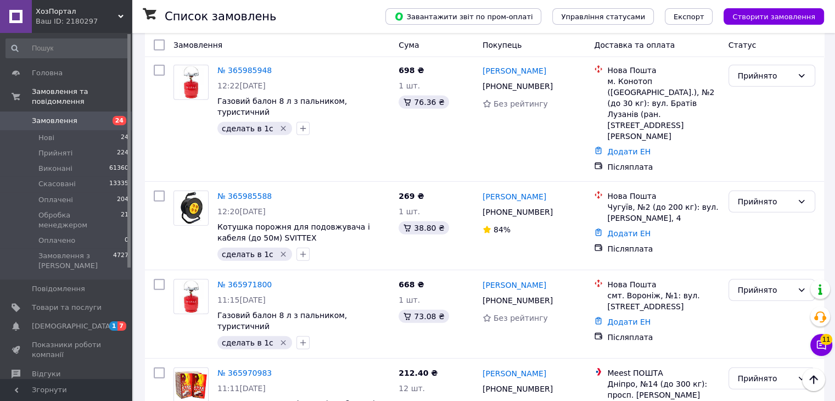
type input "юл"
checkbox input "true"
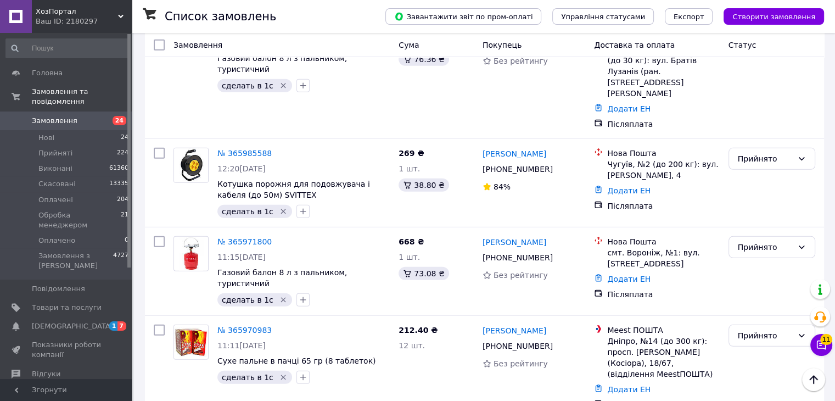
scroll to position [7446, 0]
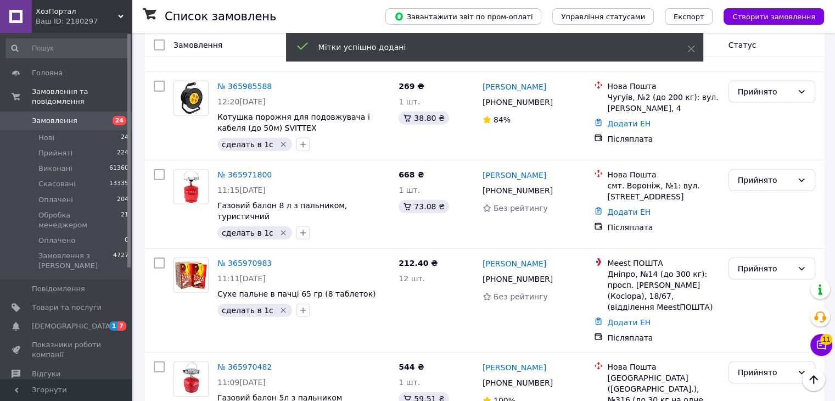
scroll to position [7391, 0]
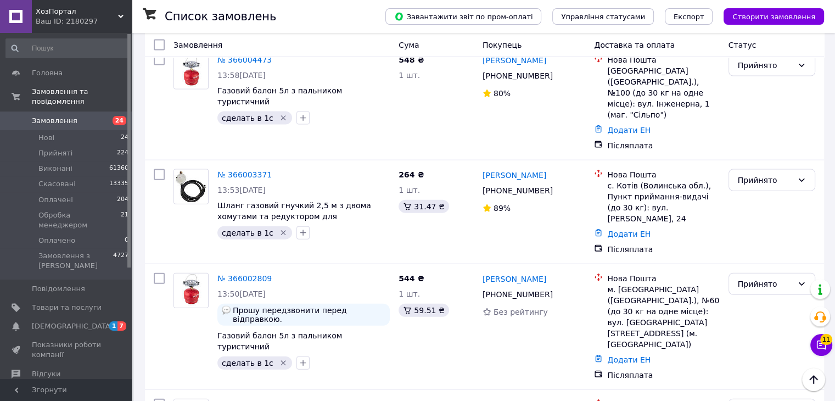
scroll to position [6513, 0]
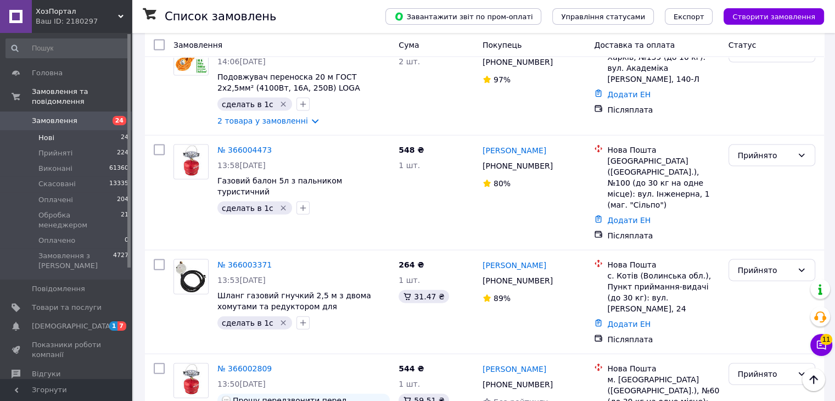
click at [40, 133] on span "Нові" at bounding box center [46, 138] width 16 height 10
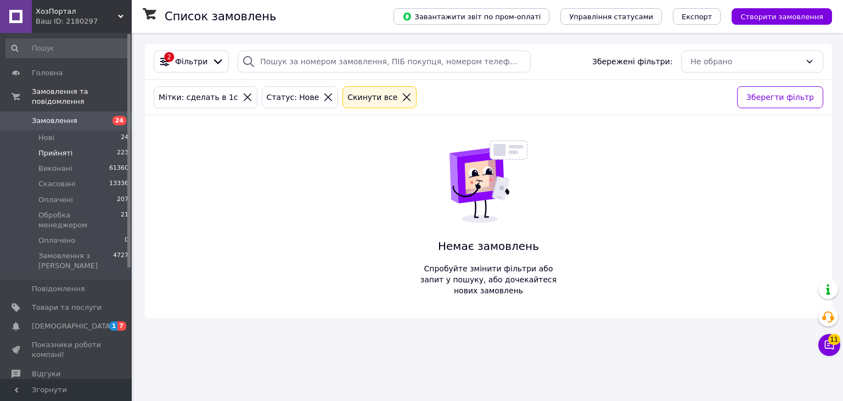
click at [92, 147] on li "Прийняті 223" at bounding box center [67, 152] width 135 height 15
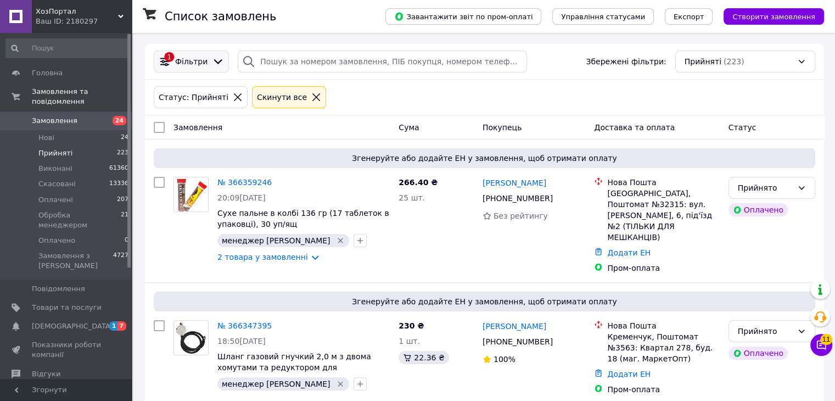
click at [202, 66] on span "Фільтри" at bounding box center [191, 61] width 32 height 11
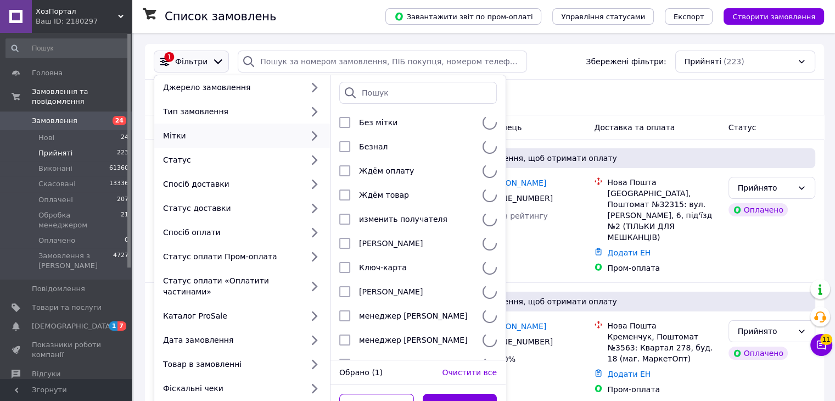
click at [221, 130] on div "Мітки" at bounding box center [231, 135] width 144 height 11
click at [374, 95] on input "search" at bounding box center [417, 93] width 157 height 22
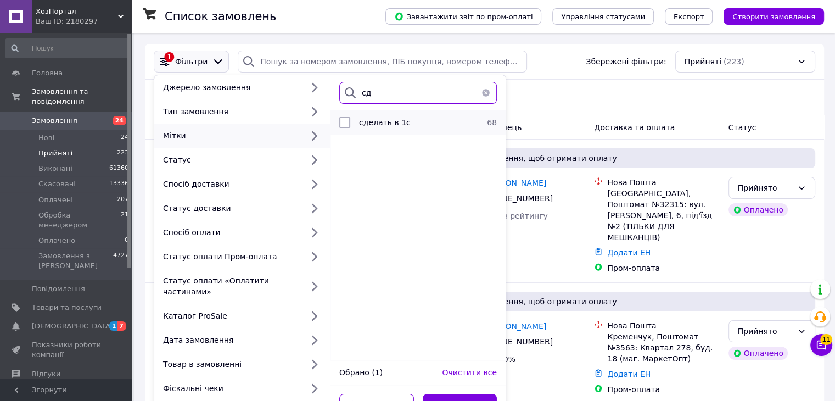
type input "сд"
click at [397, 120] on span "сделать в 1с" at bounding box center [385, 122] width 52 height 9
checkbox input "true"
click at [457, 393] on button "Застосувати" at bounding box center [460, 404] width 75 height 22
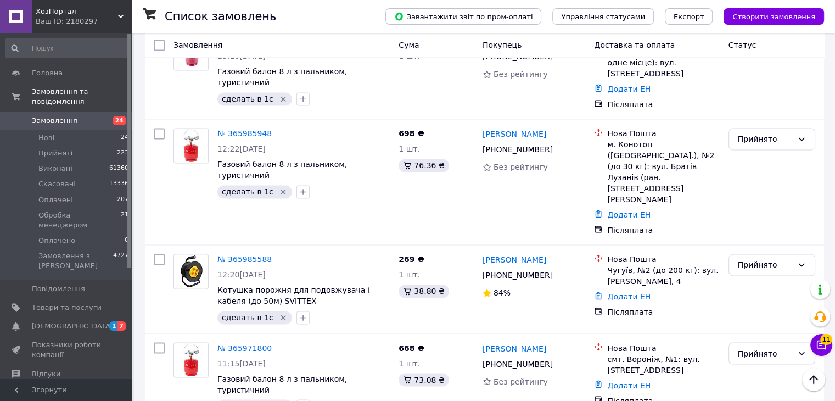
scroll to position [5982, 0]
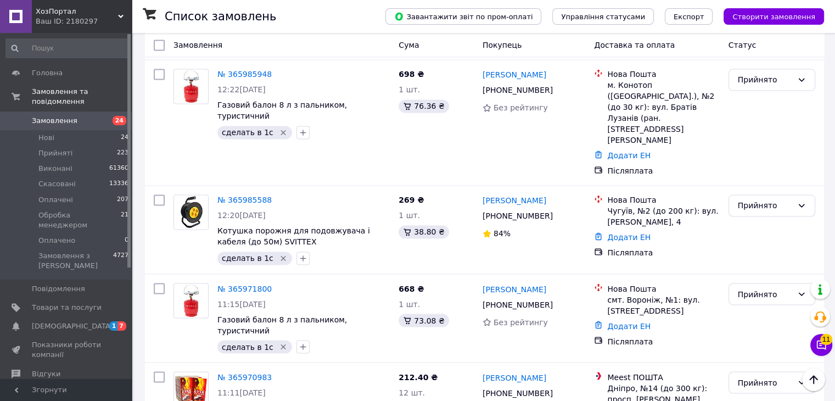
type input "юл"
checkbox input "true"
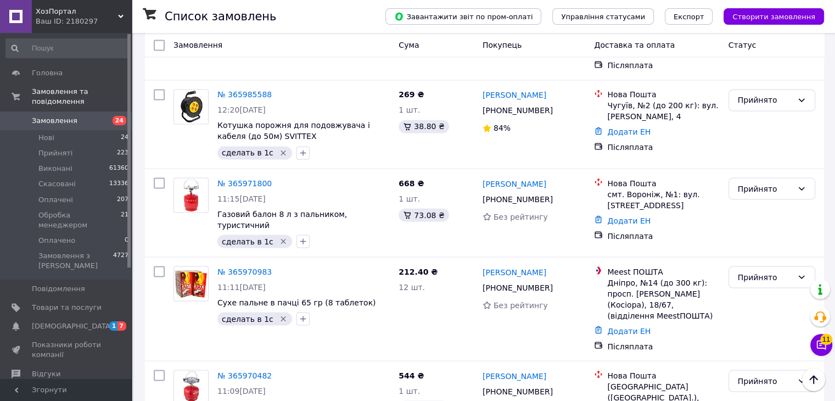
scroll to position [6091, 0]
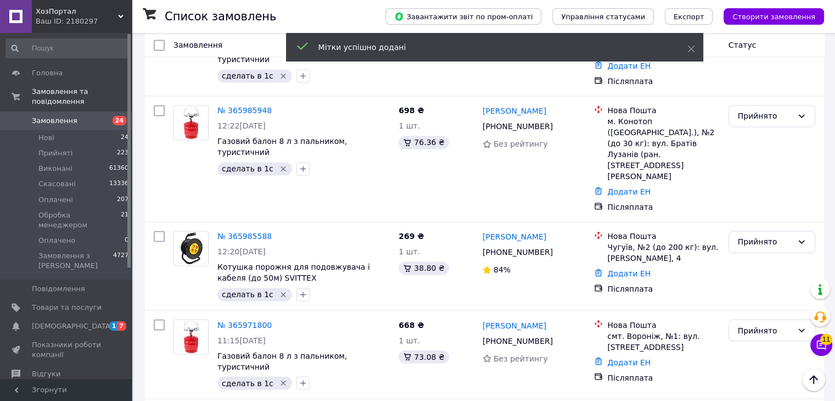
scroll to position [5927, 0]
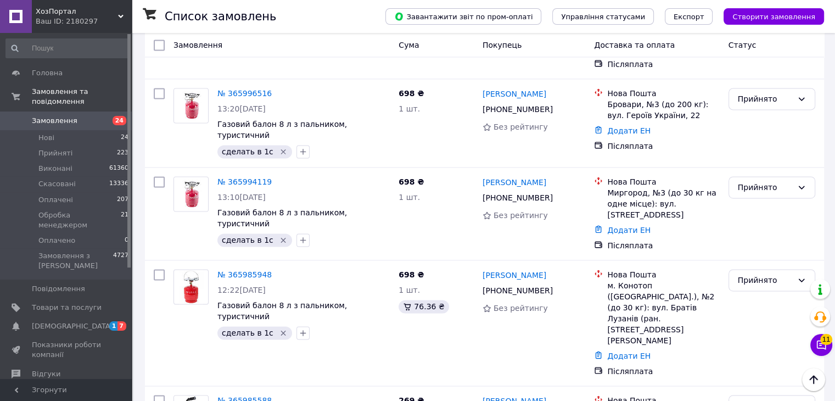
scroll to position [5762, 0]
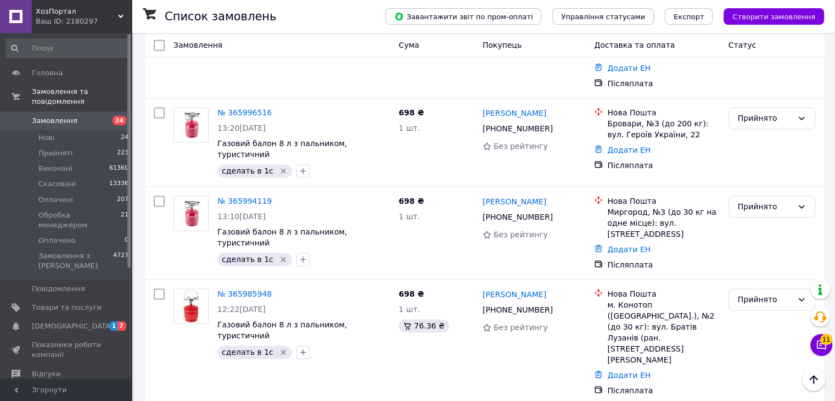
type input "юл"
checkbox input "true"
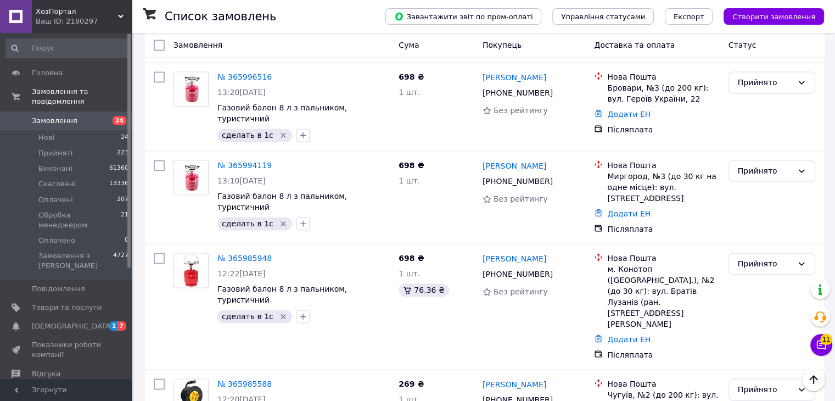
scroll to position [5817, 0]
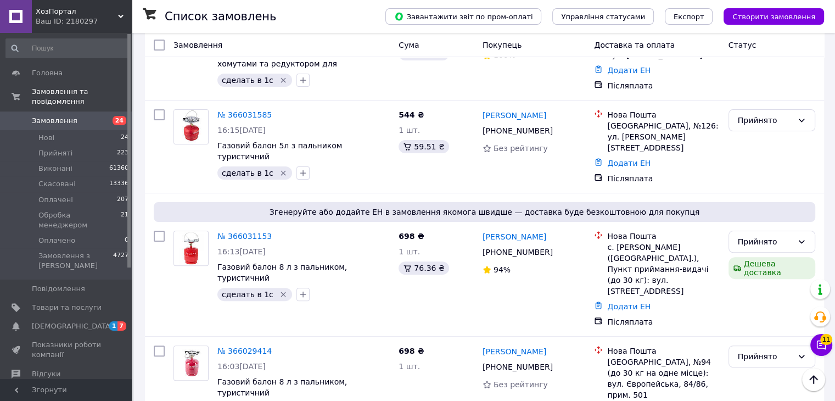
scroll to position [4445, 0]
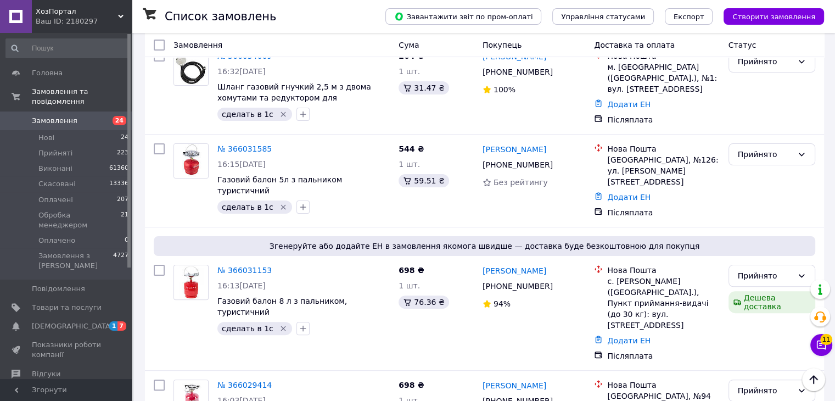
scroll to position [4390, 0]
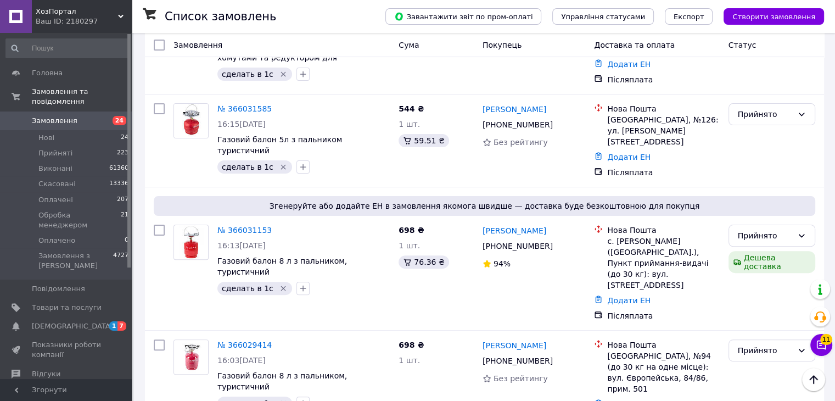
scroll to position [4500, 0]
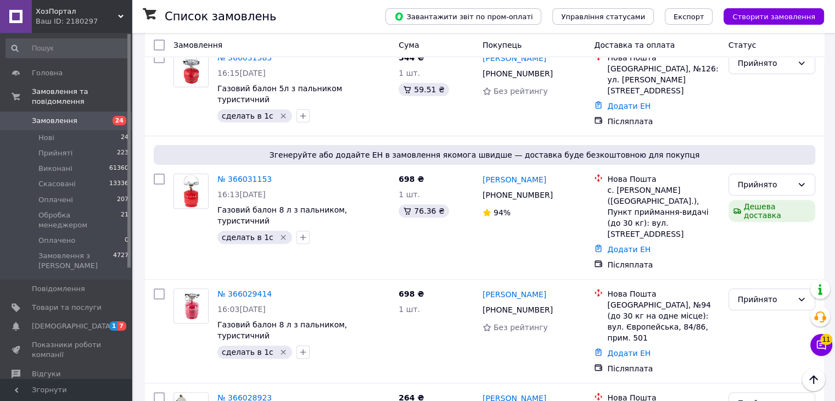
type input "юл"
checkbox input "true"
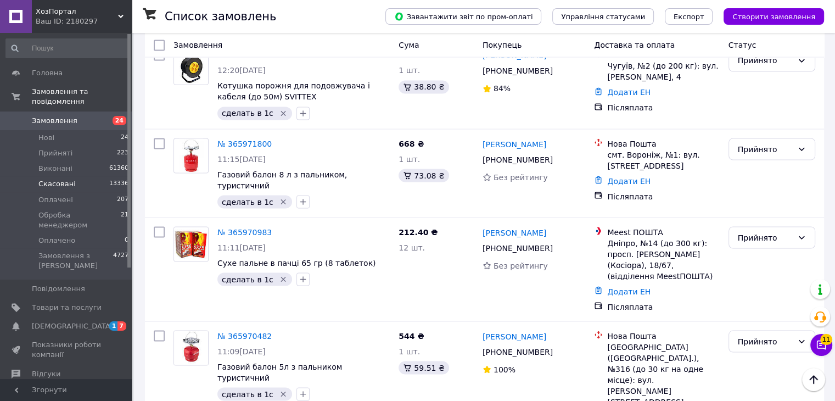
scroll to position [6124, 0]
